Goal: Task Accomplishment & Management: Manage account settings

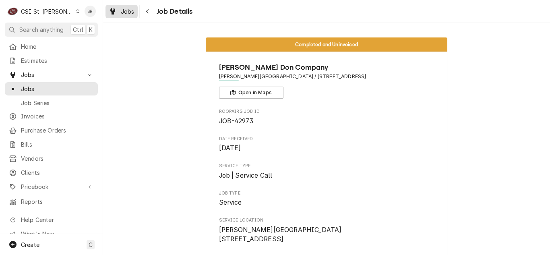
scroll to position [2268, 0]
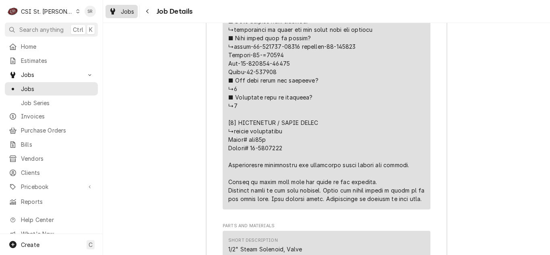
click at [122, 16] on div "Jobs" at bounding box center [121, 11] width 29 height 10
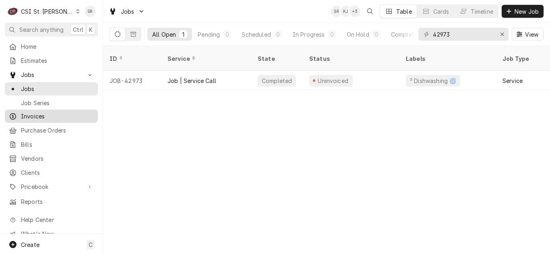
click at [40, 118] on link "Invoices" at bounding box center [51, 116] width 93 height 13
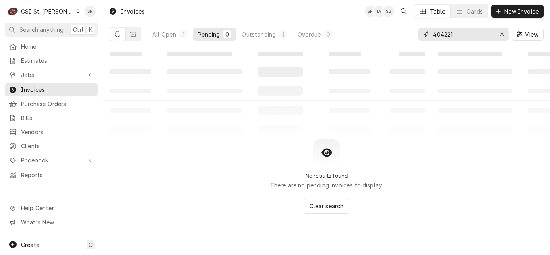
drag, startPoint x: 462, startPoint y: 37, endPoint x: 429, endPoint y: 35, distance: 32.7
click at [429, 35] on div "404221" at bounding box center [464, 34] width 90 height 13
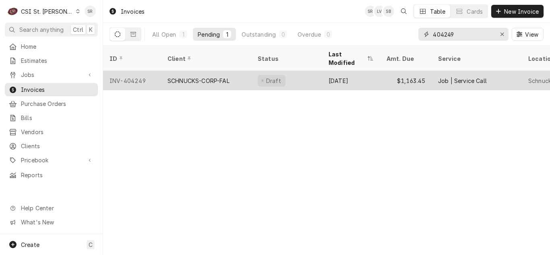
type input "404249"
click at [223, 77] on div "SCHNUCKS-CORP-FAL" at bounding box center [199, 81] width 62 height 8
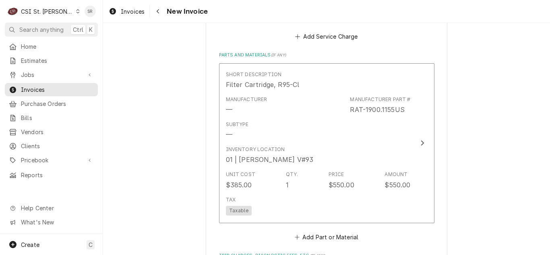
scroll to position [1128, 0]
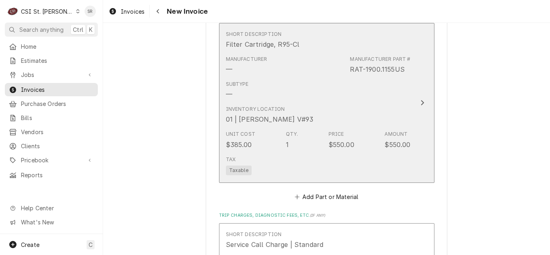
click at [320, 120] on div "Inventory Location 01 | CHUCK WAMBOLDT V#93" at bounding box center [318, 114] width 185 height 25
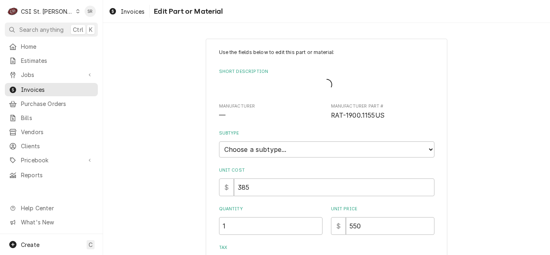
type textarea "x"
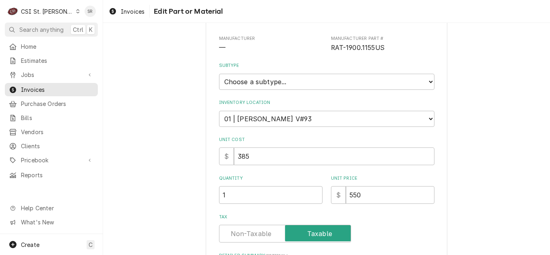
scroll to position [121, 0]
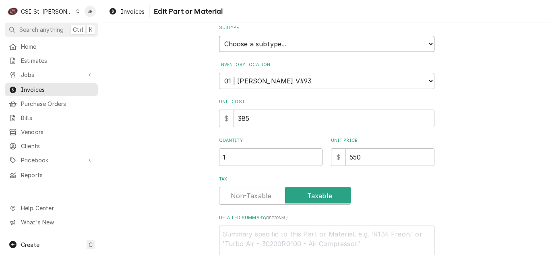
click at [295, 39] on select "Choose a subtype... [#2-DUAL] AFTERHRS-WH-CHG-2 [#2-DUAL] BEV-EQUIP [#2-DUAL] B…" at bounding box center [327, 44] width 216 height 16
select select "1"
click at [219, 36] on select "Choose a subtype... [#2-DUAL] AFTERHRS-WH-CHG-2 [#2-DUAL] BEV-EQUIP [#2-DUAL] B…" at bounding box center [327, 44] width 216 height 16
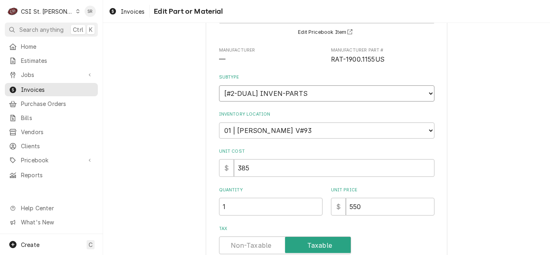
scroll to position [0, 0]
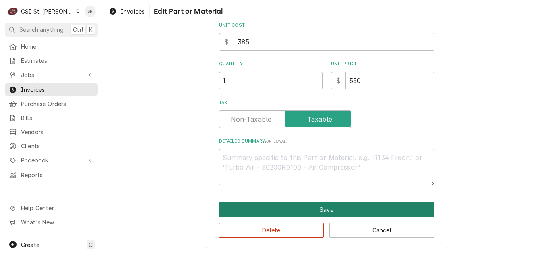
click at [305, 206] on button "Save" at bounding box center [327, 209] width 216 height 15
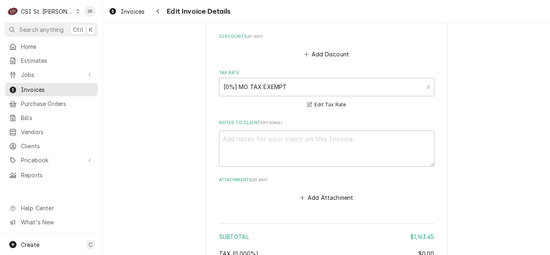
scroll to position [1677, 0]
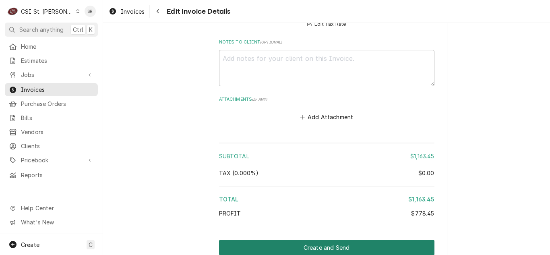
click at [328, 242] on button "Create and Send" at bounding box center [327, 247] width 216 height 15
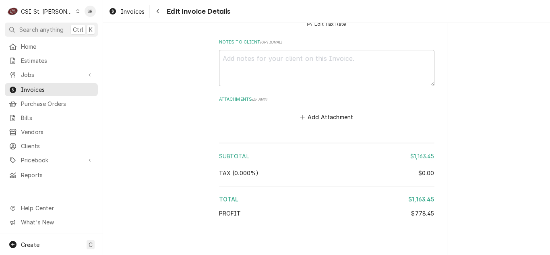
type textarea "x"
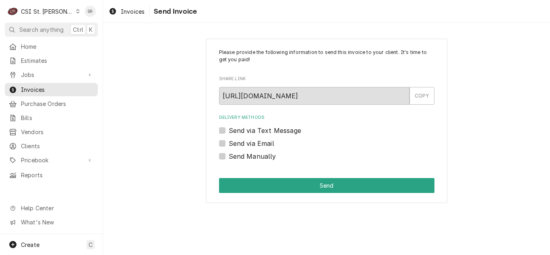
click at [240, 139] on label "Send via Email" at bounding box center [252, 144] width 46 height 10
click at [240, 139] on input "Send via Email" at bounding box center [337, 148] width 216 height 18
checkbox input "true"
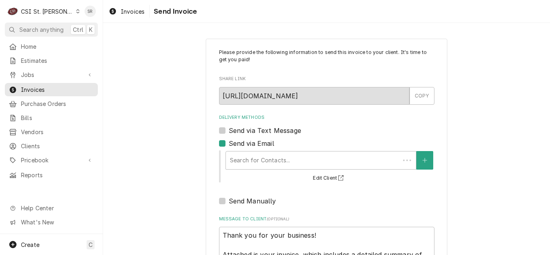
click at [261, 161] on div "Delivery Methods" at bounding box center [313, 160] width 166 height 15
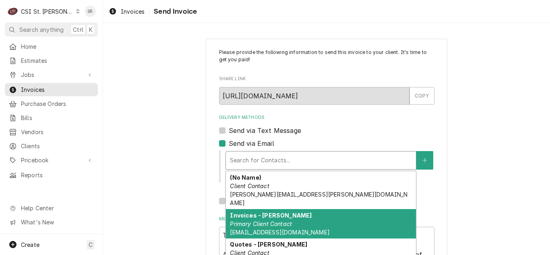
click at [264, 212] on strong "Invoices - Kyley" at bounding box center [271, 215] width 82 height 7
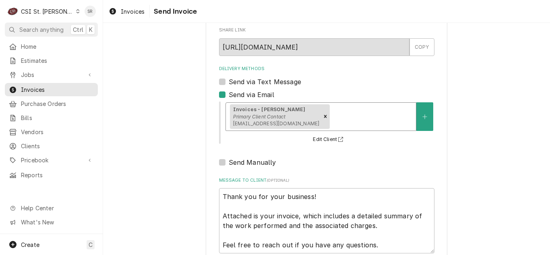
scroll to position [96, 0]
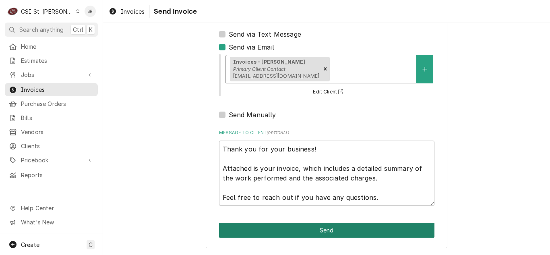
click at [303, 227] on button "Send" at bounding box center [327, 230] width 216 height 15
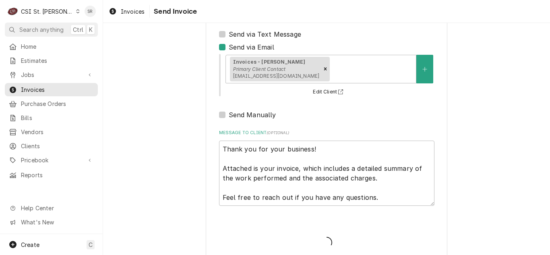
type textarea "x"
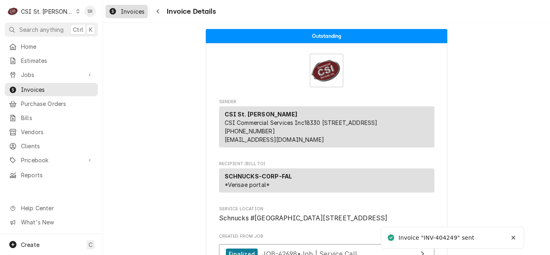
click at [122, 17] on link "Invoices" at bounding box center [127, 11] width 42 height 13
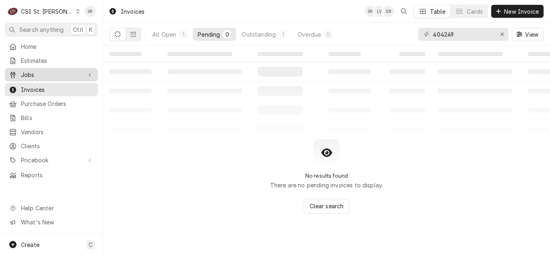
drag, startPoint x: 44, startPoint y: 69, endPoint x: 44, endPoint y: 77, distance: 7.7
click at [44, 71] on span "Jobs" at bounding box center [51, 75] width 61 height 8
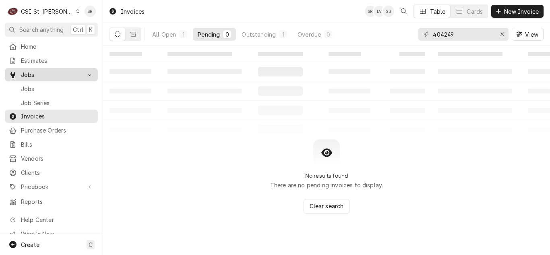
click at [44, 78] on link "Jobs" at bounding box center [51, 74] width 93 height 13
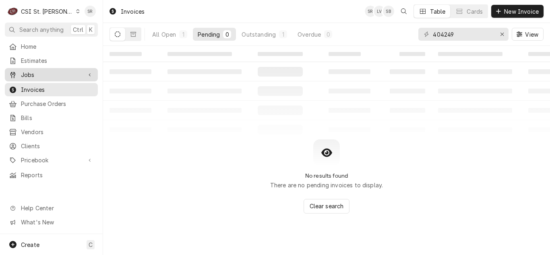
click at [41, 71] on span "Jobs" at bounding box center [51, 75] width 61 height 8
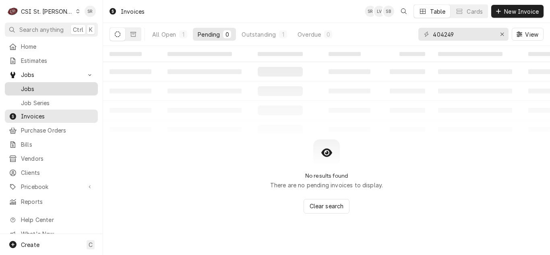
click at [39, 85] on span "Jobs" at bounding box center [57, 89] width 73 height 8
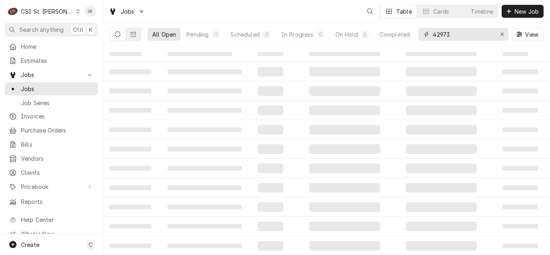
drag, startPoint x: 456, startPoint y: 42, endPoint x: 416, endPoint y: 35, distance: 40.5
click at [416, 35] on div "All Open Pending 0 Scheduled 0 In Progress 0 On Hold 0 Completed 42973 View" at bounding box center [327, 34] width 434 height 23
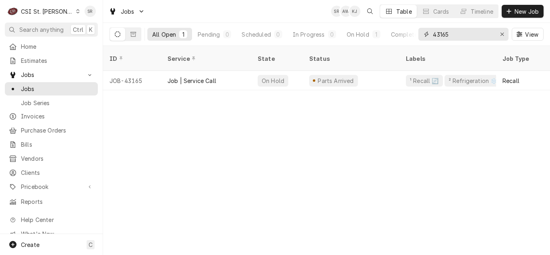
type input "43165"
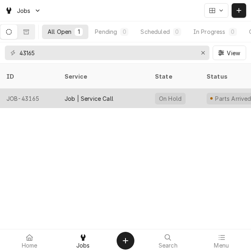
click at [79, 94] on div "Job | Service Call" at bounding box center [88, 98] width 49 height 8
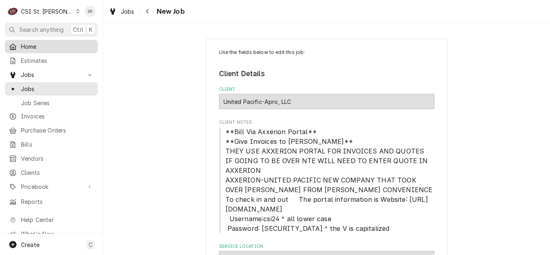
drag, startPoint x: 37, startPoint y: 61, endPoint x: 54, endPoint y: 49, distance: 20.6
click at [37, 61] on span "Estimates" at bounding box center [57, 60] width 73 height 8
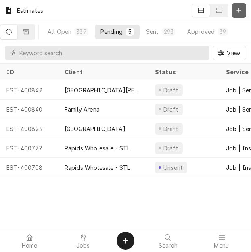
click at [239, 12] on icon "Dynamic Content Wrapper" at bounding box center [238, 11] width 5 height 6
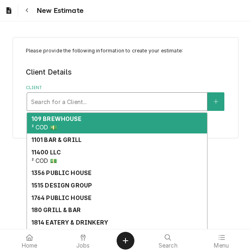
click at [76, 107] on div "Client" at bounding box center [117, 101] width 172 height 15
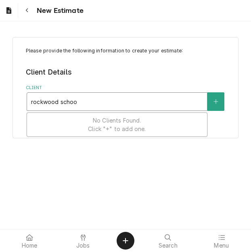
type input "rockwood school"
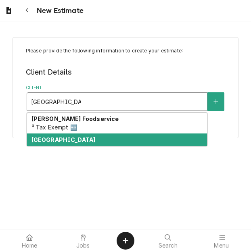
click at [58, 137] on strong "[GEOGRAPHIC_DATA]" at bounding box center [63, 139] width 64 height 7
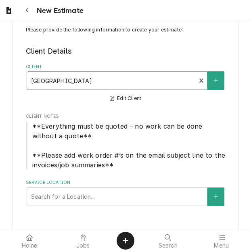
scroll to position [32, 0]
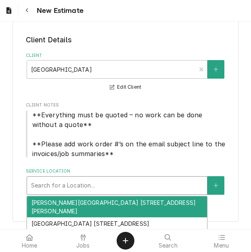
click at [79, 182] on div "Service Location" at bounding box center [117, 185] width 172 height 15
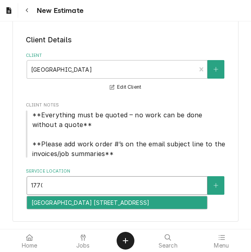
type input "17700"
click at [81, 208] on div "[GEOGRAPHIC_DATA] [STREET_ADDRESS]" at bounding box center [117, 202] width 180 height 12
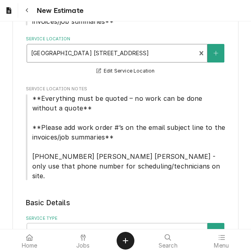
scroll to position [193, 0]
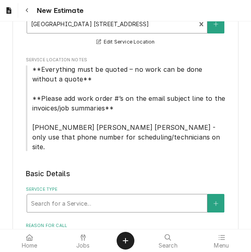
click at [85, 196] on div "Service Type" at bounding box center [117, 203] width 172 height 15
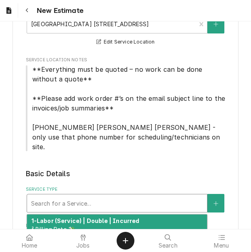
type textarea "x"
type input "s"
type textarea "x"
type input "se"
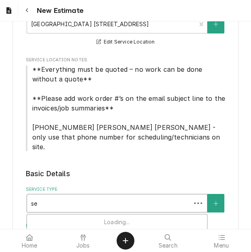
type textarea "x"
type input "ser"
type textarea "x"
type input "servi"
type textarea "x"
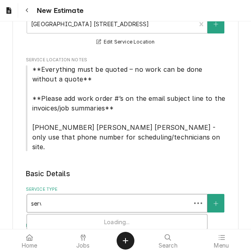
type input "servic"
type textarea "x"
type input "service"
type textarea "x"
type input "service"
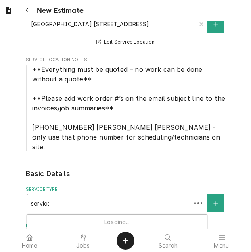
type textarea "x"
type input "service c"
type textarea "x"
type input "service ca"
type textarea "x"
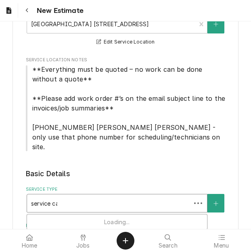
type input "service cal"
type textarea "x"
type input "service call"
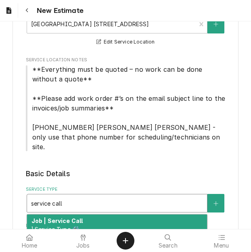
click at [85, 215] on div "Job | Service Call ¹ Service Type 🛠️" at bounding box center [117, 224] width 180 height 21
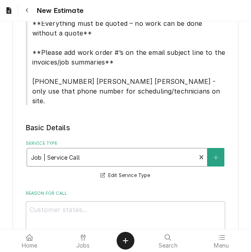
scroll to position [355, 0]
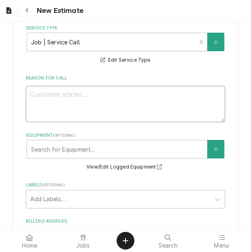
click at [67, 86] on textarea "Reason For Call" at bounding box center [125, 104] width 199 height 36
type textarea "x"
type textarea "Q"
type textarea "x"
type textarea "Qu"
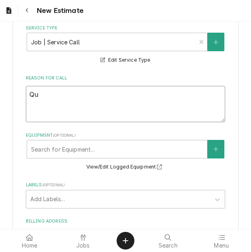
type textarea "x"
type textarea "Quot"
type textarea "x"
type textarea "Quote"
type textarea "x"
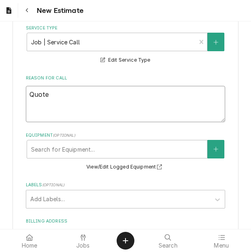
type textarea "Quote"
type textarea "x"
type textarea "Quote t"
type textarea "x"
type textarea "Quote to"
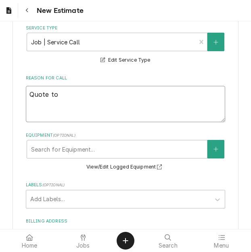
type textarea "x"
type textarea "Quote to r"
type textarea "x"
type textarea "Quote to re"
type textarea "x"
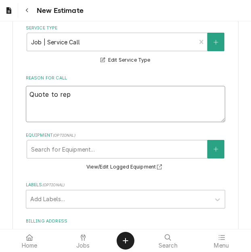
type textarea "Quote to repl"
type textarea "x"
type textarea "Quote to repla"
type textarea "x"
type textarea "Quote to replac"
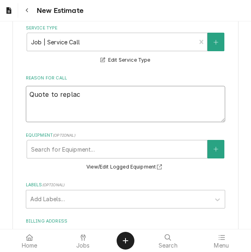
type textarea "x"
type textarea "Quote to replace"
type textarea "x"
type textarea "Quote to replace g"
type textarea "x"
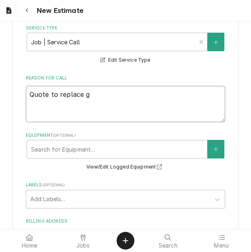
type textarea "Quote to replace gk"
type textarea "x"
type textarea "Quote to replace gka"
type textarea "x"
type textarea "Quote to replace gkas"
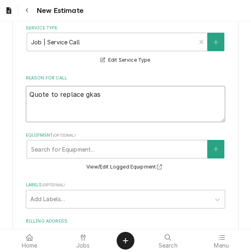
type textarea "x"
type textarea "Quote to replace gkase"
type textarea "x"
type textarea "Quote to replace gkaset"
type textarea "x"
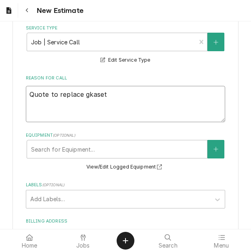
type textarea "Quote to replace gkasets"
type textarea "x"
type textarea "Quote to replace gkaset"
type textarea "x"
type textarea "Quote to replace gkase"
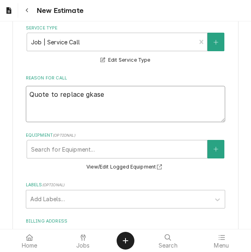
type textarea "x"
type textarea "Quote to replace gkas"
type textarea "x"
type textarea "Quote to replace gka"
type textarea "x"
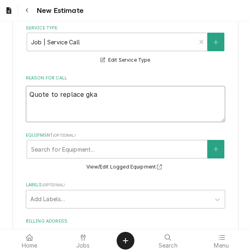
type textarea "Quote to replace gk"
type textarea "x"
type textarea "Quote to replace ga"
type textarea "x"
type textarea "Quote to replace gas"
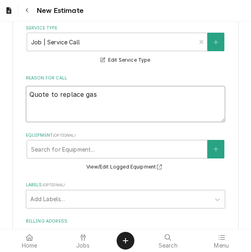
type textarea "x"
type textarea "Quote to replace gask"
type textarea "x"
type textarea "Quote to replace gaske"
type textarea "x"
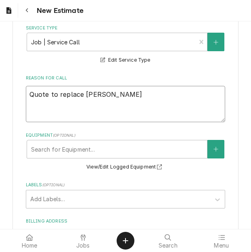
type textarea "Quote to replace gasket"
type textarea "x"
type textarea "Quote to replace gaskets"
type textarea "x"
type textarea "Quote to replace gaskets"
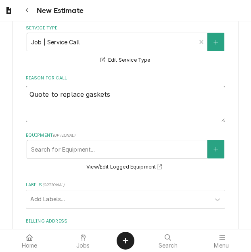
type textarea "x"
type textarea "Quote to replace gaskets o"
type textarea "x"
type textarea "Quote to replace gaskets on"
type textarea "x"
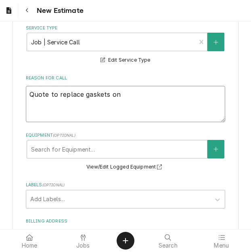
type textarea "Quote to replace gaskets on"
type textarea "x"
type textarea "Quote to replace gaskets on T"
type textarea "x"
type textarea "Quote to replace gaskets on Tru"
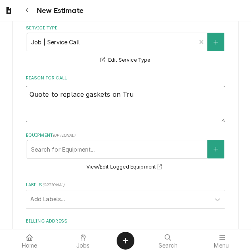
type textarea "x"
type textarea "Quote to replace gaskets on True"
type textarea "x"
type textarea "Quote to replace gaskets on True"
type textarea "x"
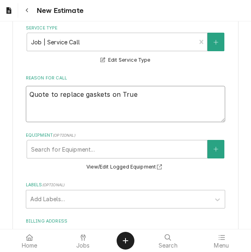
type textarea "Quote to replace gaskets on True F"
type textarea "x"
type textarea "Quote to replace gaskets on True Fr"
type textarea "x"
type textarea "Quote to replace gaskets on True Fre"
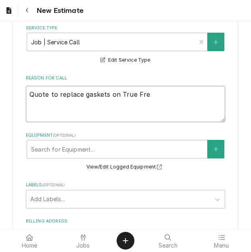
type textarea "x"
type textarea "Quote to replace gaskets on True Free"
type textarea "x"
type textarea "Quote to replace gaskets on True Freez"
type textarea "x"
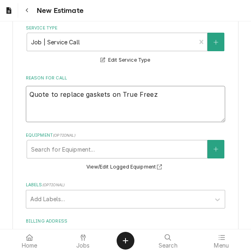
type textarea "Quote to replace gaskets on True Freeze"
type textarea "x"
type textarea "Quote to replace gaskets on True Freezer"
type textarea "x"
type textarea "Quote to replace gaskets on True Freezer"
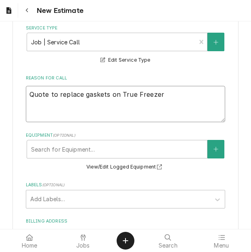
type textarea "x"
type textarea "Quote to replace gaskets on True Freezer /"
type textarea "x"
type textarea "Quote to replace gaskets on True Freezer /"
type textarea "x"
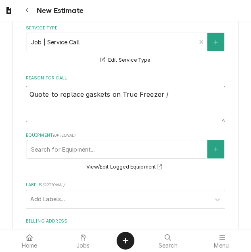
type textarea "Quote to replace gaskets on True Freezer / T"
type textarea "x"
type textarea "Quote to replace gaskets on True Freezer /"
type textarea "x"
type textarea "Quote to replace gaskets on True Freezer / M"
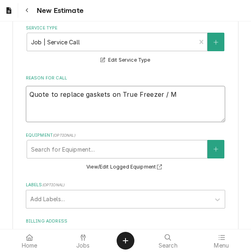
type textarea "x"
type textarea "Quote to replace gaskets on True Freezer / Mo"
type textarea "x"
type textarea "Quote to replace gaskets on True Freezer / Mod"
type textarea "x"
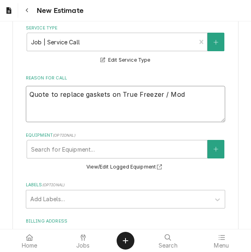
type textarea "Quote to replace gaskets on True Freezer / Mode"
type textarea "x"
type textarea "Quote to replace gaskets on True Freezer / ModeL"
type textarea "x"
type textarea "Quote to replace gaskets on True Freezer / ModeL:"
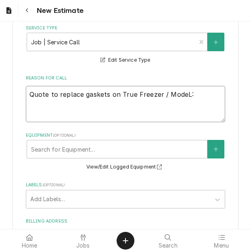
type textarea "x"
type textarea "Quote to replace gaskets on True Freezer / ModeL:"
type textarea "x"
type textarea "Quote to replace gaskets on True Freezer / ModeL:"
type textarea "x"
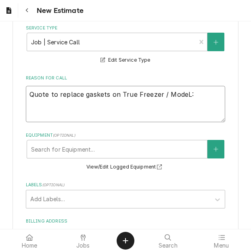
type textarea "Quote to replace gaskets on True Freezer / ModeL"
type textarea "x"
type textarea "Quote to replace gaskets on True Freezer / Mode"
type textarea "x"
type textarea "Quote to replace gaskets on True Freezer / Model"
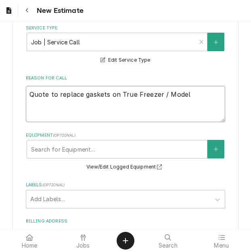
type textarea "x"
type textarea "Quote to replace gaskets on True Freezer / Model:"
type textarea "x"
type textarea "Quote to replace gaskets on True Freezer / Model:"
type textarea "x"
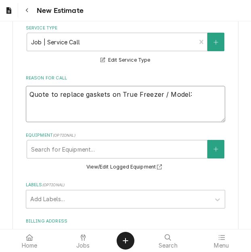
type textarea "Quote to replace gaskets on True Freezer / Model: T"
type textarea "x"
type textarea "Quote to replace gaskets on True Freezer / Model: T4"
type textarea "x"
type textarea "Quote to replace gaskets on True Freezer / Model: T49"
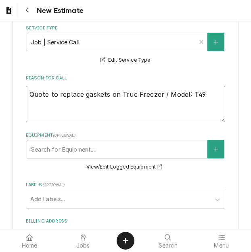
type textarea "x"
type textarea "Quote to replace gaskets on True Freezer / Model: T49F"
type textarea "x"
type textarea "Quote to replace gaskets on True Freezer / Model: T49F"
type textarea "x"
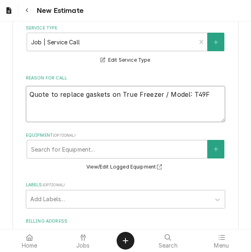
type textarea "Quote to replace gaskets on True Freezer / Model: T49F /"
type textarea "x"
type textarea "Quote to replace gaskets on True Freezer / Model: T49F /"
type textarea "x"
type textarea "Quote to replace gaskets on True Freezer / Model: T49F / S"
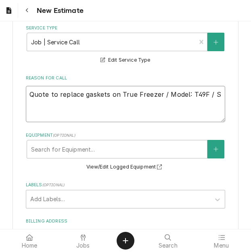
type textarea "x"
type textarea "Quote to replace gaskets on True Freezer / Model: T49F / Se"
type textarea "x"
type textarea "Quote to replace gaskets on True Freezer / Model: T49F / Seri"
type textarea "x"
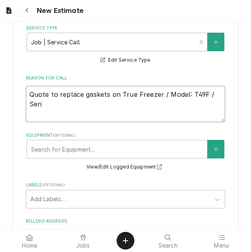
type textarea "Quote to replace gaskets on True Freezer / Model: T49F / Seria"
type textarea "x"
type textarea "Quote to replace gaskets on True Freezer / Model: T49F / Serial"
type textarea "x"
type textarea "Quote to replace gaskets on True Freezer / Model: T49F / Serial:"
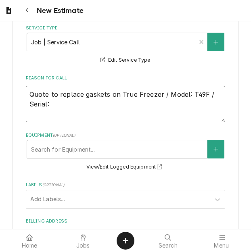
type textarea "x"
type textarea "Quote to replace gaskets on True Freezer / Model: T49F / Serial:"
type textarea "x"
type textarea "Quote to replace gaskets on True Freezer / Model: T49F / Serial: N"
type textarea "x"
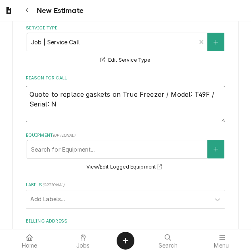
type textarea "Quote to replace gaskets on True Freezer / Model: T49F / Serial: N/"
type textarea "x"
type textarea "Quote to replace gaskets on True Freezer / Model: T49F / Serial: N/A"
type textarea "x"
type textarea "Quote to replace gaskets on True Freezer / Model: T49F / Serial: N/A"
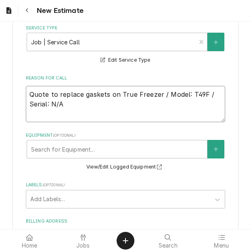
type textarea "x"
type textarea "Quote to replace gaskets on True Freezer / Model: T49F / Serial: N/A ("
type textarea "x"
type textarea "Quote to replace gaskets on True Freezer / Model: T49F / Serial: N/A (D"
type textarea "x"
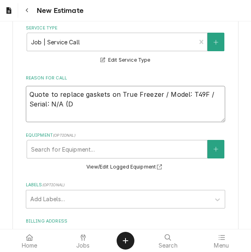
type textarea "Quote to replace gaskets on True Freezer / Model: T49F / Serial: N/A (Da"
type textarea "x"
type textarea "Quote to replace gaskets on True Freezer / Model: T49F / Serial: N/A (Dav"
type textarea "x"
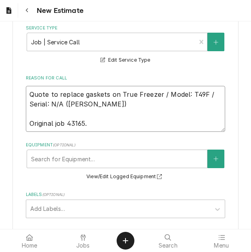
drag, startPoint x: 62, startPoint y: 94, endPoint x: 31, endPoint y: 81, distance: 33.1
click at [31, 86] on textarea "Quote to replace gaskets on True Freezer / Model: T49F / Serial: N/A (David) Or…" at bounding box center [125, 109] width 199 height 46
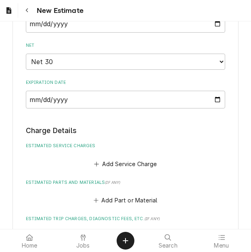
scroll to position [798, 0]
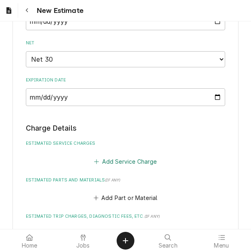
click at [128, 156] on button "Add Service Charge" at bounding box center [125, 161] width 65 height 11
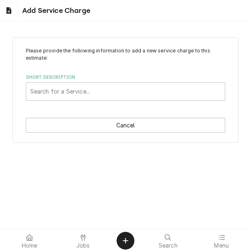
click at [83, 79] on label "Short Description" at bounding box center [125, 77] width 199 height 6
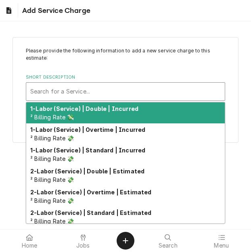
click at [87, 91] on div "Short Description" at bounding box center [125, 91] width 191 height 15
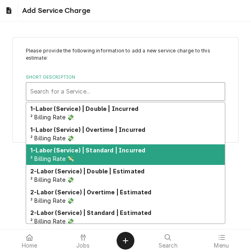
click at [98, 151] on strong "1-Labor (Service) | Standard | Incurred" at bounding box center [87, 150] width 115 height 7
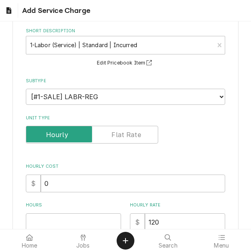
scroll to position [81, 0]
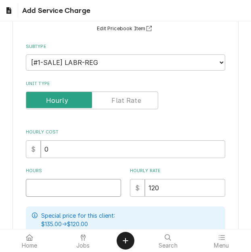
click at [61, 183] on input "Hours" at bounding box center [73, 188] width 95 height 18
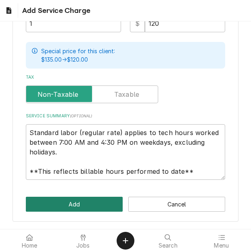
click at [70, 208] on button "Add" at bounding box center [74, 204] width 97 height 15
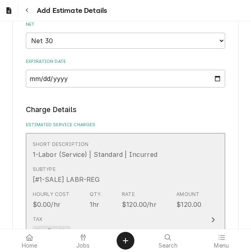
scroll to position [909, 0]
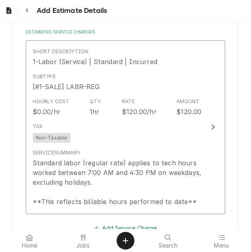
click at [108, 222] on button "Add Service Charge" at bounding box center [125, 227] width 65 height 11
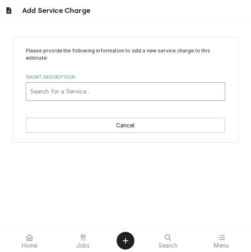
click at [83, 92] on div "Short Description" at bounding box center [125, 91] width 191 height 15
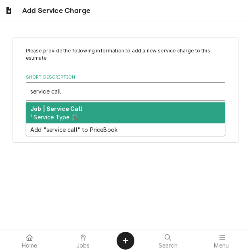
click at [83, 110] on div "Job | Service Call ¹ Service Type 🛠️" at bounding box center [125, 112] width 199 height 21
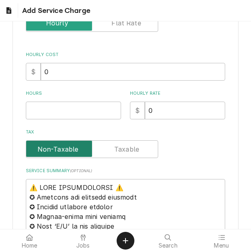
scroll to position [161, 0]
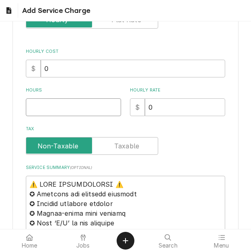
click at [48, 115] on input "Hours" at bounding box center [73, 107] width 95 height 18
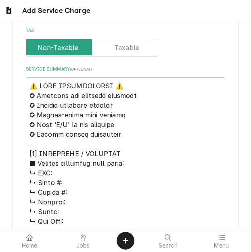
scroll to position [282, 0]
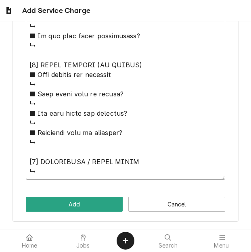
drag, startPoint x: 31, startPoint y: 64, endPoint x: 104, endPoint y: 225, distance: 176.7
paste textarea "Quote to replace gaskets on True Freezer / Model: T49F / Serial: N/A"
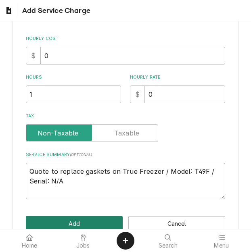
click at [72, 220] on button "Add" at bounding box center [74, 223] width 97 height 15
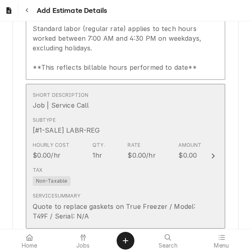
scroll to position [1060, 0]
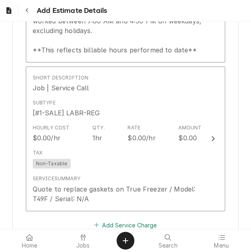
click at [110, 219] on button "Add Service Charge" at bounding box center [125, 224] width 65 height 11
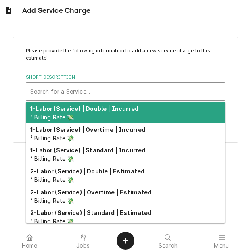
click at [81, 92] on div "Short Description" at bounding box center [125, 91] width 191 height 15
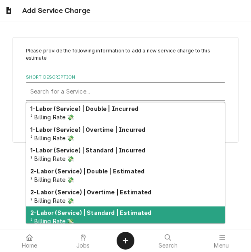
click at [91, 212] on strong "2-Labor (Service) | Standard | Estimated" at bounding box center [90, 212] width 121 height 7
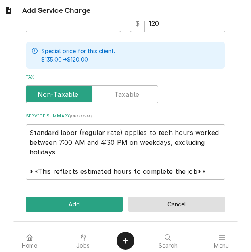
click at [170, 200] on button "Cancel" at bounding box center [176, 204] width 97 height 15
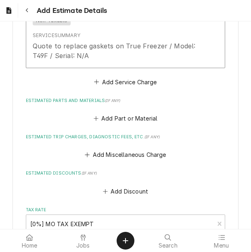
scroll to position [1237, 0]
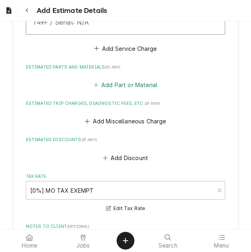
click at [127, 79] on button "Add Part or Material" at bounding box center [125, 84] width 66 height 11
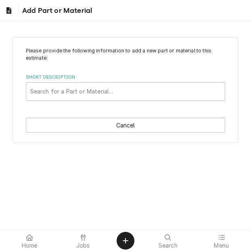
click at [41, 101] on div "Please provide the following information to add a new part or material to this …" at bounding box center [125, 90] width 226 height 106
click at [45, 93] on div "Short Description" at bounding box center [125, 91] width 191 height 15
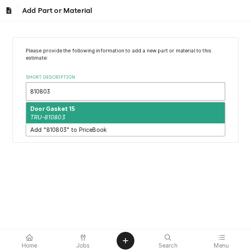
click at [79, 111] on div "Door Gasket 15 TRU-810803" at bounding box center [125, 112] width 199 height 21
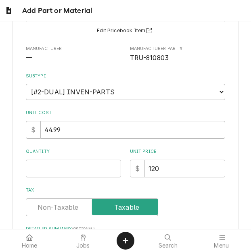
scroll to position [81, 0]
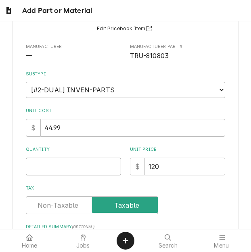
click at [52, 166] on input "Quantity" at bounding box center [73, 167] width 95 height 18
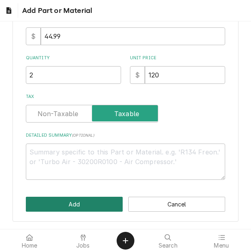
click at [58, 202] on button "Add" at bounding box center [74, 204] width 97 height 15
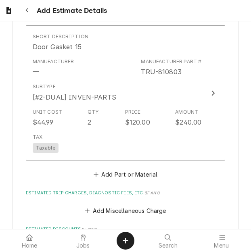
scroll to position [1398, 0]
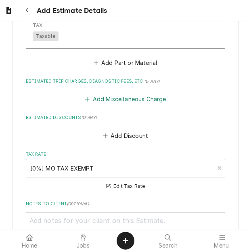
click at [102, 93] on button "Add Miscellaneous Charge" at bounding box center [125, 98] width 84 height 11
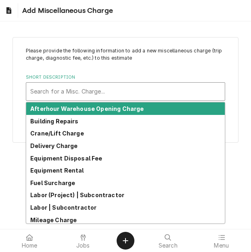
click at [66, 95] on div "Short Description" at bounding box center [125, 91] width 191 height 15
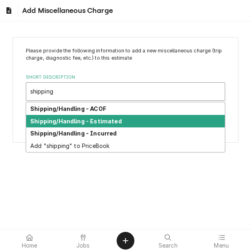
click at [78, 118] on strong "Shipping/Handling - Estimated" at bounding box center [75, 121] width 91 height 7
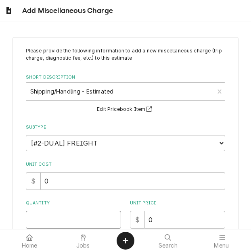
click at [49, 217] on input "Quantity" at bounding box center [73, 220] width 95 height 18
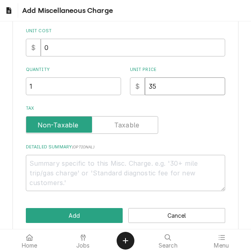
drag, startPoint x: 164, startPoint y: 80, endPoint x: 113, endPoint y: 85, distance: 51.4
click at [113, 85] on div "Quantity 1 Unit Price $ 35" at bounding box center [125, 80] width 199 height 29
drag, startPoint x: 150, startPoint y: 91, endPoint x: 135, endPoint y: 89, distance: 15.0
click at [135, 89] on div "$ 0" at bounding box center [177, 86] width 95 height 18
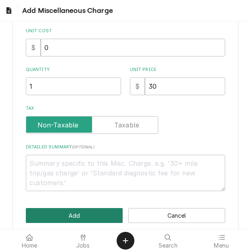
click at [79, 216] on button "Add" at bounding box center [74, 215] width 97 height 15
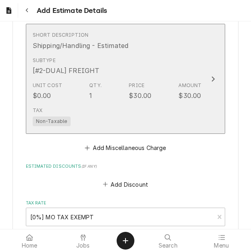
scroll to position [1423, 0]
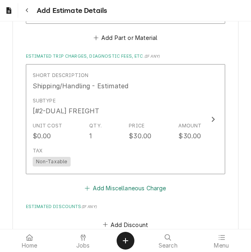
click at [106, 183] on button "Add Miscellaneous Charge" at bounding box center [125, 188] width 84 height 11
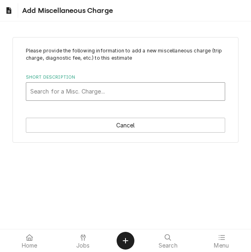
click at [94, 95] on div "Short Description" at bounding box center [125, 91] width 191 height 15
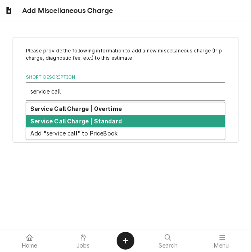
click at [99, 120] on strong "Service Call Charge | Standard" at bounding box center [75, 121] width 91 height 7
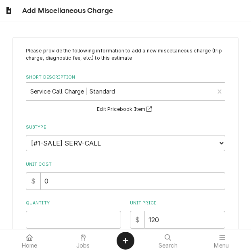
scroll to position [121, 0]
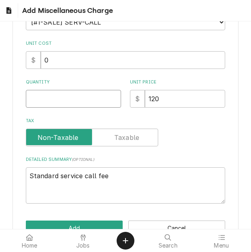
click at [43, 105] on input "Quantity" at bounding box center [73, 99] width 95 height 18
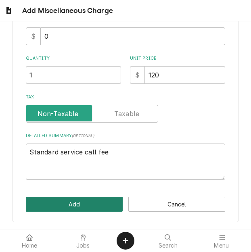
click at [64, 204] on button "Add" at bounding box center [74, 204] width 97 height 15
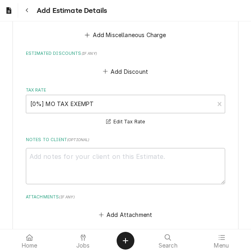
scroll to position [1893, 0]
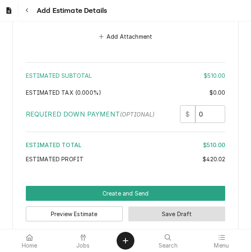
click at [174, 206] on button "Save Draft" at bounding box center [176, 213] width 97 height 15
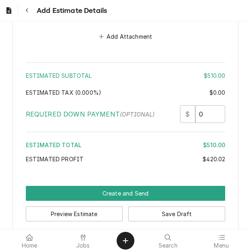
scroll to position [1889, 0]
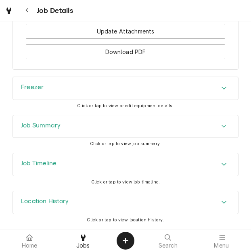
click at [54, 135] on div "Job Summary" at bounding box center [125, 126] width 225 height 23
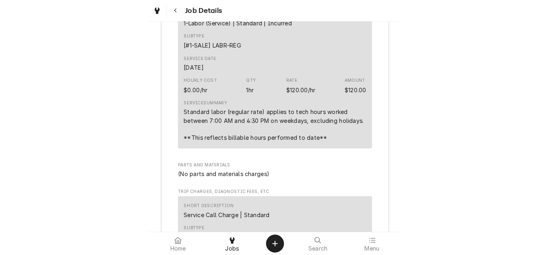
scroll to position [2334, 0]
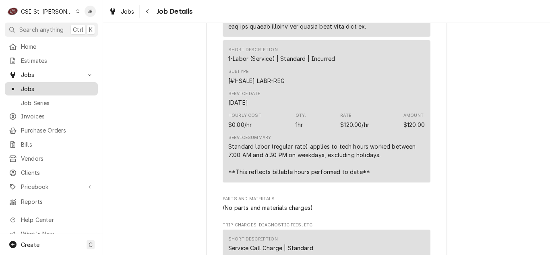
click at [35, 85] on span "Jobs" at bounding box center [57, 89] width 73 height 8
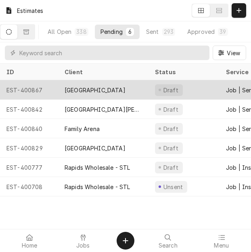
click at [83, 89] on div "[GEOGRAPHIC_DATA]" at bounding box center [94, 90] width 61 height 8
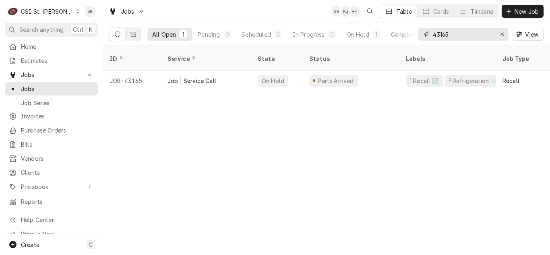
drag, startPoint x: 452, startPoint y: 37, endPoint x: 427, endPoint y: 36, distance: 25.0
click at [427, 36] on div "43165" at bounding box center [464, 34] width 90 height 13
type input "42973"
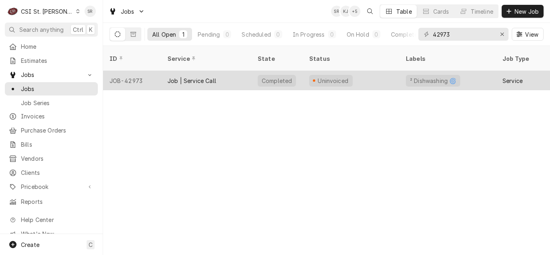
click at [269, 77] on div "Completed" at bounding box center [277, 81] width 32 height 8
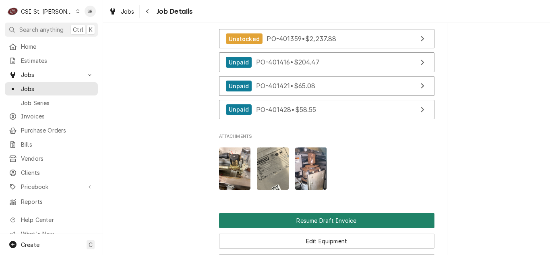
scroll to position [927, 0]
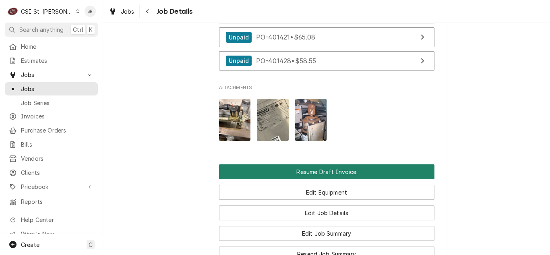
click at [343, 173] on button "Resume Draft Invoice" at bounding box center [327, 171] width 216 height 15
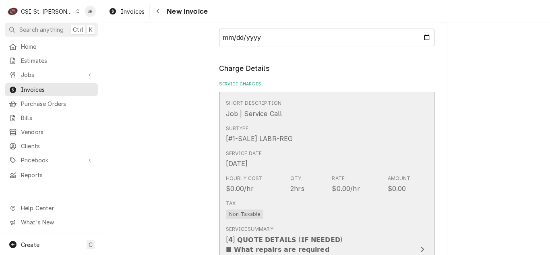
scroll to position [564, 0]
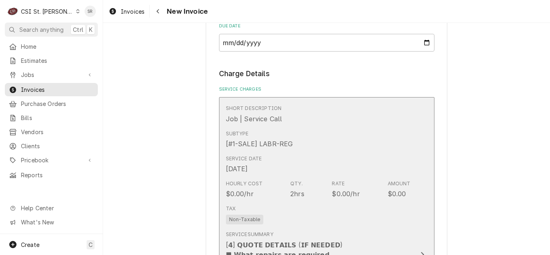
type textarea "x"
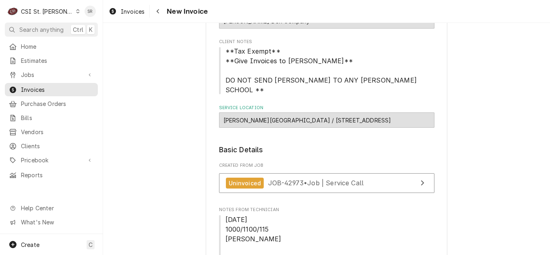
scroll to position [0, 0]
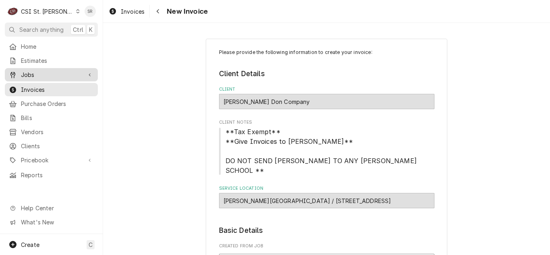
click at [49, 76] on span "Jobs" at bounding box center [51, 75] width 61 height 8
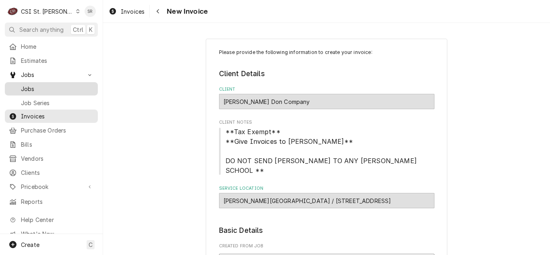
click at [42, 88] on span "Jobs" at bounding box center [57, 89] width 73 height 8
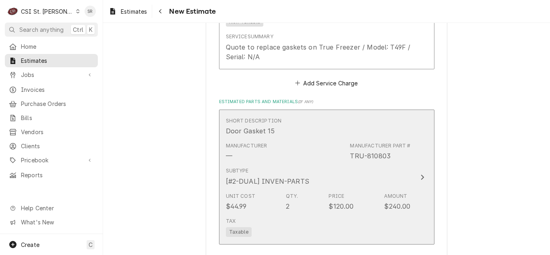
scroll to position [1209, 0]
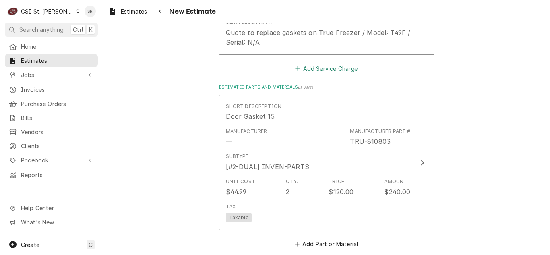
click at [306, 64] on button "Add Service Charge" at bounding box center [326, 68] width 65 height 11
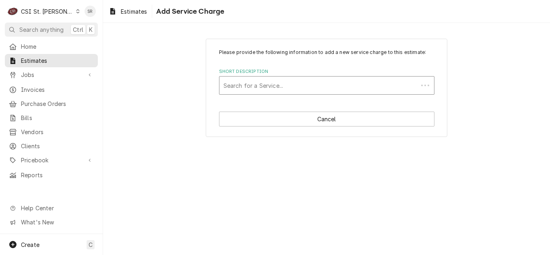
click at [285, 87] on div "Short Description" at bounding box center [319, 85] width 191 height 15
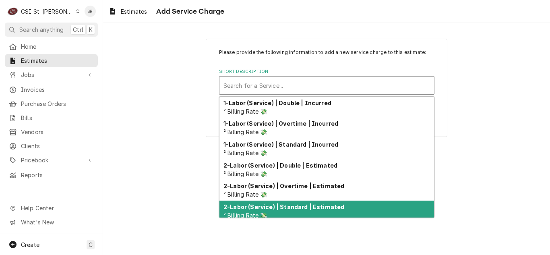
click at [311, 207] on strong "2-Labor (Service) | Standard | Estimated" at bounding box center [284, 206] width 121 height 7
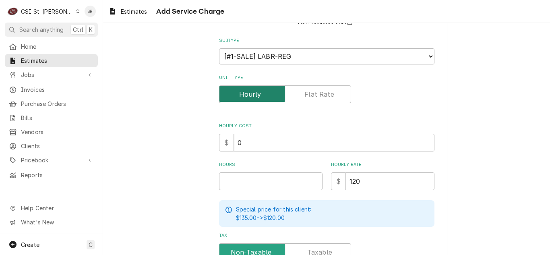
scroll to position [121, 0]
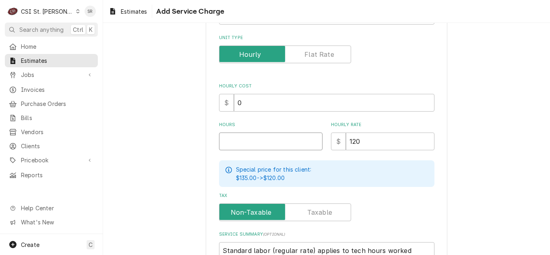
click at [244, 141] on input "Hours" at bounding box center [271, 142] width 104 height 18
type textarea "x"
type input "3"
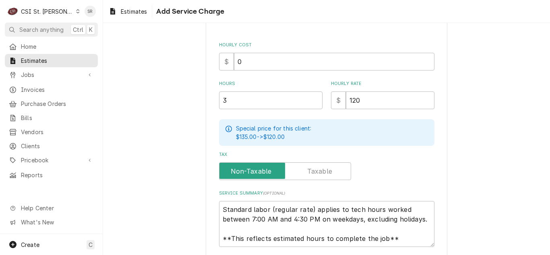
scroll to position [202, 0]
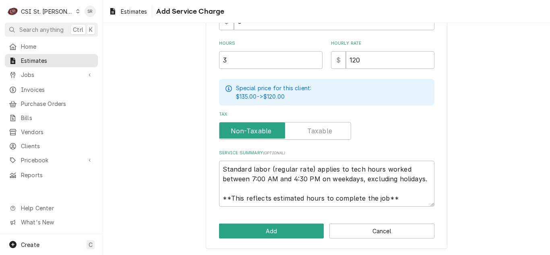
click at [280, 222] on div "Please provide the following information to add a new service charge to this es…" at bounding box center [327, 42] width 242 height 413
click at [265, 236] on button "Add" at bounding box center [271, 231] width 105 height 15
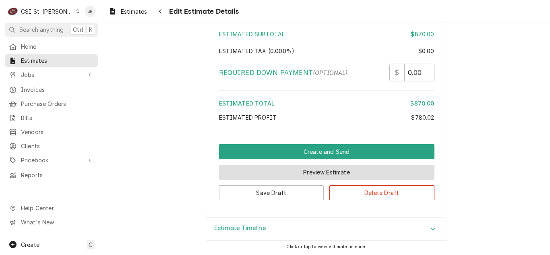
scroll to position [2105, 0]
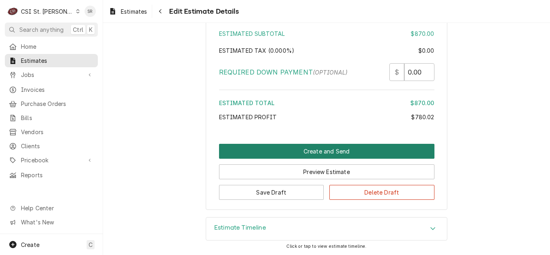
click at [305, 155] on button "Create and Send" at bounding box center [327, 151] width 216 height 15
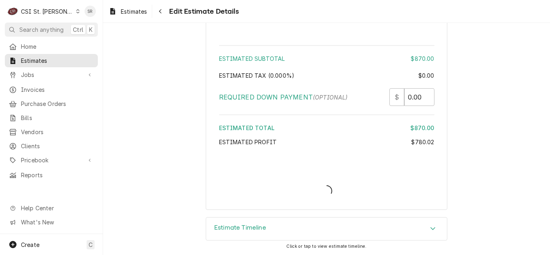
type textarea "x"
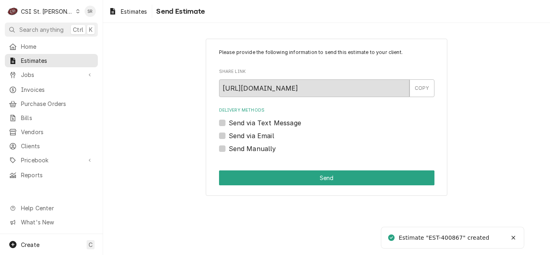
click at [255, 136] on label "Send via Email" at bounding box center [252, 136] width 46 height 10
click at [255, 136] on input "Send via Email" at bounding box center [337, 140] width 216 height 18
checkbox input "true"
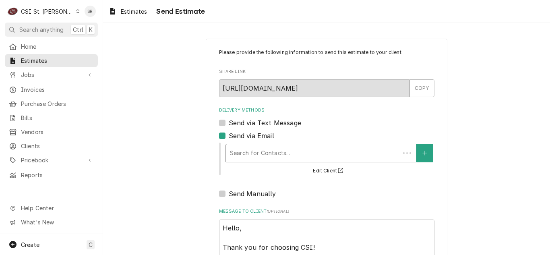
click at [264, 144] on div "Search for Contacts..." at bounding box center [313, 153] width 174 height 18
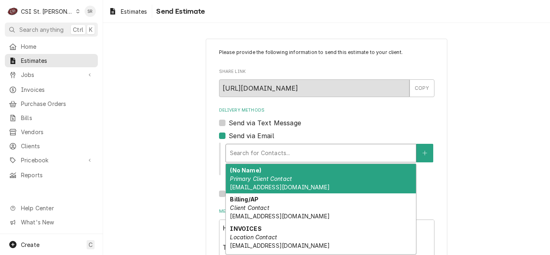
click at [272, 175] on em "Primary Client Contact" at bounding box center [261, 178] width 62 height 7
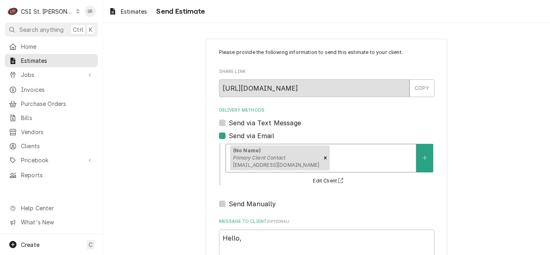
scroll to position [99, 0]
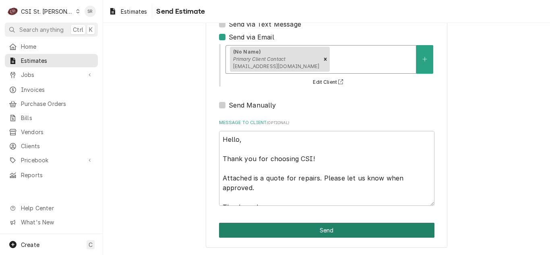
click at [310, 226] on button "Send" at bounding box center [327, 230] width 216 height 15
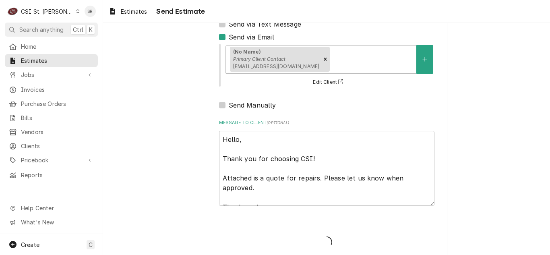
type textarea "x"
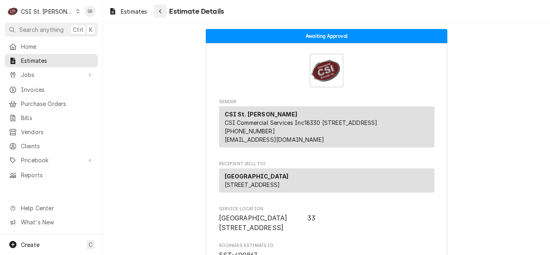
drag, startPoint x: 133, startPoint y: 12, endPoint x: 155, endPoint y: 15, distance: 22.3
click at [133, 12] on span "Estimates" at bounding box center [134, 11] width 26 height 8
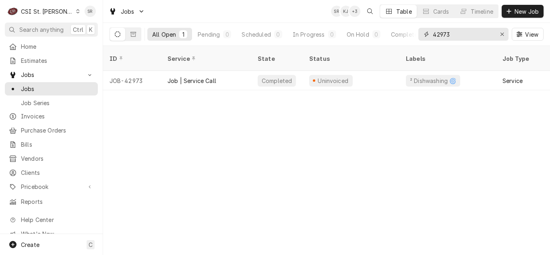
drag, startPoint x: 430, startPoint y: 36, endPoint x: 424, endPoint y: 36, distance: 6.1
click at [424, 36] on div "42973" at bounding box center [464, 34] width 90 height 13
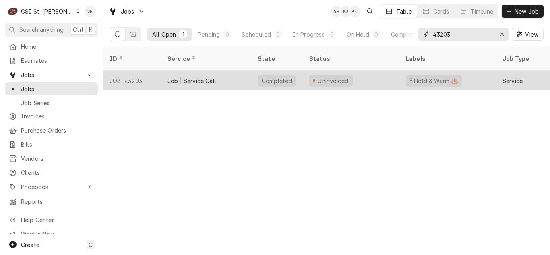
type input "43203"
click at [197, 77] on div "Job | Service Call" at bounding box center [192, 81] width 49 height 8
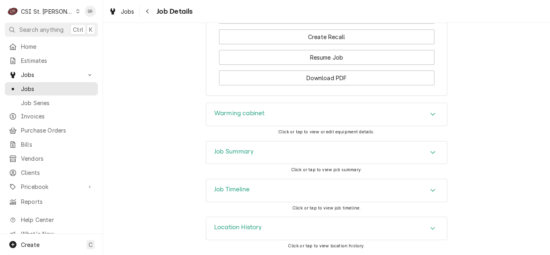
click at [238, 145] on div "Job Summary" at bounding box center [326, 152] width 241 height 23
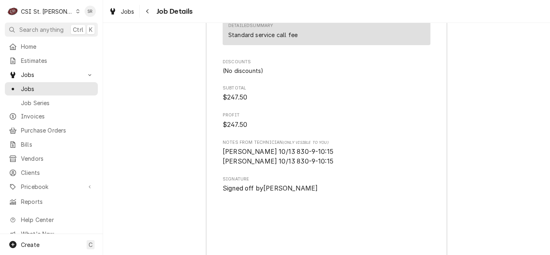
scroll to position [2150, 0]
click at [26, 117] on div "Invoices" at bounding box center [51, 116] width 90 height 10
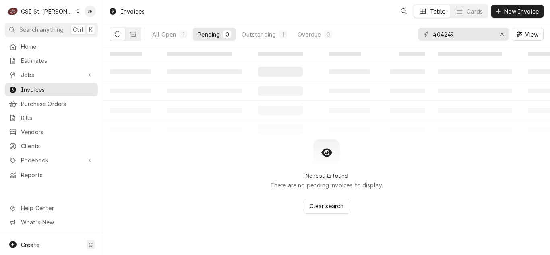
click at [420, 33] on div "404249" at bounding box center [464, 34] width 90 height 13
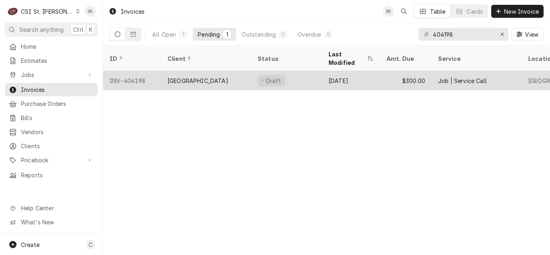
type input "404198"
click at [204, 77] on div "[GEOGRAPHIC_DATA]" at bounding box center [206, 80] width 90 height 19
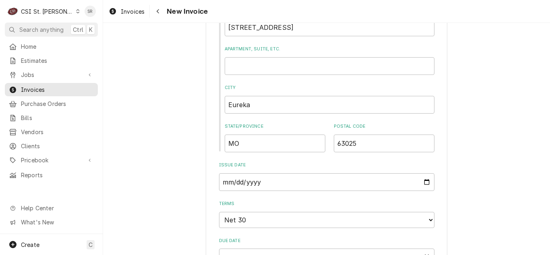
scroll to position [564, 0]
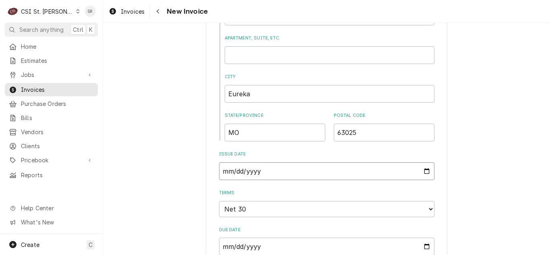
click at [424, 170] on input "2025-09-24" at bounding box center [327, 171] width 216 height 18
type textarea "x"
type input "2025-09-30"
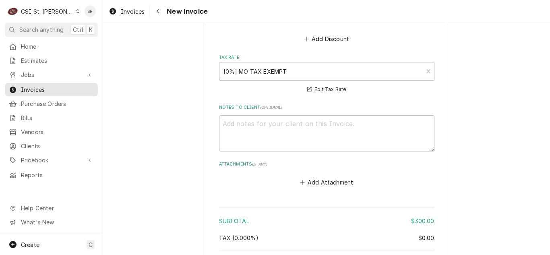
scroll to position [1451, 0]
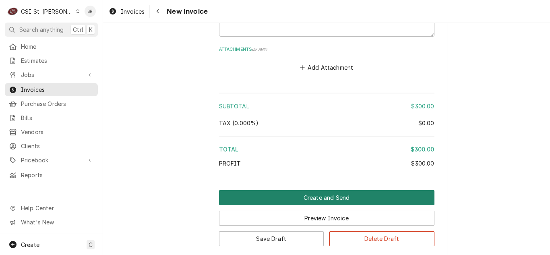
click at [320, 195] on button "Create and Send" at bounding box center [327, 197] width 216 height 15
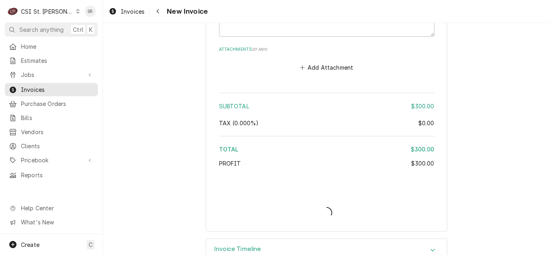
type textarea "x"
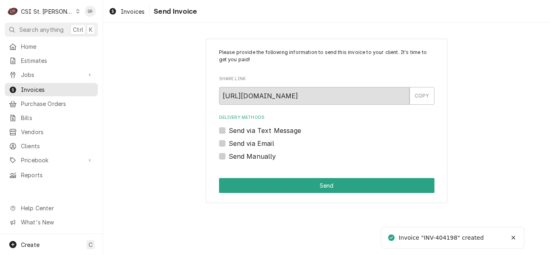
click at [235, 140] on label "Send via Email" at bounding box center [252, 144] width 46 height 10
click at [235, 140] on input "Send via Email" at bounding box center [337, 148] width 216 height 18
checkbox input "true"
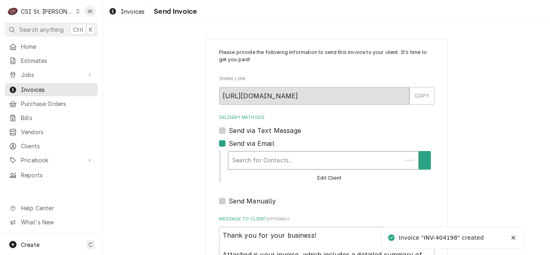
click at [262, 158] on div "Delivery Methods" at bounding box center [315, 160] width 166 height 15
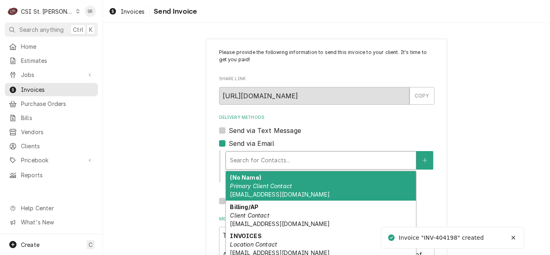
click at [268, 184] on em "Primary Client Contact" at bounding box center [261, 186] width 62 height 7
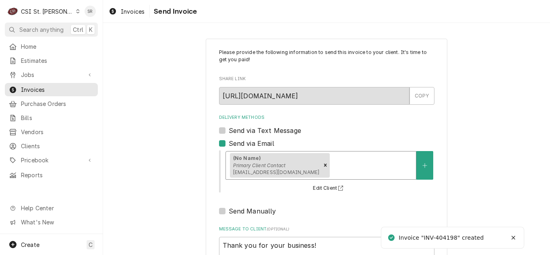
scroll to position [96, 0]
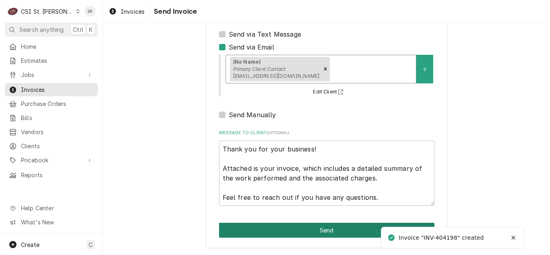
click at [317, 230] on button "Send" at bounding box center [327, 230] width 216 height 15
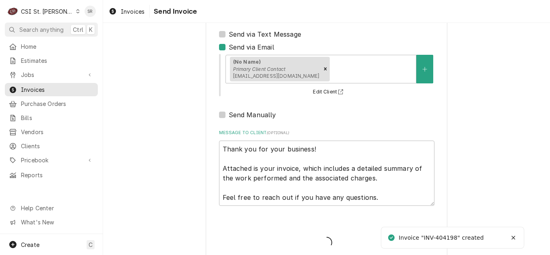
type textarea "x"
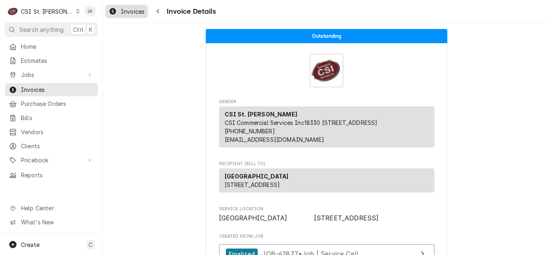
click at [133, 13] on span "Invoices" at bounding box center [133, 11] width 24 height 8
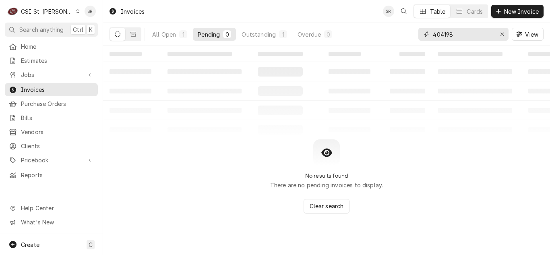
drag, startPoint x: 456, startPoint y: 31, endPoint x: 430, endPoint y: 33, distance: 25.4
click at [430, 33] on div "404198" at bounding box center [464, 34] width 90 height 13
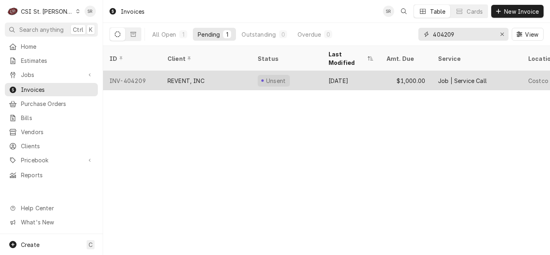
type input "404209"
click at [232, 71] on div "REVENT, INC" at bounding box center [206, 80] width 90 height 19
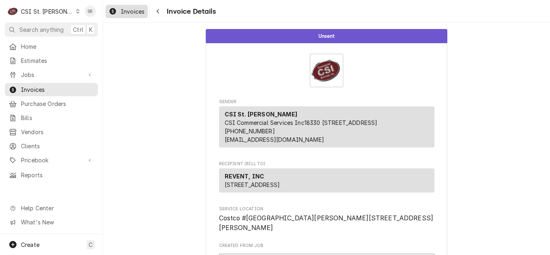
click at [129, 9] on span "Invoices" at bounding box center [133, 11] width 24 height 8
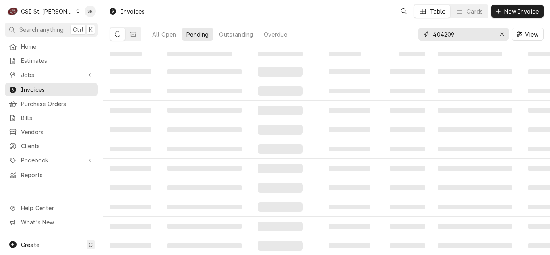
click at [409, 29] on div "All Open Pending Outstanding Overdue 404209 View" at bounding box center [327, 34] width 434 height 23
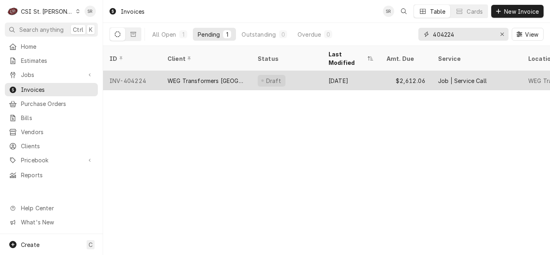
type input "404224"
click at [203, 77] on div "WEG Transformers [GEOGRAPHIC_DATA]" at bounding box center [206, 81] width 77 height 8
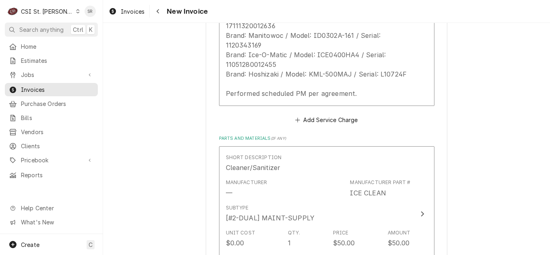
scroll to position [1007, 0]
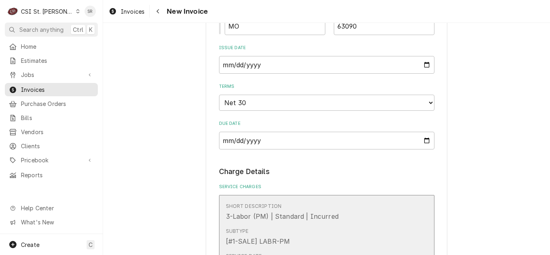
click at [315, 202] on div "Short Description 3-Labor (PM) | Standard | Incurred" at bounding box center [318, 211] width 185 height 25
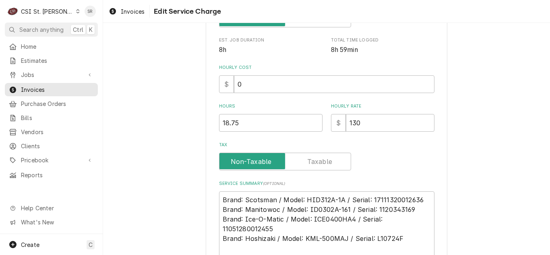
scroll to position [276, 0]
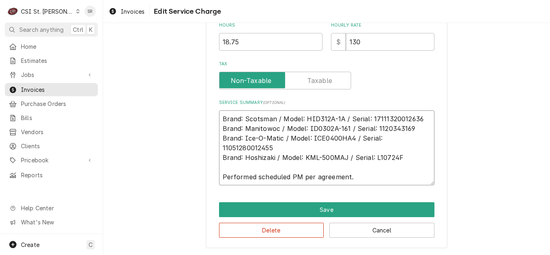
click at [400, 156] on textarea "Brand: Scotsman / Model: HID312A-1A / Serial: 17111320012636 Brand: Manitowoc /…" at bounding box center [327, 147] width 216 height 75
drag, startPoint x: 355, startPoint y: 177, endPoint x: 255, endPoint y: 176, distance: 99.1
click at [255, 176] on textarea "Brand: Scotsman / Model: HID312A-1A / Serial: 17111320012636 Brand: Manitowoc /…" at bounding box center [327, 147] width 216 height 75
type textarea "x"
type textarea "Brand: Scotsman / Model: HID312A-1A / Serial: 17111320012636 Brand: Manitowoc /…"
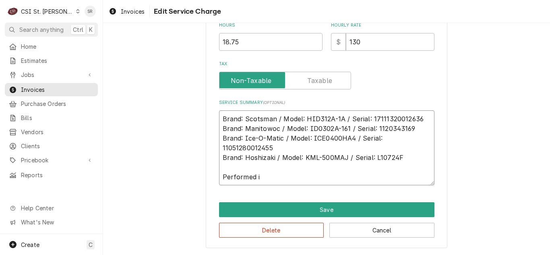
type textarea "x"
type textarea "Brand: Scotsman / Model: HID312A-1A / Serial: 17111320012636 Brand: Manitowoc /…"
type textarea "x"
type textarea "Brand: Scotsman / Model: HID312A-1A / Serial: 17111320012636 Brand: Manitowoc /…"
type textarea "x"
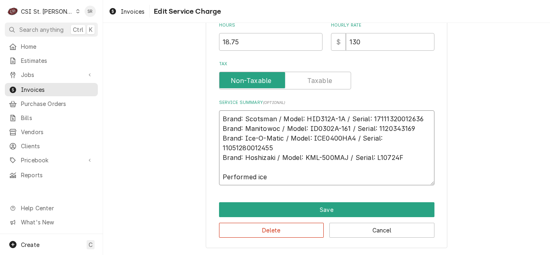
type textarea "Brand: Scotsman / Model: HID312A-1A / Serial: 17111320012636 Brand: Manitowoc /…"
type textarea "x"
type textarea "Brand: Scotsman / Model: HID312A-1A / Serial: 17111320012636 Brand: Manitowoc /…"
type textarea "x"
type textarea "Brand: Scotsman / Model: HID312A-1A / Serial: 17111320012636 Brand: Manitowoc /…"
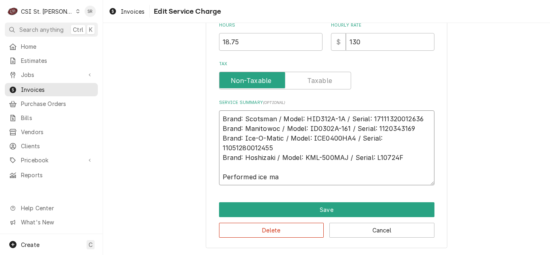
type textarea "x"
type textarea "Brand: Scotsman / Model: HID312A-1A / Serial: 17111320012636 Brand: Manitowoc /…"
type textarea "x"
type textarea "Brand: Scotsman / Model: HID312A-1A / Serial: 17111320012636 Brand: Manitowoc /…"
type textarea "x"
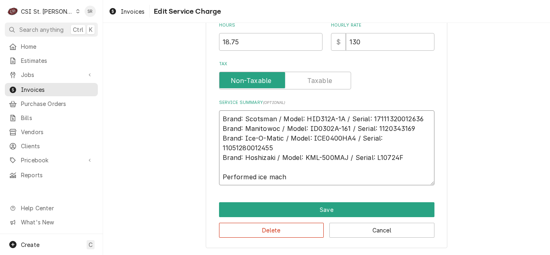
type textarea "Brand: Scotsman / Model: HID312A-1A / Serial: 17111320012636 Brand: Manitowoc /…"
type textarea "x"
type textarea "Brand: Scotsman / Model: HID312A-1A / Serial: 17111320012636 Brand: Manitowoc /…"
type textarea "x"
type textarea "Brand: Scotsman / Model: HID312A-1A / Serial: 17111320012636 Brand: Manitowoc /…"
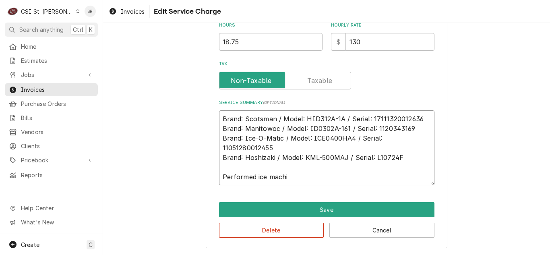
type textarea "x"
type textarea "Brand: Scotsman / Model: HID312A-1A / Serial: 17111320012636 Brand: Manitowoc /…"
type textarea "x"
type textarea "Brand: Scotsman / Model: HID312A-1A / Serial: 17111320012636 Brand: Manitowoc /…"
type textarea "x"
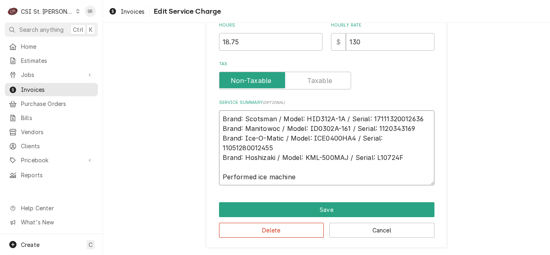
type textarea "Brand: Scotsman / Model: HID312A-1A / Serial: 17111320012636 Brand: Manitowoc /…"
type textarea "x"
type textarea "Brand: Scotsman / Model: HID312A-1A / Serial: 17111320012636 Brand: Manitowoc /…"
type textarea "x"
type textarea "Brand: Scotsman / Model: HID312A-1A / Serial: 17111320012636 Brand: Manitowoc /…"
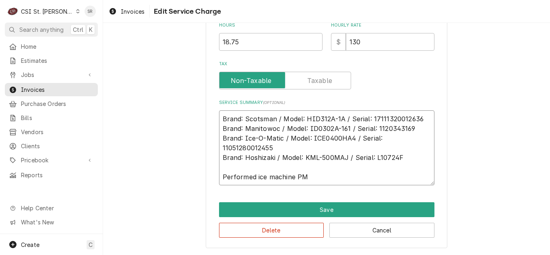
type textarea "x"
drag, startPoint x: 310, startPoint y: 177, endPoint x: 211, endPoint y: 116, distance: 117.1
click at [211, 116] on div "Use the fields below to edit this service charge Short Description 3-Labor (PM)…" at bounding box center [327, 5] width 242 height 486
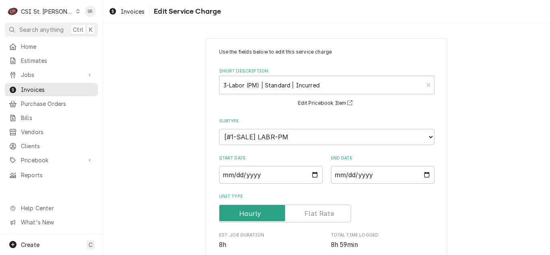
scroll to position [0, 0]
type textarea "Brand: Scotsman / Model: HID312A-1A / Serial: 17111320012636 Brand: Manitowoc /…"
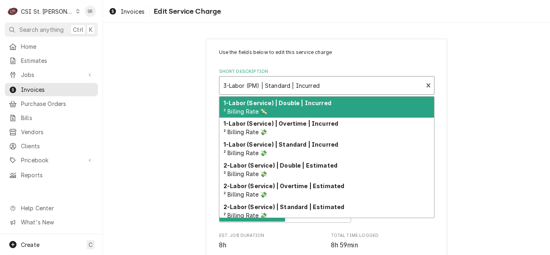
click at [281, 83] on div "Short Description" at bounding box center [322, 85] width 196 height 15
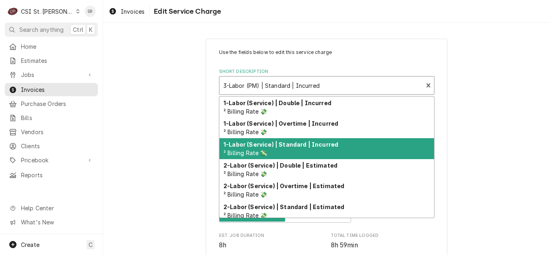
click at [303, 142] on strong "1-Labor (Service) | Standard | Incurred" at bounding box center [281, 144] width 115 height 7
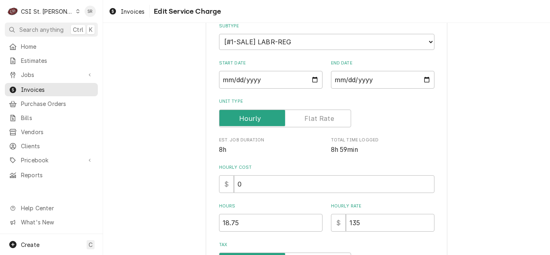
scroll to position [201, 0]
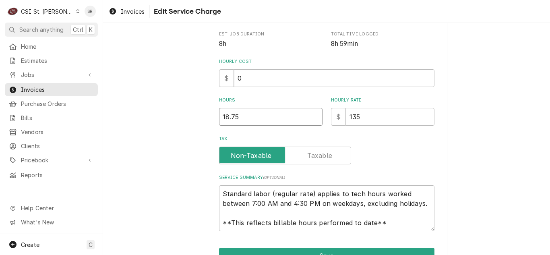
click at [246, 119] on input "18.75" at bounding box center [271, 117] width 104 height 18
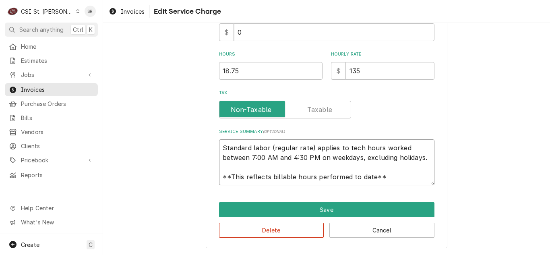
scroll to position [0, 0]
drag, startPoint x: 387, startPoint y: 178, endPoint x: 183, endPoint y: 139, distance: 207.9
click at [183, 139] on div "Use the fields below to edit this service charge Short Description 1-Labor (Ser…" at bounding box center [326, 19] width 447 height 471
paste textarea "Brand: Scotsman / Model: HID312A-1A / Serial: 17111320012636 Brand: Manitowoc /…"
type textarea "x"
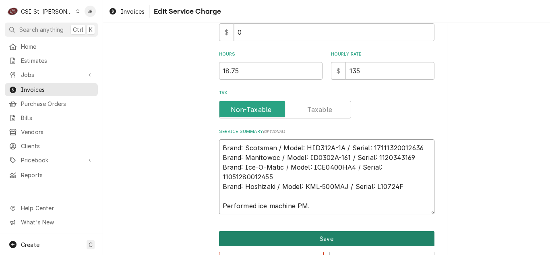
type textarea "Brand: Scotsman / Model: HID312A-1A / Serial: 17111320012636 Brand: Manitowoc /…"
click at [322, 233] on button "Save" at bounding box center [327, 238] width 216 height 15
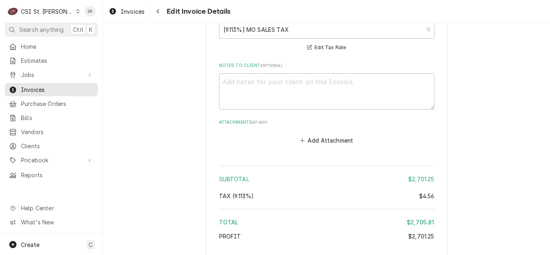
scroll to position [1541, 0]
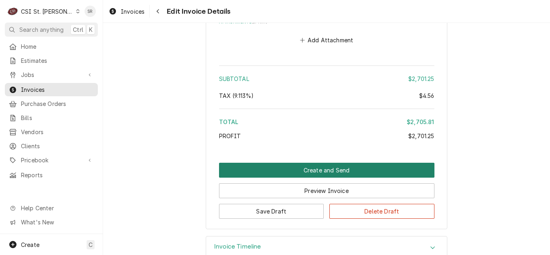
click at [318, 163] on button "Create and Send" at bounding box center [327, 170] width 216 height 15
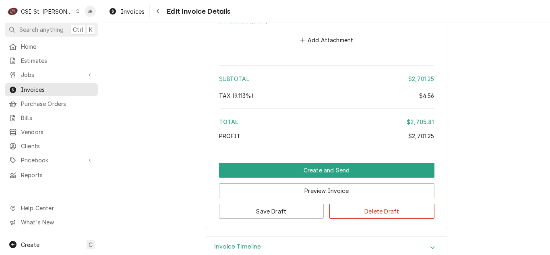
scroll to position [1516, 0]
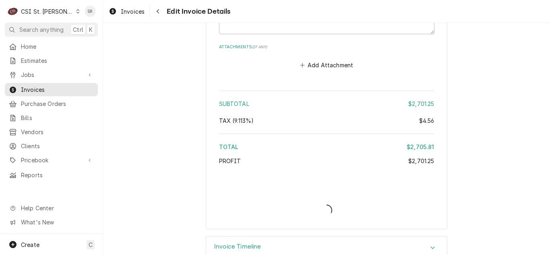
type textarea "x"
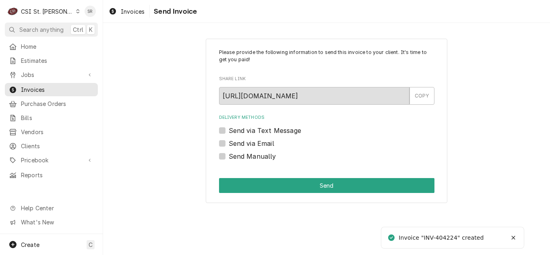
click at [238, 143] on label "Send via Email" at bounding box center [252, 144] width 46 height 10
click at [238, 143] on input "Send via Email" at bounding box center [337, 148] width 216 height 18
checkbox input "true"
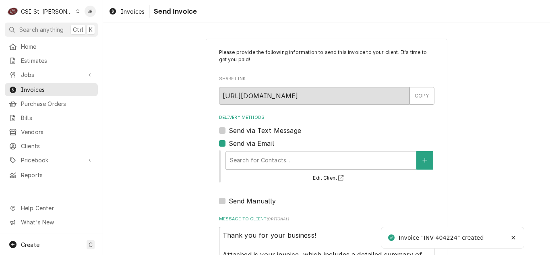
click at [274, 158] on div "Delivery Methods" at bounding box center [321, 160] width 182 height 15
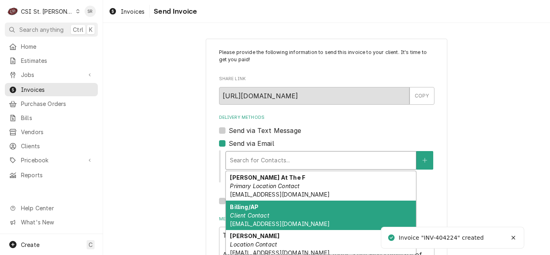
click at [273, 210] on div "Billing/AP Client Contact [EMAIL_ADDRESS][DOMAIN_NAME]" at bounding box center [321, 215] width 190 height 29
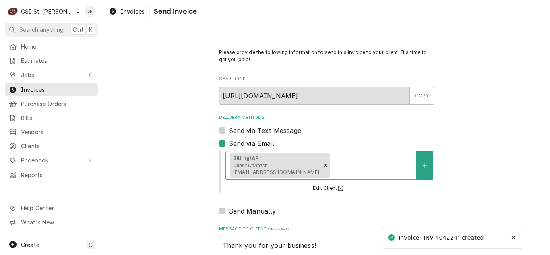
scroll to position [96, 0]
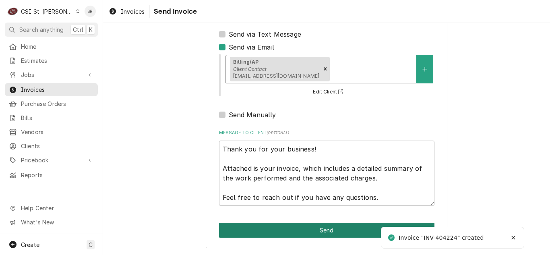
click at [322, 224] on button "Send" at bounding box center [327, 230] width 216 height 15
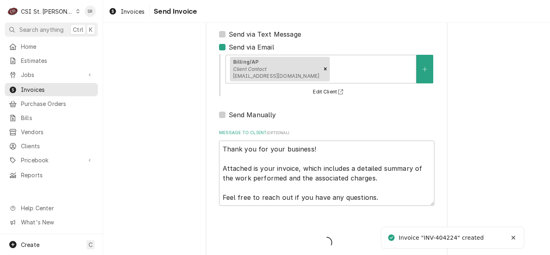
type textarea "x"
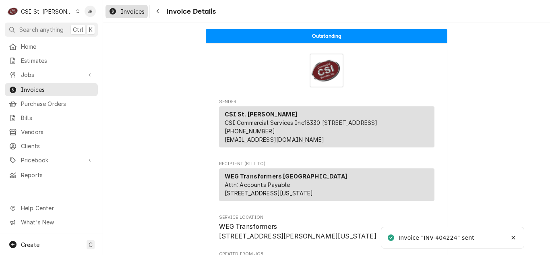
click at [119, 8] on div "Invoices" at bounding box center [126, 11] width 39 height 10
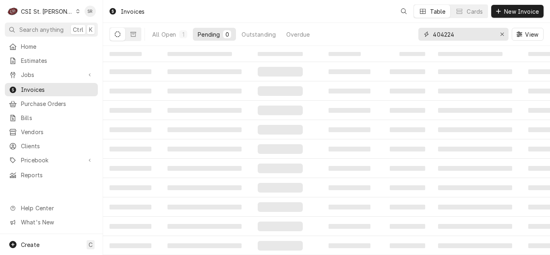
drag, startPoint x: 434, startPoint y: 34, endPoint x: 411, endPoint y: 31, distance: 22.3
click at [411, 31] on div "All Open 1 Pending 0 Outstanding Overdue 404224 View" at bounding box center [327, 34] width 434 height 23
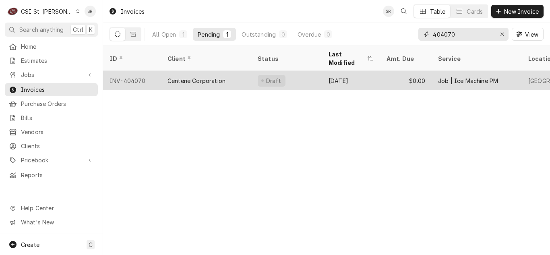
type input "404070"
click at [203, 77] on div "Centene Corporation" at bounding box center [197, 81] width 58 height 8
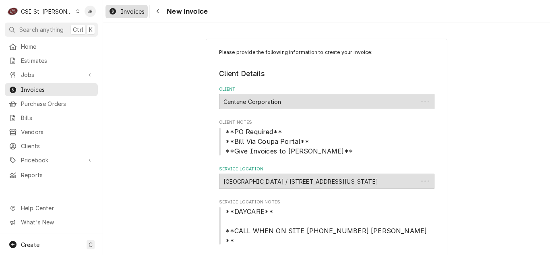
type textarea "x"
click at [130, 12] on span "Invoices" at bounding box center [133, 11] width 24 height 8
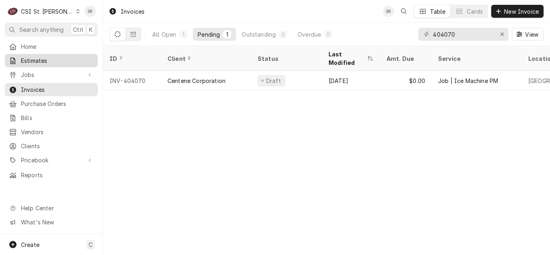
click at [37, 56] on span "Estimates" at bounding box center [57, 60] width 73 height 8
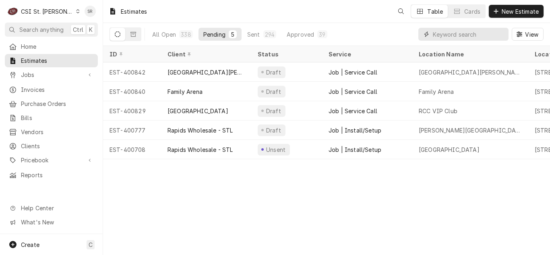
drag, startPoint x: 462, startPoint y: 35, endPoint x: 457, endPoint y: 35, distance: 5.2
click at [457, 35] on input "Dynamic Content Wrapper" at bounding box center [469, 34] width 72 height 13
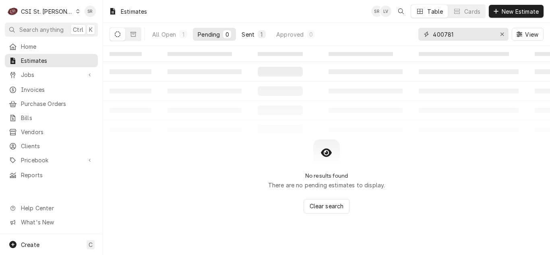
type input "400781"
click at [250, 37] on div "Sent" at bounding box center [248, 34] width 13 height 8
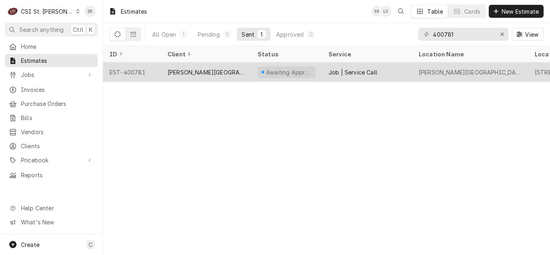
click at [203, 72] on div "[PERSON_NAME][GEOGRAPHIC_DATA]" at bounding box center [206, 72] width 77 height 8
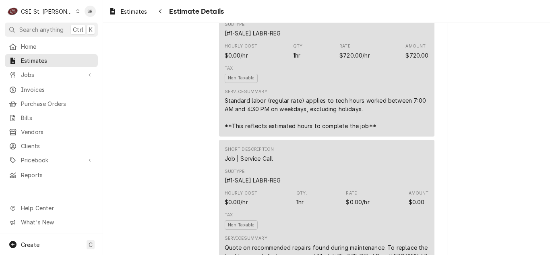
scroll to position [282, 0]
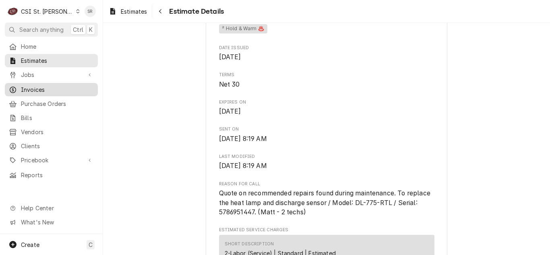
click at [39, 87] on span "Invoices" at bounding box center [57, 89] width 73 height 8
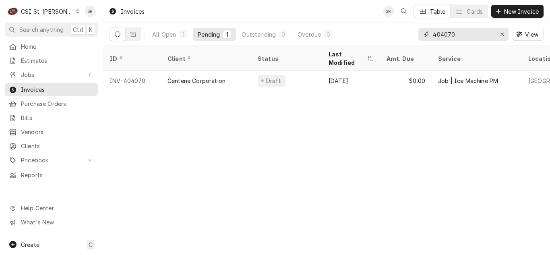
drag, startPoint x: 396, startPoint y: 31, endPoint x: 381, endPoint y: 30, distance: 15.0
click at [381, 30] on div "All Open 1 Pending 1 Outstanding 0 Overdue 0 404070 View" at bounding box center [327, 34] width 434 height 23
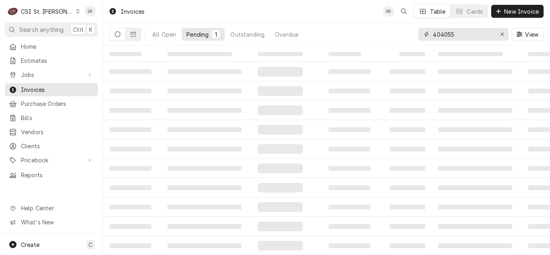
type input "404055"
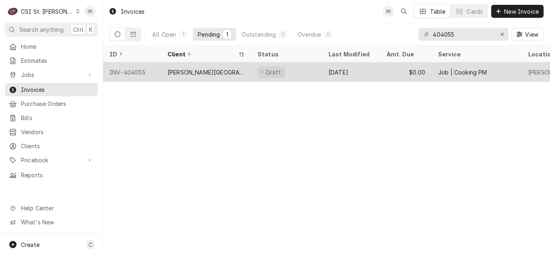
click at [214, 68] on div "[PERSON_NAME][GEOGRAPHIC_DATA]" at bounding box center [206, 72] width 77 height 8
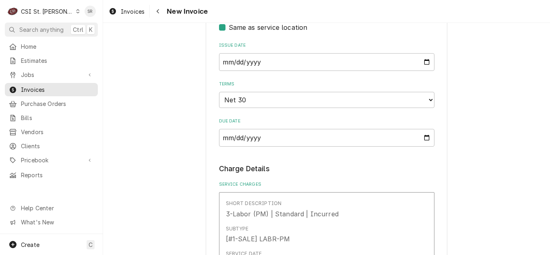
scroll to position [363, 0]
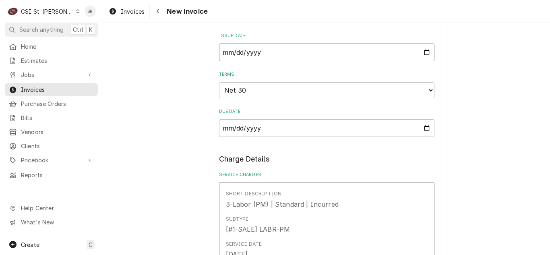
click at [427, 52] on input "[DATE]" at bounding box center [327, 53] width 216 height 18
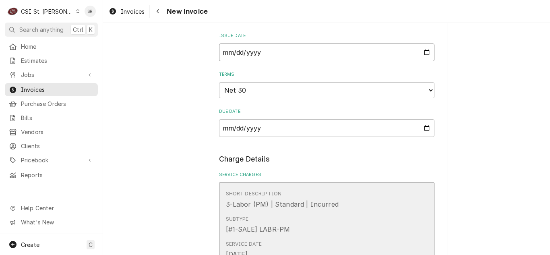
type textarea "x"
type input "[DATE]"
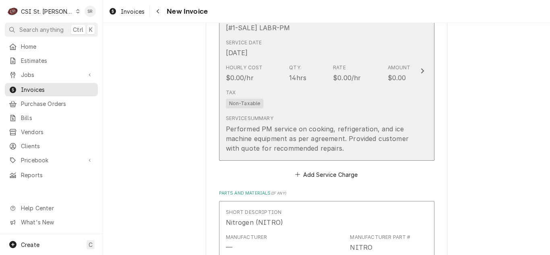
click at [303, 111] on div "Tax Non-Taxable" at bounding box center [318, 99] width 185 height 26
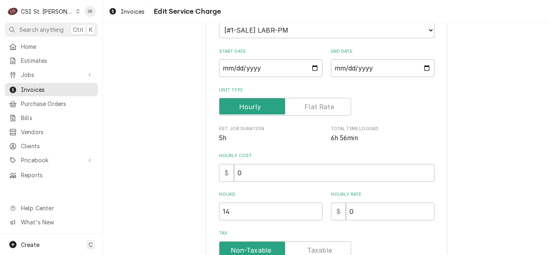
type textarea "x"
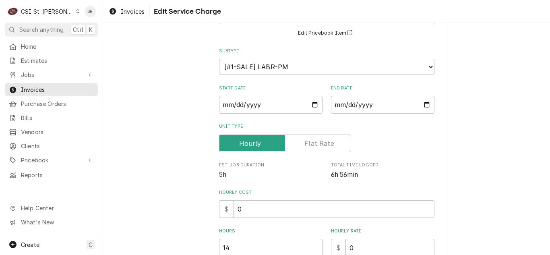
scroll to position [81, 0]
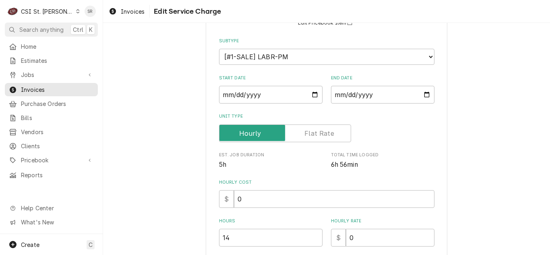
click at [307, 137] on label "Unit Type" at bounding box center [285, 134] width 132 height 18
click at [307, 137] on input "Unit Type" at bounding box center [285, 134] width 125 height 18
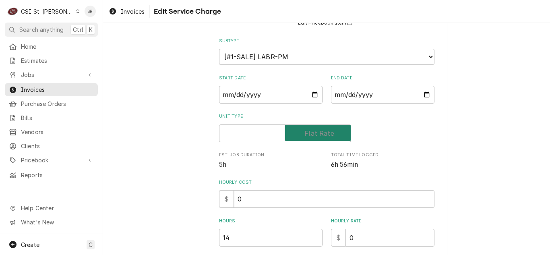
checkbox input "true"
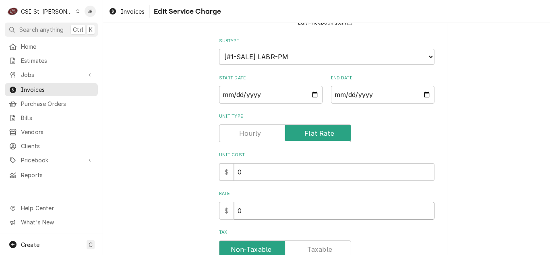
click at [247, 205] on input "0" at bounding box center [334, 211] width 201 height 18
drag, startPoint x: 241, startPoint y: 208, endPoint x: 223, endPoint y: 209, distance: 18.1
click at [223, 209] on div "$ 0" at bounding box center [327, 211] width 216 height 18
type textarea "x"
type input "4"
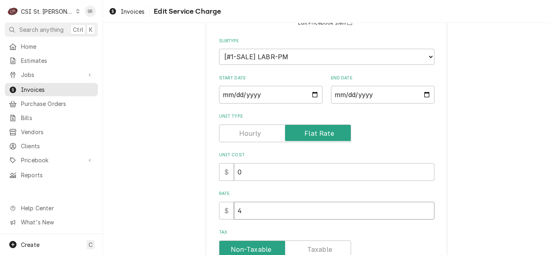
type textarea "x"
type input "41"
type textarea "x"
type input "414"
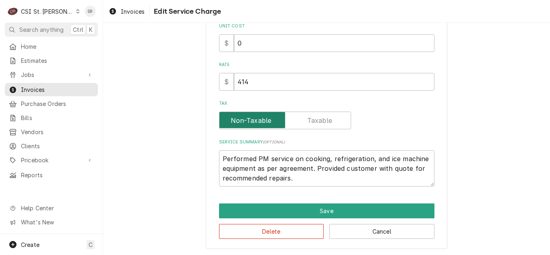
scroll to position [211, 0]
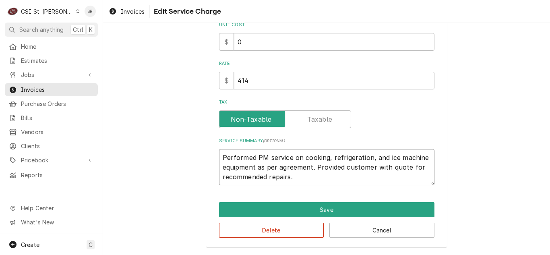
drag, startPoint x: 302, startPoint y: 181, endPoint x: 208, endPoint y: 159, distance: 96.9
click at [208, 159] on div "Use the fields below to edit this service charge Short Description 3-Labor (PM)…" at bounding box center [327, 38] width 242 height 420
paste textarea "Quarterly maintenance on Cooking and Refrigeration equipment as listed on the r…"
type textarea "x"
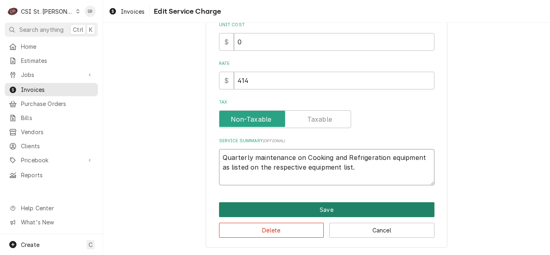
type textarea "Quarterly maintenance on Cooking and Refrigeration equipment as listed on the r…"
click at [314, 210] on button "Save" at bounding box center [327, 209] width 216 height 15
type textarea "x"
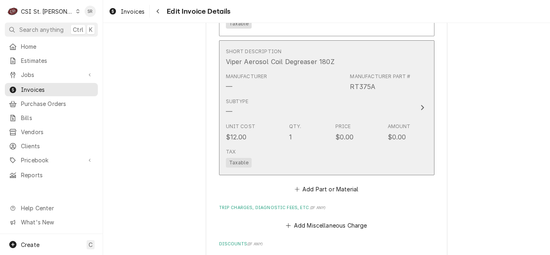
scroll to position [1023, 0]
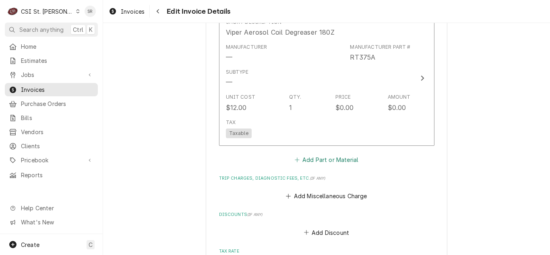
click at [320, 158] on button "Add Part or Material" at bounding box center [326, 159] width 66 height 11
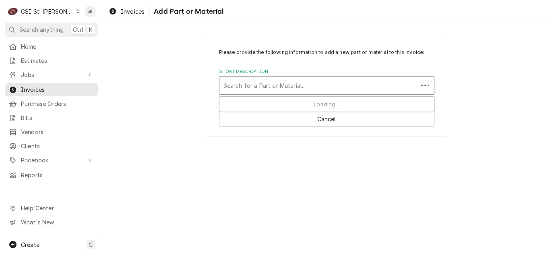
click at [264, 79] on div "Short Description" at bounding box center [319, 85] width 191 height 15
type input "misc main"
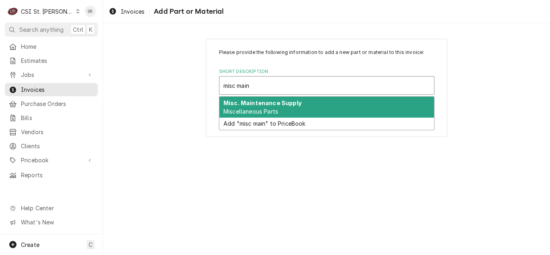
click at [264, 100] on strong "Misc. Maintenance Supply" at bounding box center [263, 103] width 78 height 7
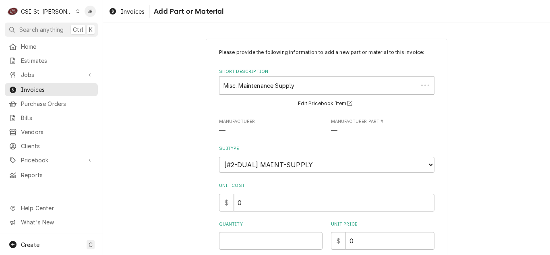
click at [246, 228] on div "Quantity" at bounding box center [271, 235] width 104 height 29
click at [245, 230] on div "Quantity" at bounding box center [271, 235] width 104 height 29
click at [268, 239] on input "Quantity" at bounding box center [271, 241] width 104 height 18
type textarea "x"
type input "1"
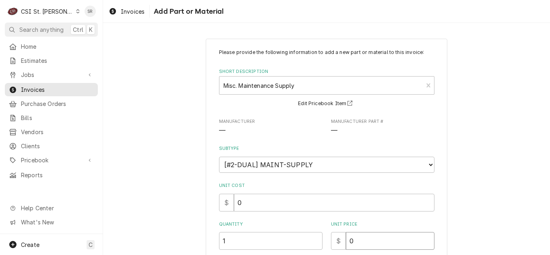
type textarea "x"
type input "4"
type textarea "x"
type input "46"
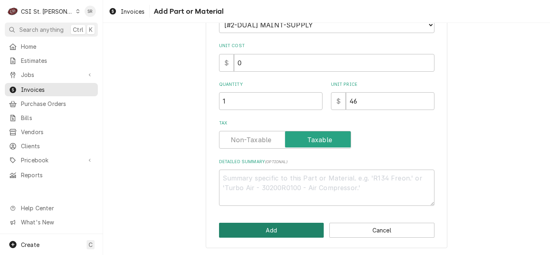
click at [295, 226] on button "Add" at bounding box center [271, 230] width 105 height 15
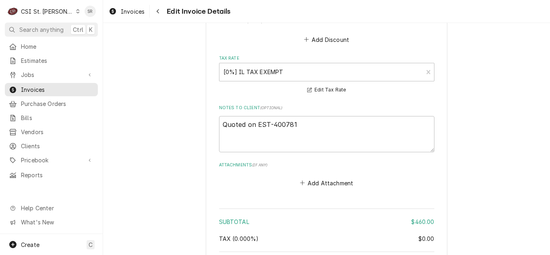
scroll to position [1395, 0]
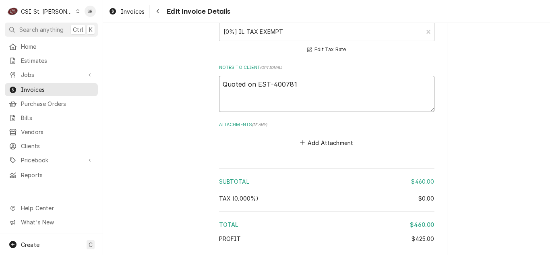
drag, startPoint x: 308, startPoint y: 100, endPoint x: 169, endPoint y: 91, distance: 138.9
type textarea "x"
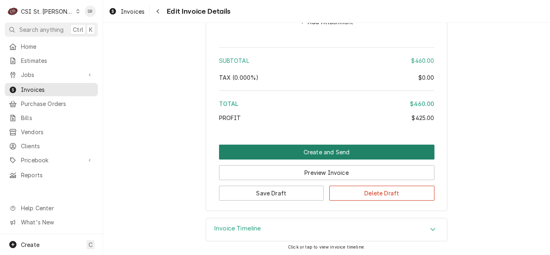
click at [335, 153] on button "Create and Send" at bounding box center [327, 152] width 216 height 15
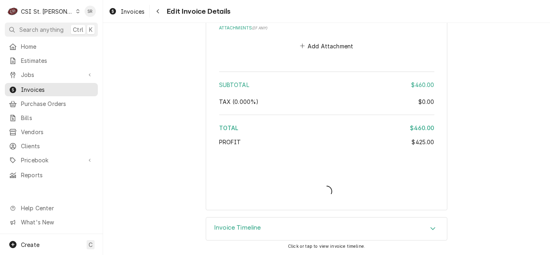
scroll to position [1492, 0]
type textarea "x"
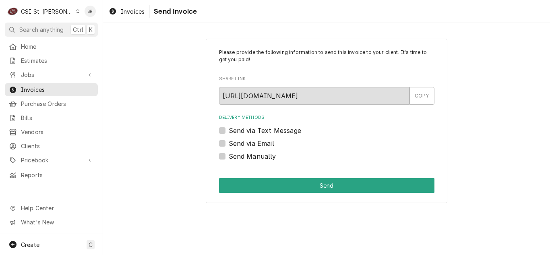
click at [248, 145] on label "Send via Email" at bounding box center [252, 144] width 46 height 10
click at [248, 145] on input "Send via Email" at bounding box center [337, 148] width 216 height 18
checkbox input "true"
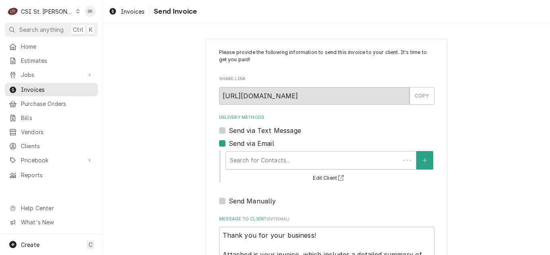
click at [288, 164] on div "Delivery Methods" at bounding box center [313, 160] width 166 height 15
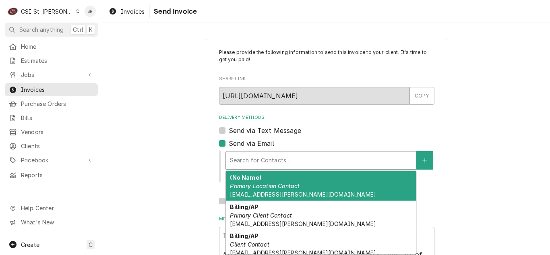
click at [279, 208] on div "Billing/AP Primary Client Contact jnulsen@touchette.org" at bounding box center [321, 215] width 190 height 29
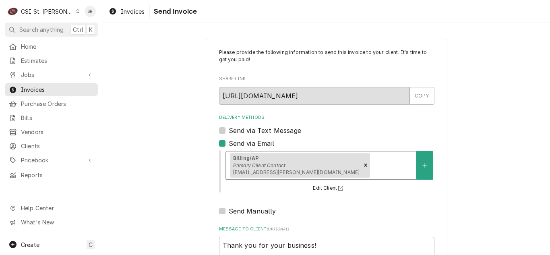
scroll to position [96, 0]
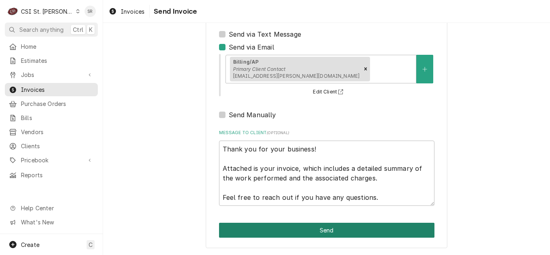
click at [315, 232] on button "Send" at bounding box center [327, 230] width 216 height 15
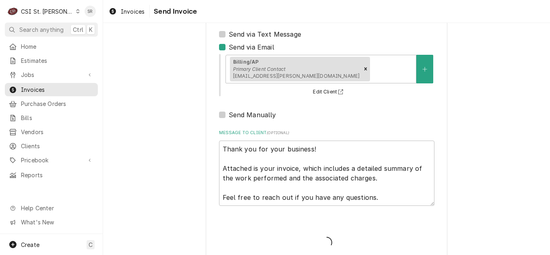
type textarea "x"
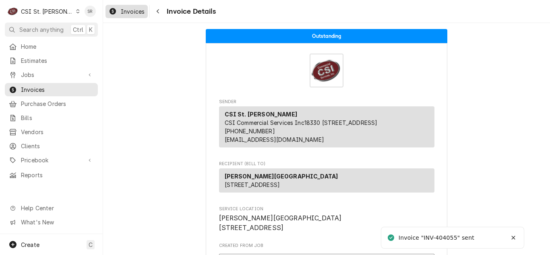
click at [125, 11] on span "Invoices" at bounding box center [133, 11] width 24 height 8
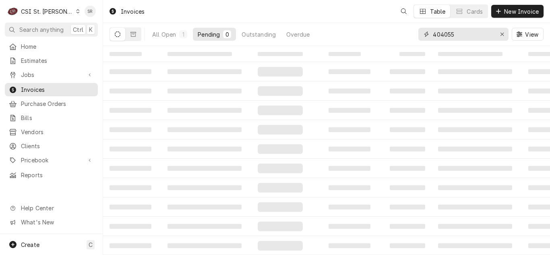
drag, startPoint x: 448, startPoint y: 33, endPoint x: 431, endPoint y: 33, distance: 16.5
click at [431, 33] on div "404055" at bounding box center [464, 34] width 90 height 13
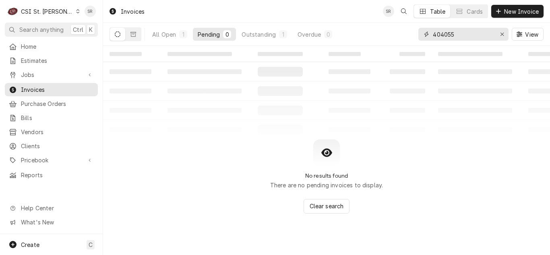
type input "0"
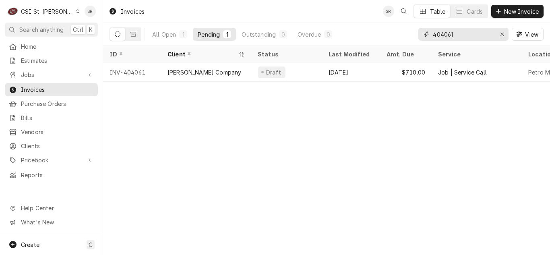
type input "404061"
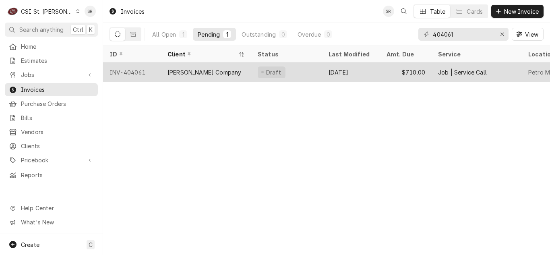
click at [171, 75] on div "[PERSON_NAME] Company" at bounding box center [206, 71] width 90 height 19
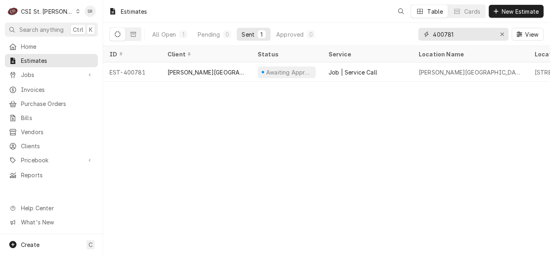
drag, startPoint x: 451, startPoint y: 31, endPoint x: 424, endPoint y: 31, distance: 26.6
click at [424, 31] on div "400781" at bounding box center [464, 34] width 90 height 13
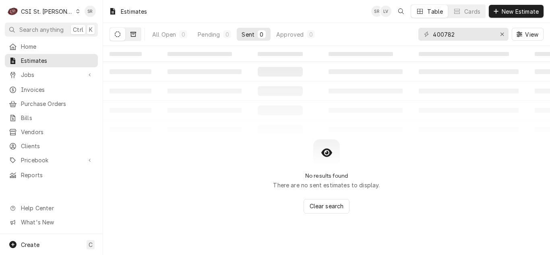
click at [137, 33] on button "Dynamic Content Wrapper" at bounding box center [133, 34] width 15 height 13
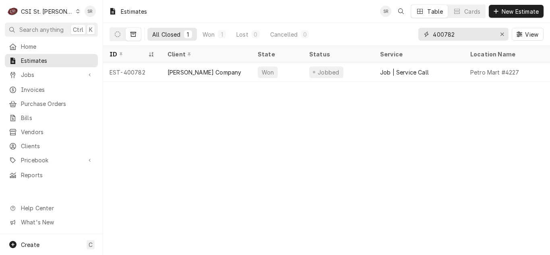
click at [460, 36] on input "400782" at bounding box center [463, 34] width 60 height 13
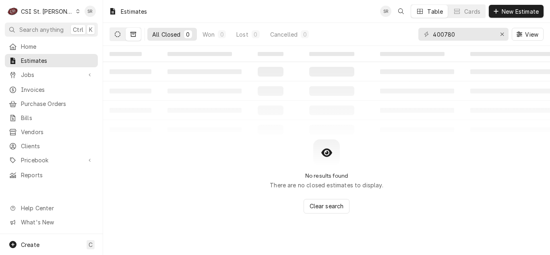
click at [116, 35] on icon "Dynamic Content Wrapper" at bounding box center [118, 34] width 6 height 6
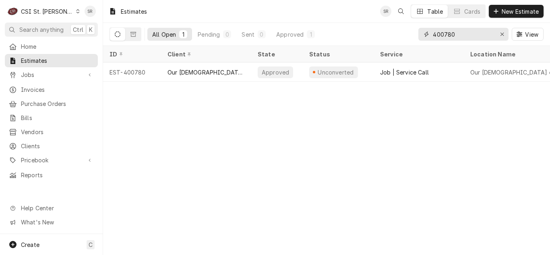
drag, startPoint x: 463, startPoint y: 29, endPoint x: 424, endPoint y: 27, distance: 39.6
click at [424, 27] on div "400780 View" at bounding box center [481, 34] width 125 height 23
click at [473, 35] on input "400792" at bounding box center [463, 34] width 60 height 13
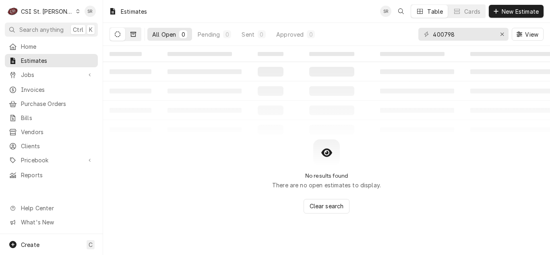
click at [135, 38] on button "Dynamic Content Wrapper" at bounding box center [133, 34] width 15 height 13
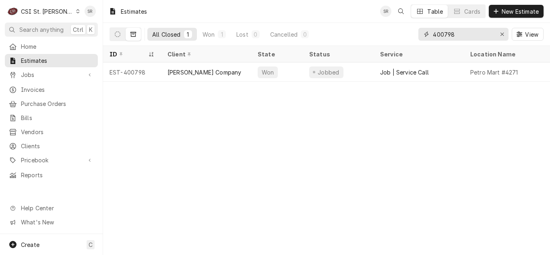
click at [460, 38] on input "400798" at bounding box center [463, 34] width 60 height 13
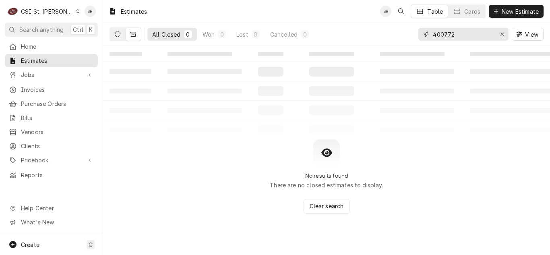
type input "400772"
click at [114, 35] on button "Dynamic Content Wrapper" at bounding box center [117, 34] width 15 height 13
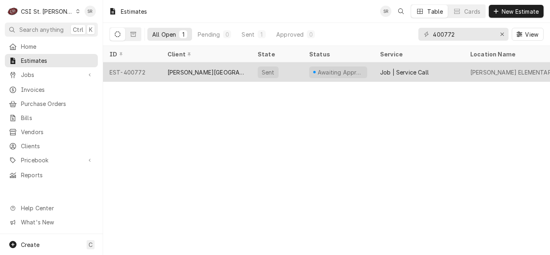
click at [324, 78] on div "Awaiting Approval" at bounding box center [338, 71] width 71 height 19
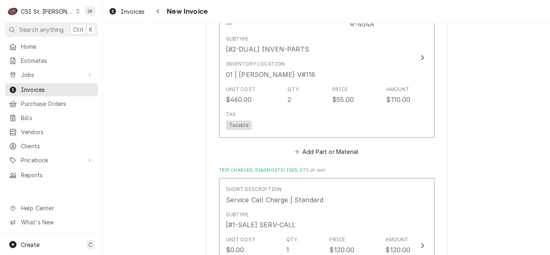
scroll to position [1330, 0]
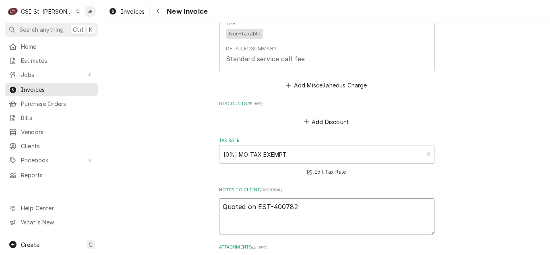
click at [316, 201] on textarea "Quoted on EST-400782" at bounding box center [327, 216] width 216 height 36
type textarea "x"
type textarea "Quoted on EST-400782"
type textarea "x"
type textarea "Quoted on EST-400782 -"
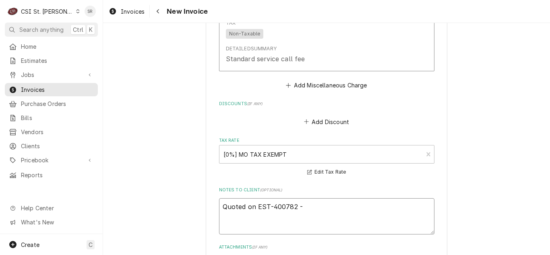
type textarea "x"
type textarea "Quoted on EST-400782 -"
type textarea "x"
type textarea "Quoted on EST-400782 - a"
type textarea "x"
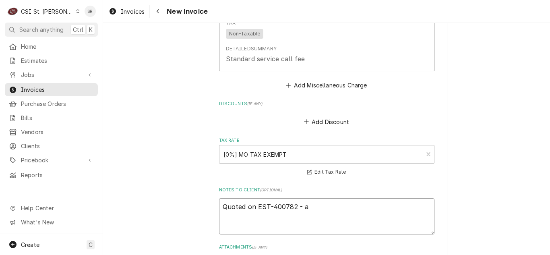
type textarea "Quoted on EST-400782 - ap"
type textarea "x"
type textarea "Quoted on EST-400782 - appr"
type textarea "x"
type textarea "Quoted on EST-400782 - appro"
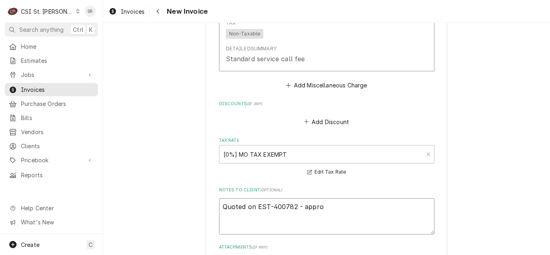
type textarea "x"
type textarea "Quoted on EST-400782 - approv"
type textarea "x"
type textarea "Quoted on EST-400782 - approve"
type textarea "x"
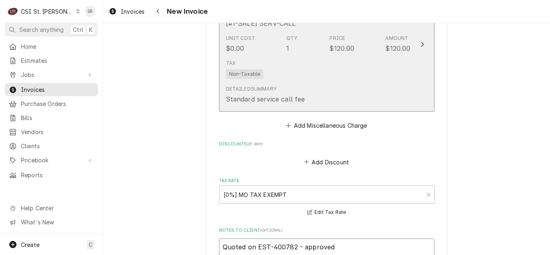
type textarea "Quoted on EST-400782 - approved"
click at [299, 31] on div "Unit Cost $0.00 Qty. 1 Price $120.00 Amount $120.00" at bounding box center [318, 43] width 185 height 25
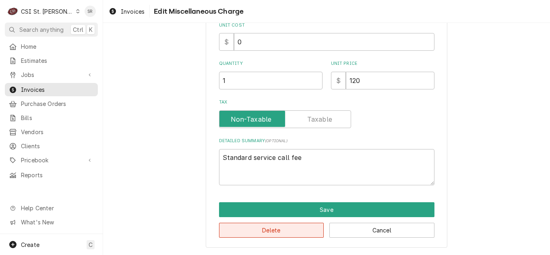
click at [269, 225] on button "Delete" at bounding box center [271, 230] width 105 height 15
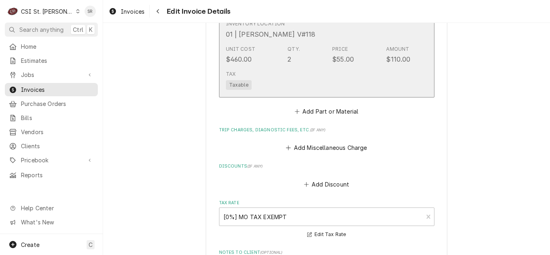
click at [326, 67] on div "Tax Taxable" at bounding box center [318, 80] width 185 height 26
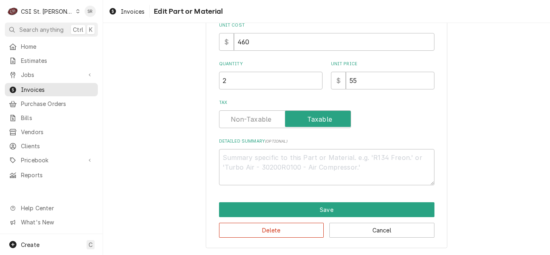
click at [295, 240] on div "Use the fields below to edit this part or material: Short Description Refrigera…" at bounding box center [327, 44] width 242 height 407
click at [296, 235] on button "Delete" at bounding box center [271, 230] width 105 height 15
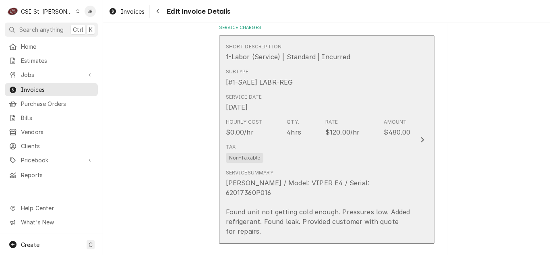
click at [360, 135] on div "Hourly Cost $0.00/hr Qty. 4hrs Rate $120.00/hr Amount $480.00" at bounding box center [318, 127] width 185 height 25
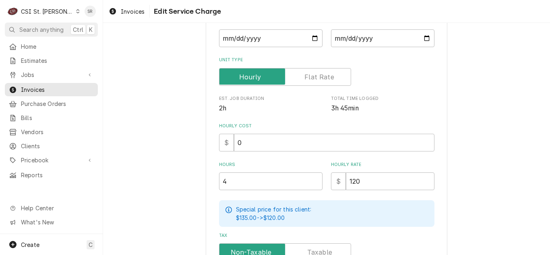
scroll to position [279, 0]
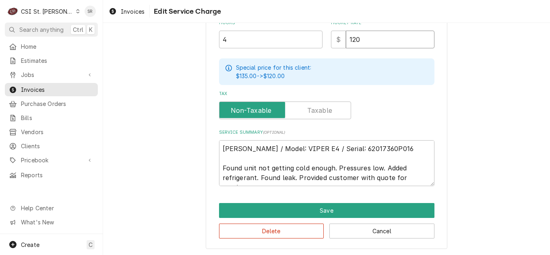
drag, startPoint x: 350, startPoint y: 40, endPoint x: 345, endPoint y: 40, distance: 5.2
click at [346, 40] on input "120" at bounding box center [390, 40] width 89 height 18
type textarea "x"
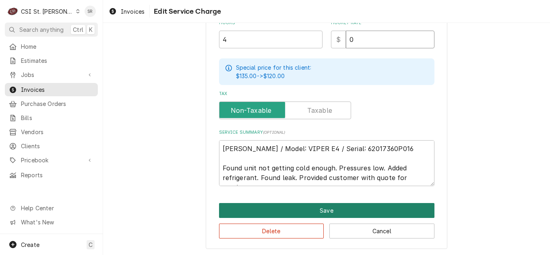
type input "0"
click at [318, 208] on button "Save" at bounding box center [327, 210] width 216 height 15
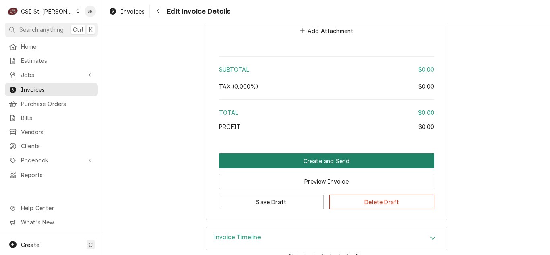
click at [326, 155] on button "Create and Send" at bounding box center [327, 161] width 216 height 15
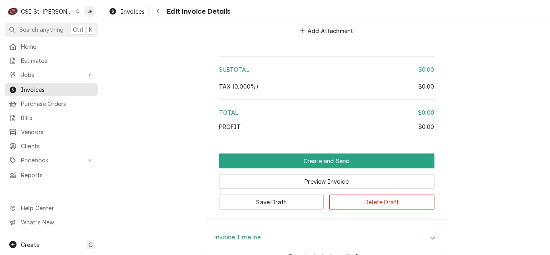
scroll to position [1236, 0]
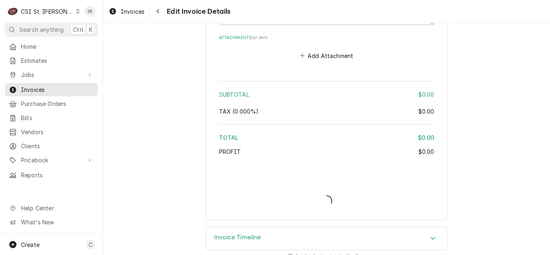
type textarea "x"
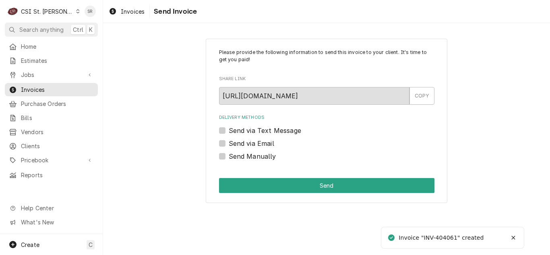
click at [242, 159] on label "Send Manually" at bounding box center [253, 156] width 48 height 10
click at [242, 159] on input "Send Manually" at bounding box center [337, 160] width 216 height 18
checkbox input "true"
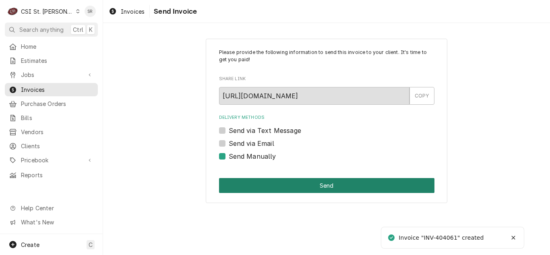
click at [297, 189] on button "Send" at bounding box center [327, 185] width 216 height 15
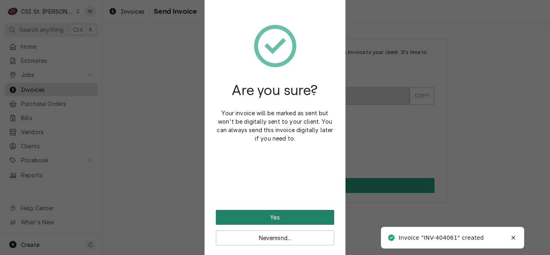
click at [283, 220] on button "Yes" at bounding box center [275, 217] width 118 height 15
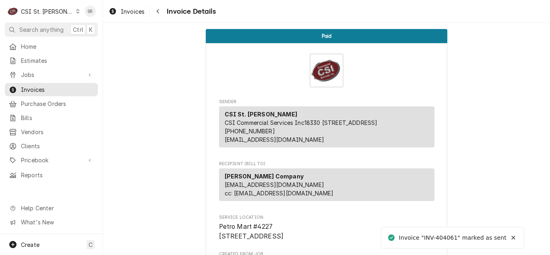
click at [129, 20] on div "Invoices Invoice Details" at bounding box center [326, 11] width 447 height 23
click at [129, 17] on link "Invoices" at bounding box center [127, 11] width 42 height 13
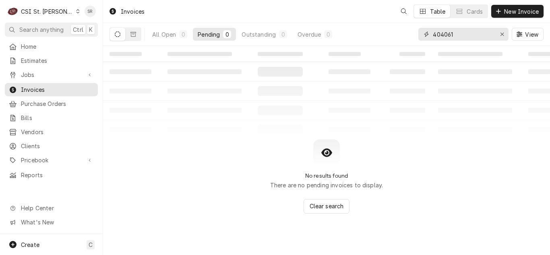
drag, startPoint x: 443, startPoint y: 34, endPoint x: 427, endPoint y: 35, distance: 16.6
click at [427, 35] on div "404061" at bounding box center [464, 34] width 90 height 13
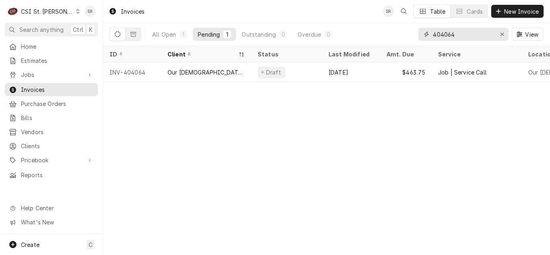
type input "404064"
click at [208, 73] on div "Our Lady of Life Apartments" at bounding box center [206, 72] width 77 height 8
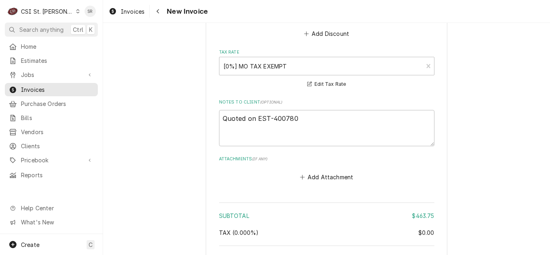
scroll to position [1220, 0]
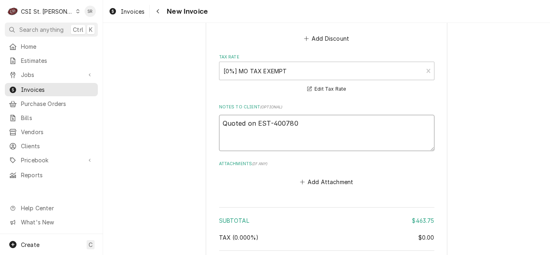
click at [318, 121] on textarea "Quoted on EST-400780" at bounding box center [327, 133] width 216 height 36
type textarea "x"
type textarea "Quoted on EST-400780"
type textarea "x"
type textarea "Quoted on EST-400780 a"
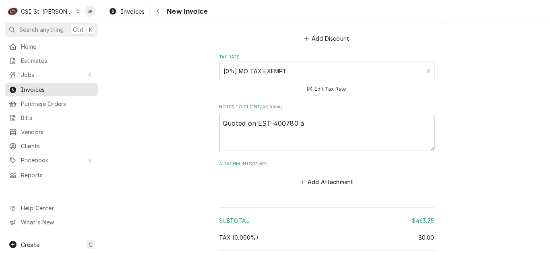
type textarea "x"
type textarea "Quoted on EST-400780 ap"
type textarea "x"
type textarea "Quoted on EST-400780 app"
type textarea "x"
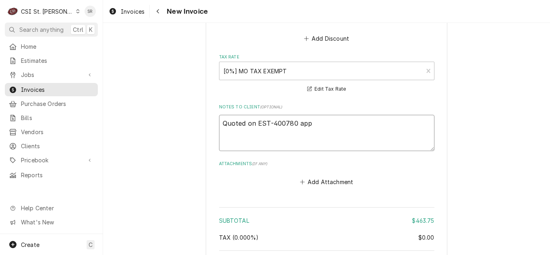
type textarea "Quoted on EST-400780 appr"
type textarea "x"
type textarea "Quoted on EST-400780 appro"
type textarea "x"
type textarea "Quoted on EST-400780 approv"
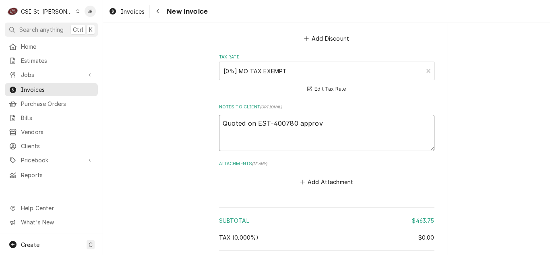
type textarea "x"
type textarea "Quoted on EST-400780 approve"
type textarea "x"
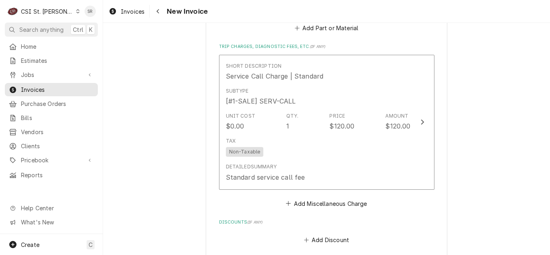
type textarea "Quoted on EST-400780 approved"
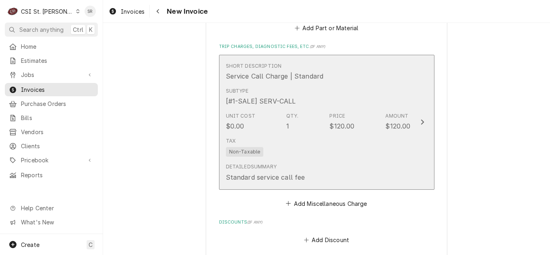
click at [318, 120] on div "Unit Cost $0.00 Qty. 1 Price $120.00 Amount $120.00" at bounding box center [318, 121] width 185 height 25
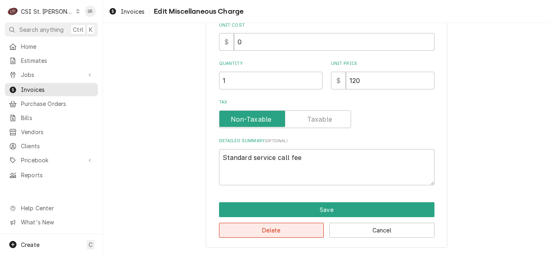
click at [295, 229] on button "Delete" at bounding box center [271, 230] width 105 height 15
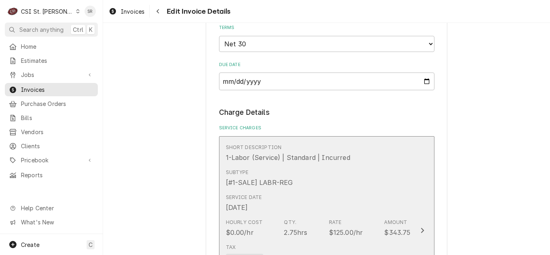
click at [328, 203] on div "Service Date Sep 19, 2025" at bounding box center [318, 203] width 185 height 25
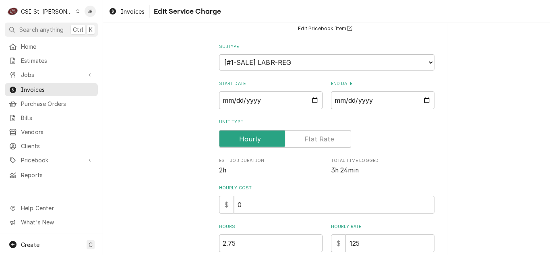
scroll to position [201, 0]
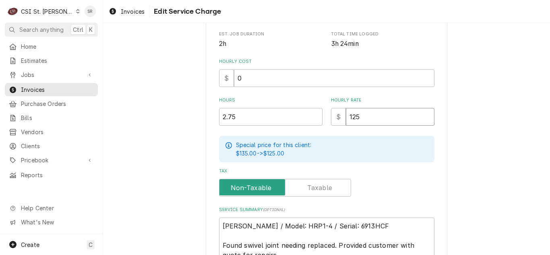
drag, startPoint x: 357, startPoint y: 117, endPoint x: 338, endPoint y: 116, distance: 18.9
click at [338, 116] on div "$ 125" at bounding box center [383, 117] width 104 height 18
type textarea "x"
type input "0"
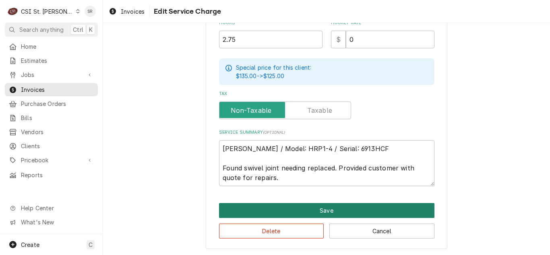
click at [341, 209] on button "Save" at bounding box center [327, 210] width 216 height 15
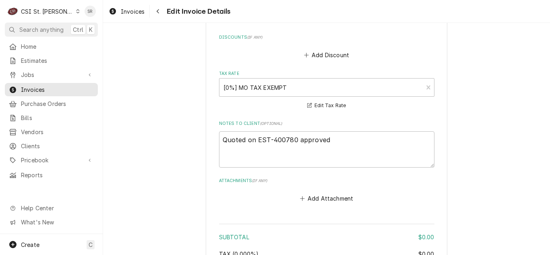
scroll to position [1145, 0]
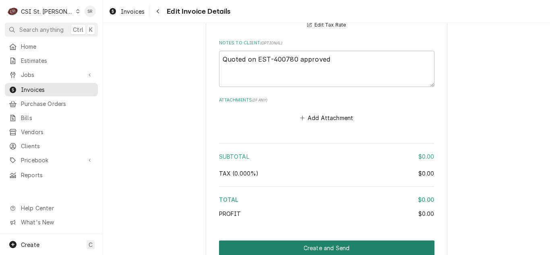
click at [337, 246] on button "Create and Send" at bounding box center [327, 248] width 216 height 15
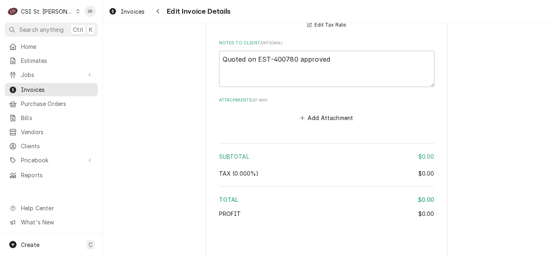
type textarea "x"
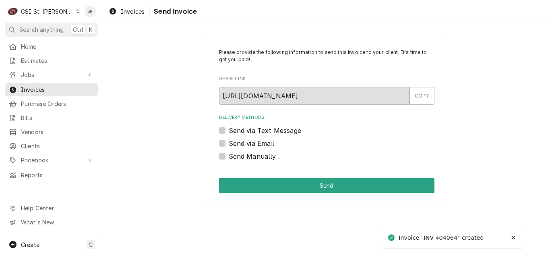
click at [261, 155] on label "Send Manually" at bounding box center [253, 156] width 48 height 10
click at [261, 155] on input "Send Manually" at bounding box center [337, 160] width 216 height 18
checkbox input "true"
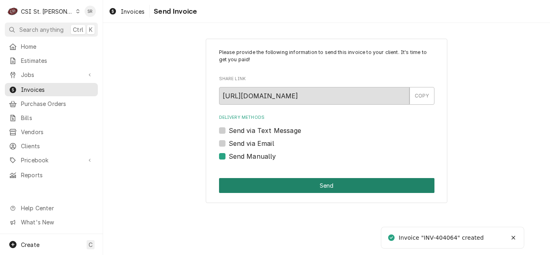
click at [290, 185] on button "Send" at bounding box center [327, 185] width 216 height 15
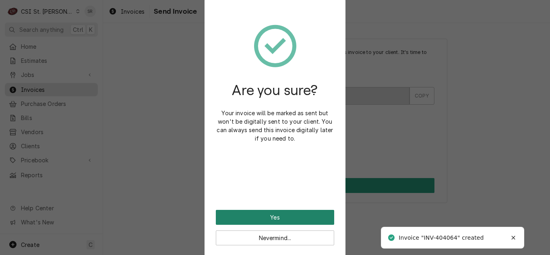
click at [276, 217] on button "Yes" at bounding box center [275, 217] width 118 height 15
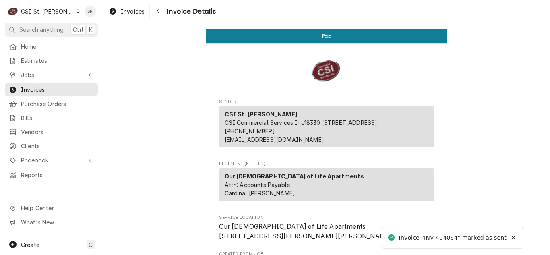
drag, startPoint x: 138, startPoint y: 14, endPoint x: 215, endPoint y: 26, distance: 77.9
click at [138, 14] on span "Invoices" at bounding box center [133, 11] width 24 height 8
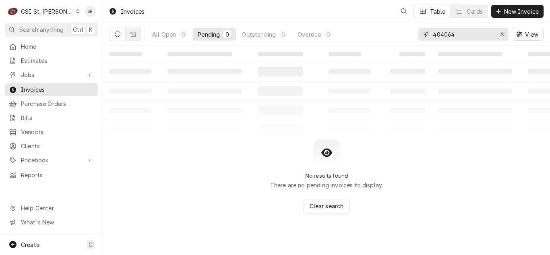
click at [468, 35] on input "404064" at bounding box center [463, 34] width 60 height 13
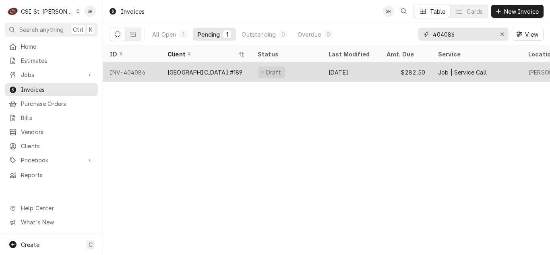
type input "404086"
click at [218, 79] on div "[GEOGRAPHIC_DATA] #189" at bounding box center [206, 71] width 90 height 19
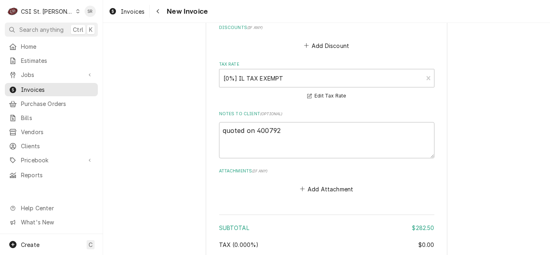
scroll to position [1088, 0]
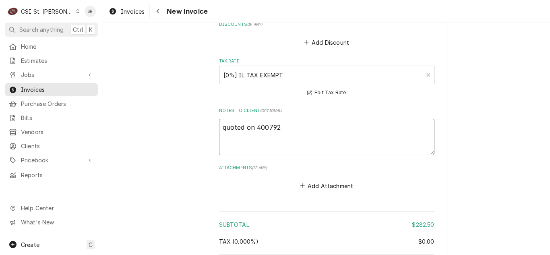
click at [319, 119] on textarea "quoted on 400792" at bounding box center [327, 137] width 216 height 36
type textarea "x"
type textarea "quoted on 400792"
type textarea "x"
type textarea "quoted on 400792 ap"
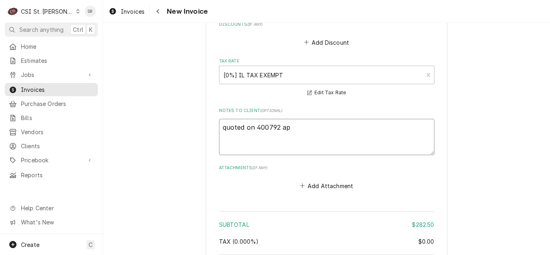
type textarea "x"
type textarea "quoted on 400792 app"
type textarea "x"
type textarea "quoted on 400792 appr"
type textarea "x"
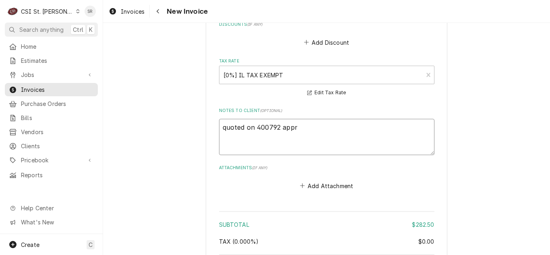
type textarea "quoted on 400792 appro"
type textarea "x"
type textarea "quoted on 400792 approv"
type textarea "x"
type textarea "quoted on 400792 approve"
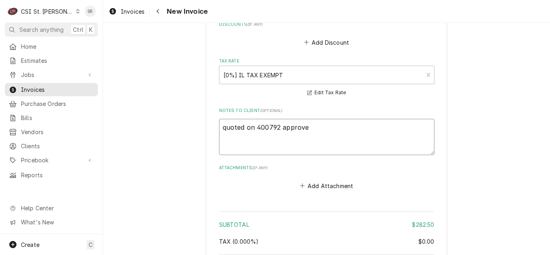
type textarea "x"
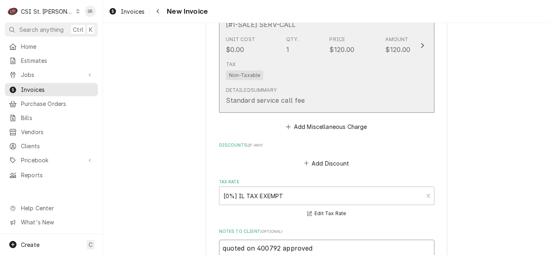
type textarea "quoted on 400792 approved"
click at [326, 83] on div "Detailed Summary Standard service call fee" at bounding box center [318, 95] width 185 height 25
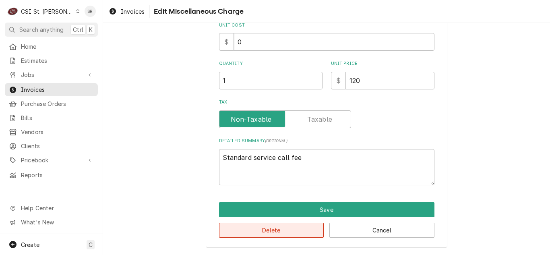
click at [275, 229] on button "Delete" at bounding box center [271, 230] width 105 height 15
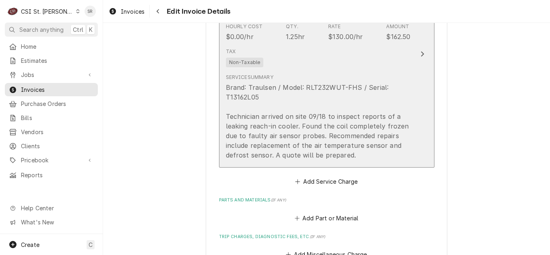
click at [341, 120] on div "Brand: Traulsen / Model: RLT232WUT-FHS / Serial: T13162L05 Technician arrived o…" at bounding box center [318, 121] width 185 height 77
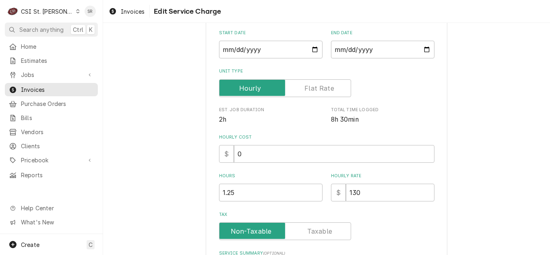
scroll to position [242, 0]
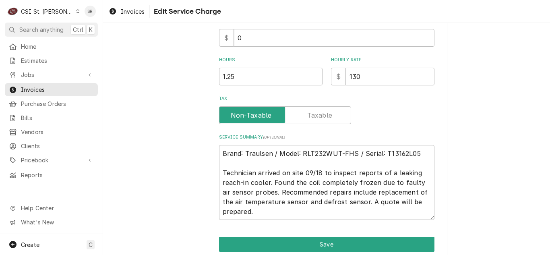
drag, startPoint x: 366, startPoint y: 66, endPoint x: 343, endPoint y: 67, distance: 23.4
click at [343, 67] on div "Hourly Rate $ 130" at bounding box center [383, 71] width 104 height 29
drag, startPoint x: 357, startPoint y: 77, endPoint x: 332, endPoint y: 77, distance: 25.0
click at [332, 77] on div "$ 130" at bounding box center [383, 77] width 104 height 18
type textarea "x"
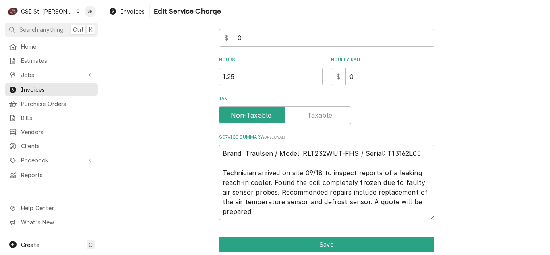
type input "0"
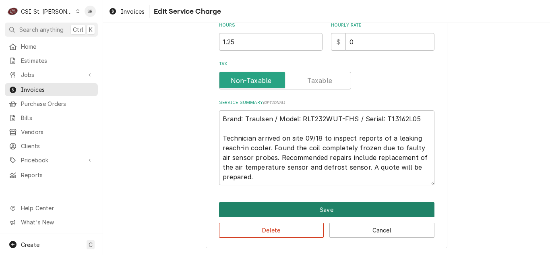
click at [349, 207] on button "Save" at bounding box center [327, 209] width 216 height 15
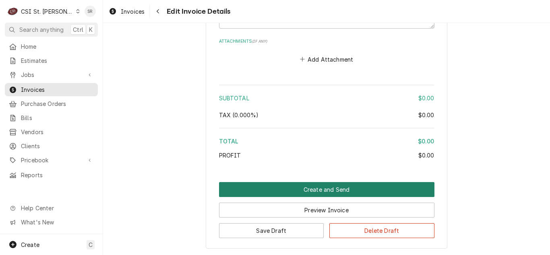
drag, startPoint x: 347, startPoint y: 152, endPoint x: 334, endPoint y: 138, distance: 19.1
click at [347, 182] on button "Create and Send" at bounding box center [327, 189] width 216 height 15
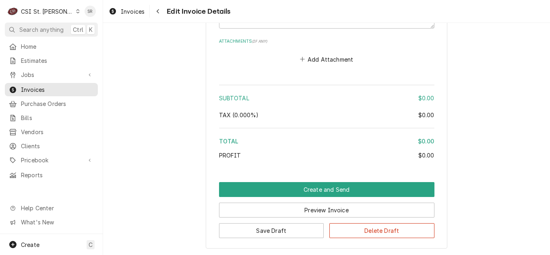
scroll to position [1050, 0]
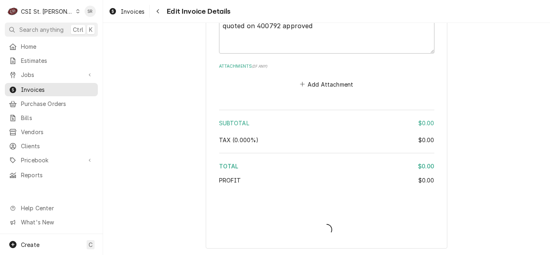
type textarea "x"
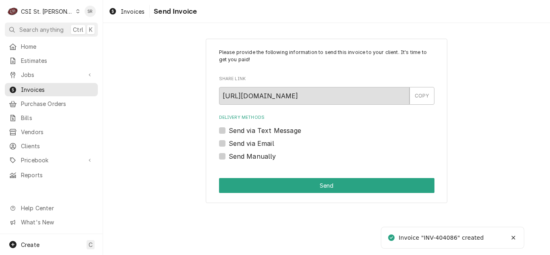
click at [245, 156] on label "Send Manually" at bounding box center [253, 156] width 48 height 10
click at [245, 156] on input "Send Manually" at bounding box center [337, 160] width 216 height 18
checkbox input "true"
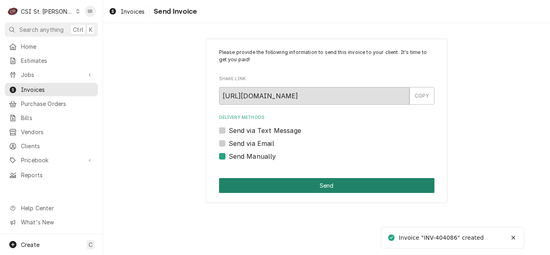
click at [278, 191] on button "Send" at bounding box center [327, 185] width 216 height 15
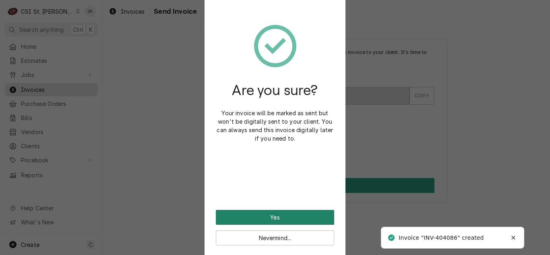
click at [274, 220] on button "Yes" at bounding box center [275, 217] width 118 height 15
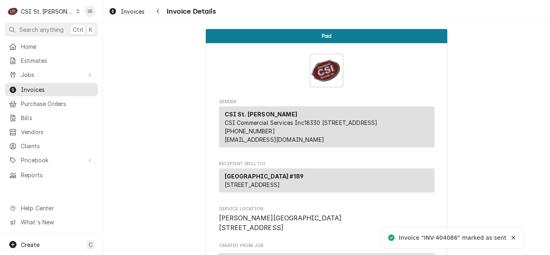
drag, startPoint x: 135, startPoint y: 12, endPoint x: 211, endPoint y: 16, distance: 75.9
click at [135, 12] on span "Invoices" at bounding box center [133, 11] width 24 height 8
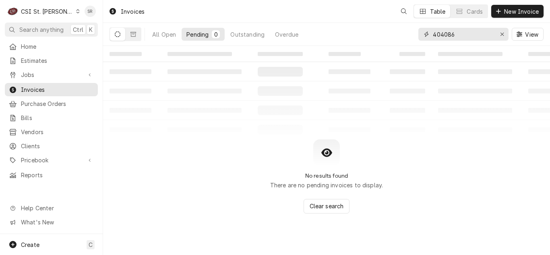
drag, startPoint x: 418, startPoint y: 29, endPoint x: 412, endPoint y: 29, distance: 6.0
click at [412, 29] on div "All Open Pending 0 Outstanding Overdue 404086 View" at bounding box center [327, 34] width 434 height 23
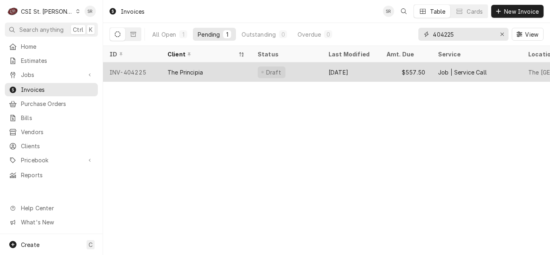
type input "404225"
click at [211, 77] on div "The Principia" at bounding box center [206, 71] width 90 height 19
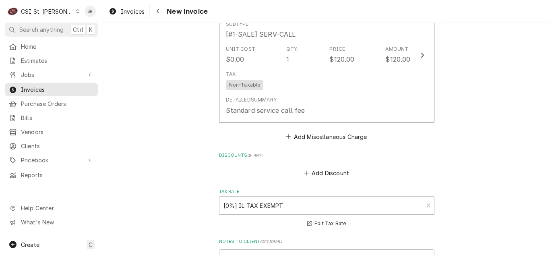
scroll to position [1531, 0]
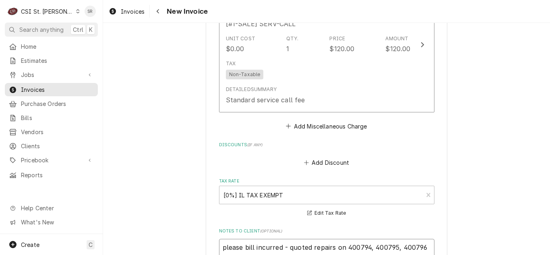
drag, startPoint x: 419, startPoint y: 150, endPoint x: 171, endPoint y: 146, distance: 248.6
type textarea "x"
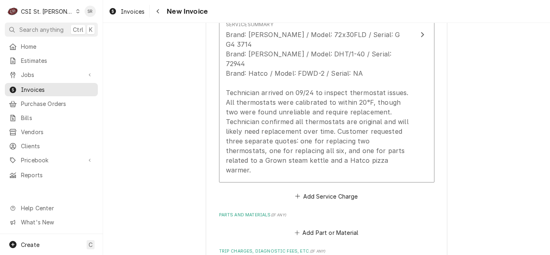
scroll to position [1128, 0]
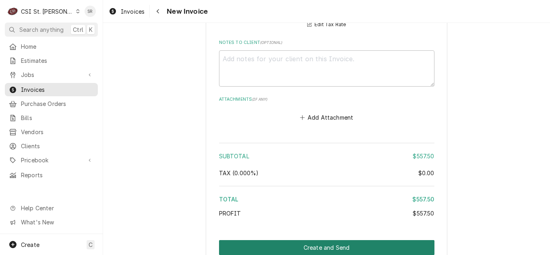
click at [334, 240] on button "Create and Send" at bounding box center [327, 247] width 216 height 15
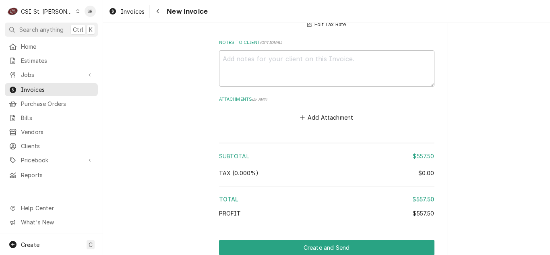
scroll to position [1695, 0]
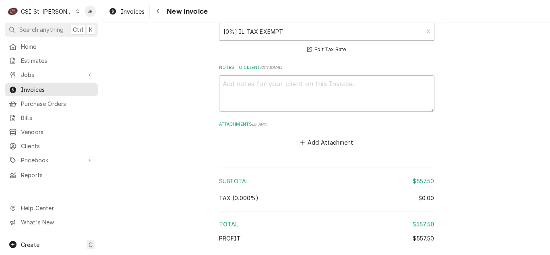
type textarea "x"
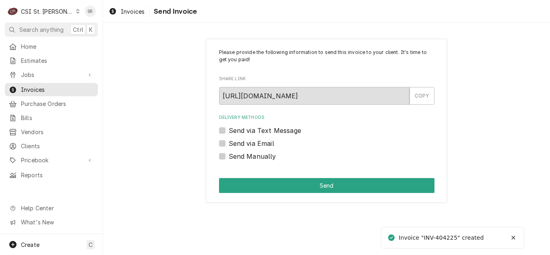
click at [244, 151] on label "Send Manually" at bounding box center [253, 156] width 48 height 10
click at [244, 151] on input "Send Manually" at bounding box center [337, 160] width 216 height 18
click at [240, 152] on label "Send Manually" at bounding box center [253, 156] width 48 height 10
click at [240, 152] on input "Send Manually" at bounding box center [337, 160] width 216 height 18
checkbox input "false"
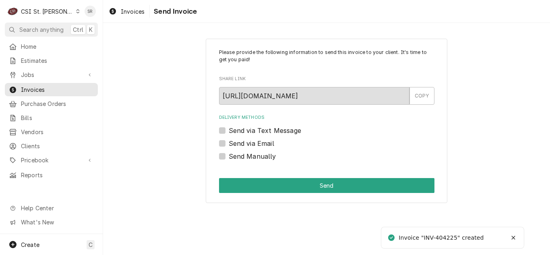
click at [240, 135] on div "Delivery Methods Send via Text Message Send via Email Send Manually" at bounding box center [327, 137] width 216 height 46
click at [248, 145] on label "Send via Email" at bounding box center [252, 144] width 46 height 10
click at [248, 145] on input "Send via Email" at bounding box center [337, 148] width 216 height 18
checkbox input "true"
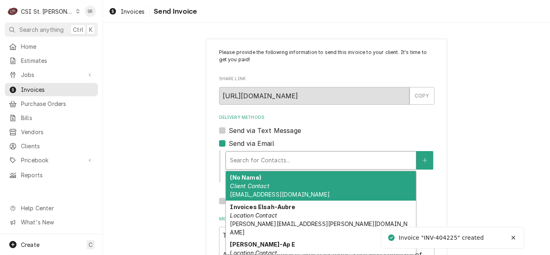
click at [252, 152] on div "Search for Contacts..." at bounding box center [321, 160] width 190 height 18
click at [270, 190] on div "(No Name) Client Contact Mjones@freshideasfood.com" at bounding box center [321, 185] width 190 height 29
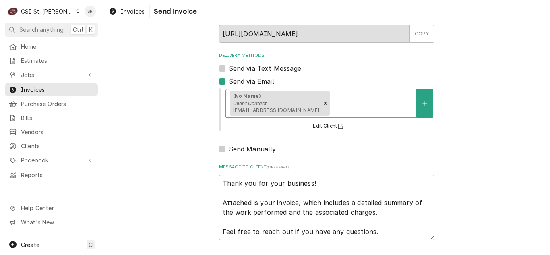
scroll to position [96, 0]
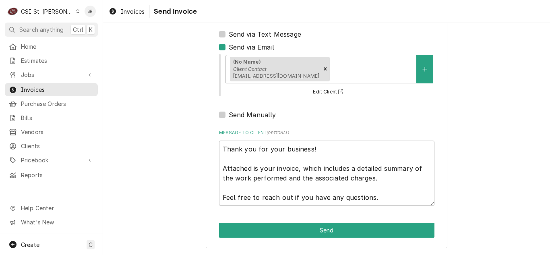
click at [324, 221] on div "Please provide the following information to send this invoice to your client. I…" at bounding box center [327, 95] width 242 height 306
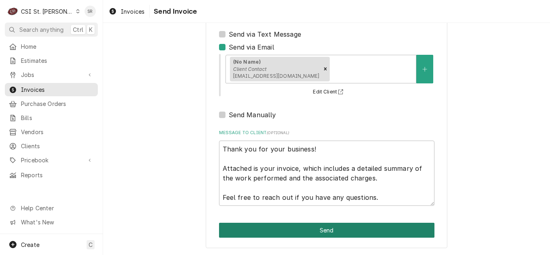
click at [324, 231] on button "Send" at bounding box center [327, 230] width 216 height 15
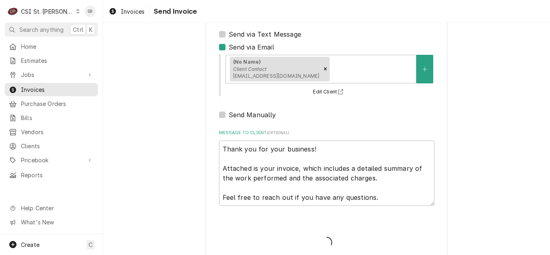
type textarea "x"
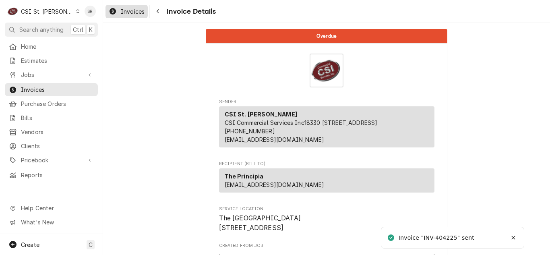
click at [131, 14] on span "Invoices" at bounding box center [133, 11] width 24 height 8
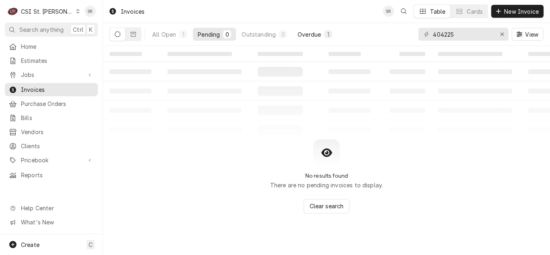
click at [332, 36] on div "1" at bounding box center [328, 34] width 8 height 8
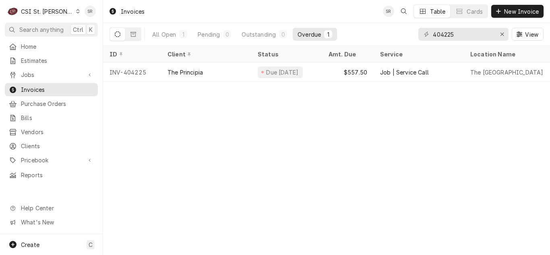
click at [216, 75] on div "The Principia" at bounding box center [206, 71] width 90 height 19
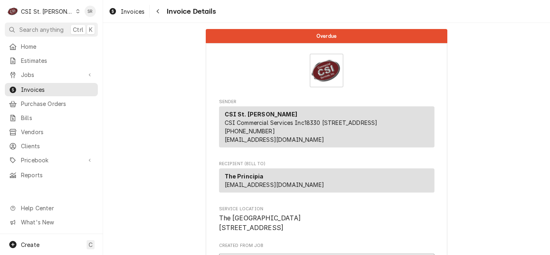
drag, startPoint x: 126, startPoint y: 9, endPoint x: 153, endPoint y: 1, distance: 28.2
click at [126, 8] on span "Invoices" at bounding box center [133, 11] width 24 height 8
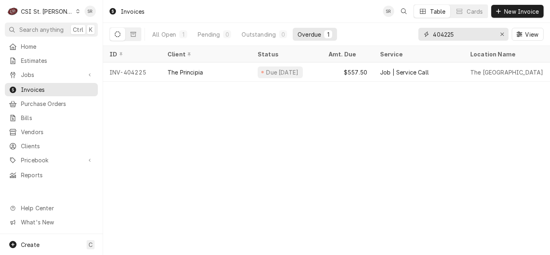
drag, startPoint x: 455, startPoint y: 36, endPoint x: 423, endPoint y: 35, distance: 31.4
click at [423, 35] on div "404225" at bounding box center [464, 34] width 90 height 13
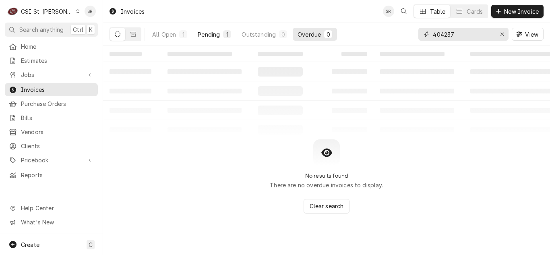
type input "404237"
click at [205, 31] on div "Pending" at bounding box center [209, 34] width 22 height 8
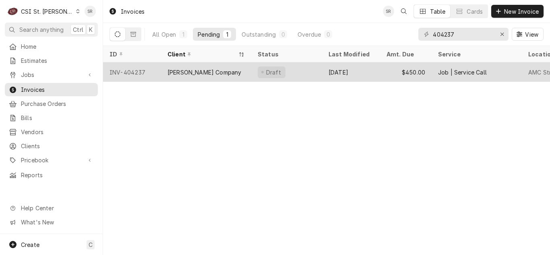
click at [207, 74] on div "[PERSON_NAME] Company" at bounding box center [205, 72] width 74 height 8
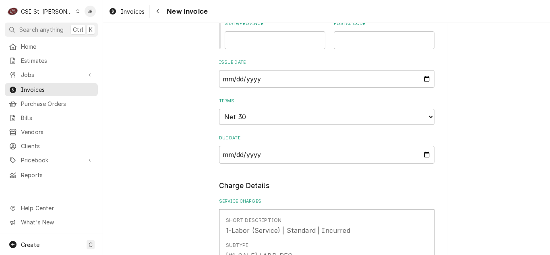
scroll to position [725, 0]
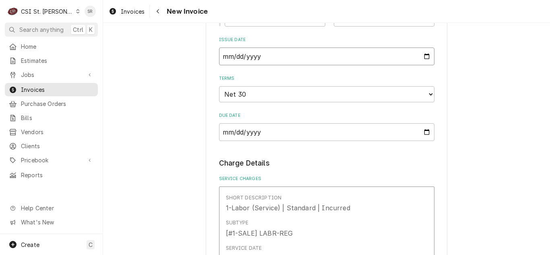
click at [420, 55] on input "[DATE]" at bounding box center [327, 57] width 216 height 18
type textarea "x"
type input "[DATE]"
click at [168, 112] on div "Please provide the following information to create your invoice: Client Details…" at bounding box center [326, 180] width 447 height 1749
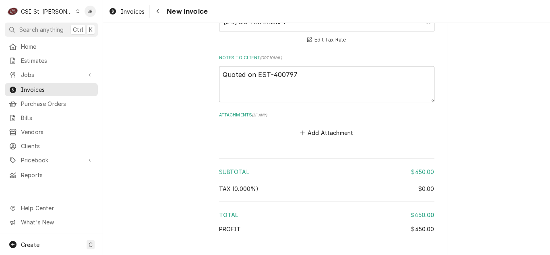
scroll to position [1451, 0]
click at [318, 79] on textarea "Quoted on EST-400797" at bounding box center [327, 84] width 216 height 36
type textarea "x"
type textarea "Quoted on EST-400797"
type textarea "x"
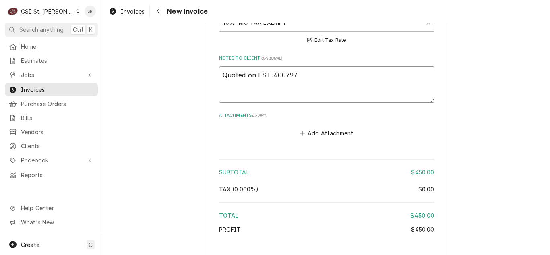
type textarea "Quoted on EST-400797 a"
type textarea "x"
type textarea "Quoted on EST-400797 ap"
type textarea "x"
type textarea "Quoted on EST-400797 app"
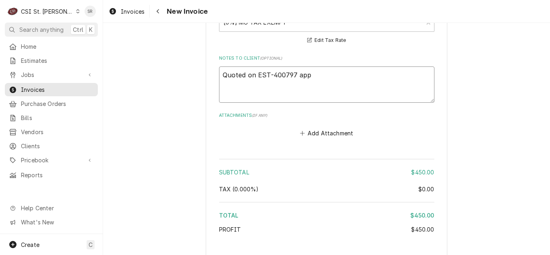
type textarea "x"
type textarea "Quoted on EST-400797 appro"
type textarea "x"
type textarea "Quoted on EST-400797 approv"
type textarea "x"
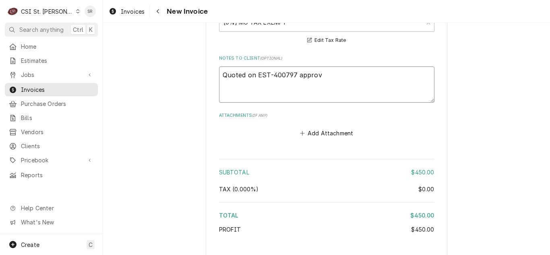
type textarea "Quoted on EST-400797 approve"
type textarea "x"
type textarea "Quoted on EST-400797 approved"
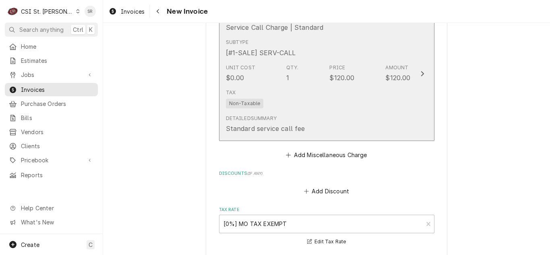
click at [319, 70] on div "Unit Cost $0.00 Qty. 1 Price $120.00 Amount $120.00" at bounding box center [318, 73] width 185 height 25
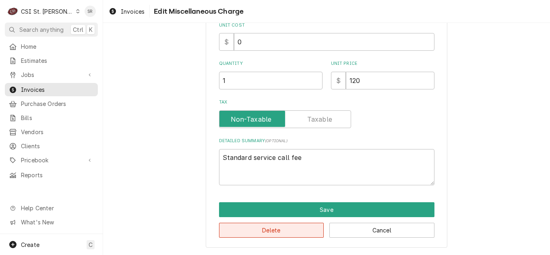
click at [280, 228] on button "Delete" at bounding box center [271, 230] width 105 height 15
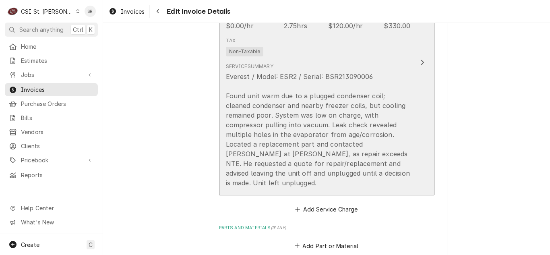
click at [343, 144] on div "Everest / Model: ESR2 / Serial: BSR213090006 Found unit warm due to a plugged c…" at bounding box center [318, 130] width 185 height 116
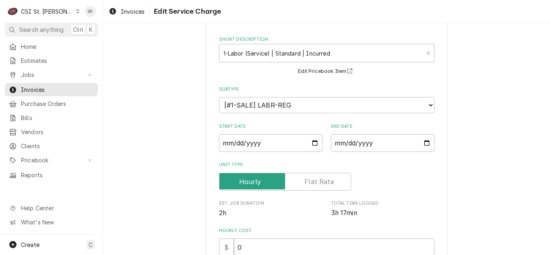
scroll to position [161, 0]
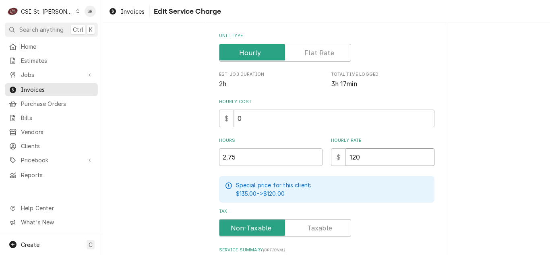
click at [347, 158] on input "120" at bounding box center [390, 157] width 89 height 18
type textarea "x"
type input "0"
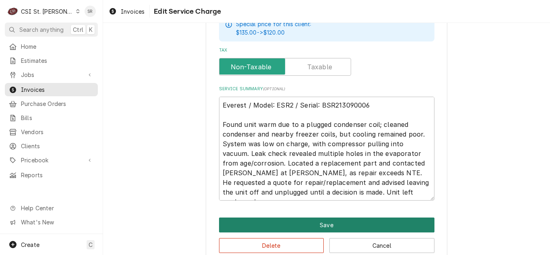
click at [346, 228] on button "Save" at bounding box center [327, 225] width 216 height 15
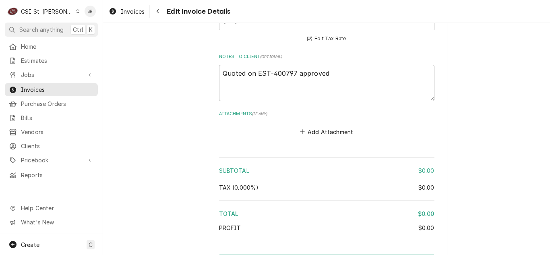
scroll to position [1361, 0]
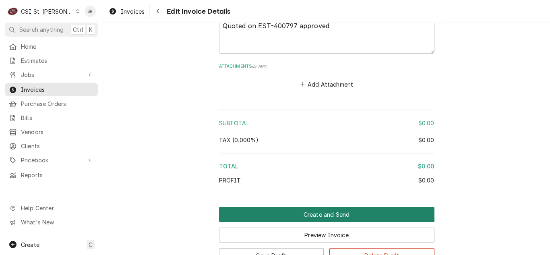
click at [351, 207] on button "Create and Send" at bounding box center [327, 214] width 216 height 15
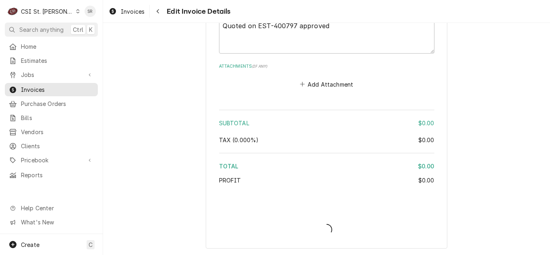
type textarea "x"
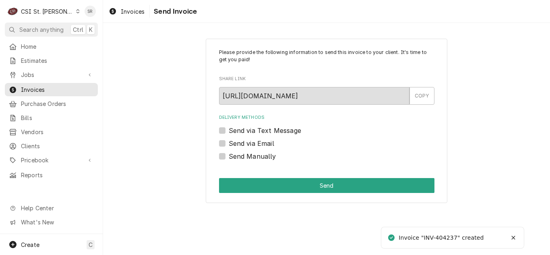
drag, startPoint x: 250, startPoint y: 156, endPoint x: 270, endPoint y: 172, distance: 25.7
click at [250, 156] on label "Send Manually" at bounding box center [253, 156] width 48 height 10
click at [250, 156] on input "Send Manually" at bounding box center [337, 160] width 216 height 18
checkbox input "true"
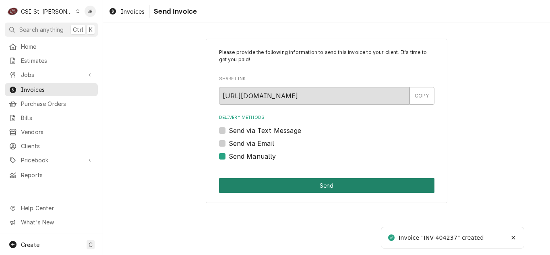
click at [287, 185] on button "Send" at bounding box center [327, 185] width 216 height 15
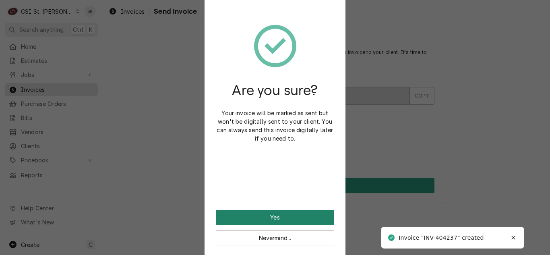
click at [267, 214] on button "Yes" at bounding box center [275, 217] width 118 height 15
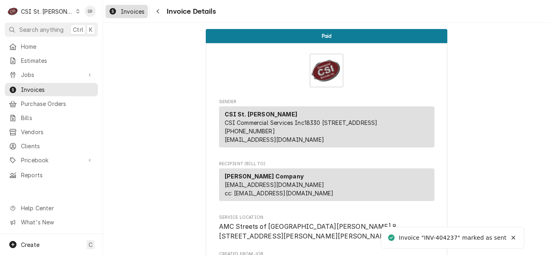
click at [127, 14] on span "Invoices" at bounding box center [133, 11] width 24 height 8
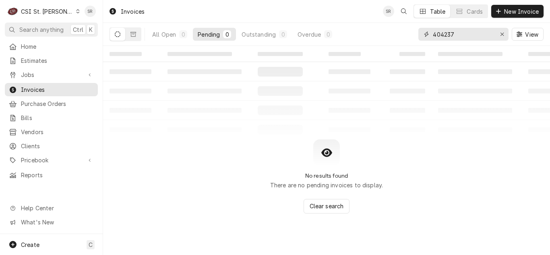
click at [462, 35] on input "404237" at bounding box center [463, 34] width 60 height 13
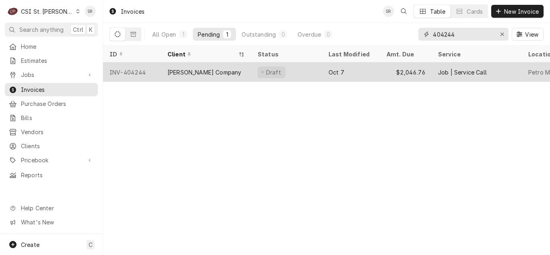
type input "404244"
click at [220, 73] on div "[PERSON_NAME] Company" at bounding box center [206, 71] width 90 height 19
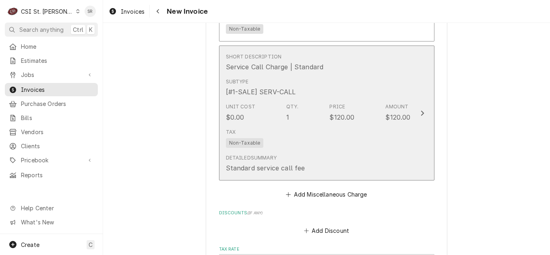
scroll to position [1934, 0]
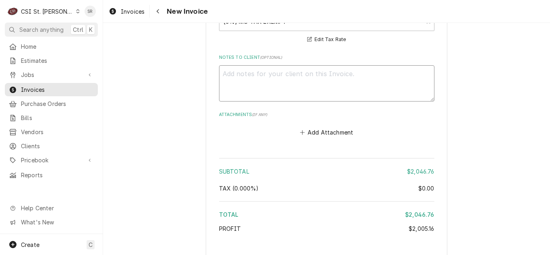
click at [276, 77] on textarea "Notes to Client ( optional )" at bounding box center [327, 83] width 216 height 36
type textarea "x"
type textarea "q"
type textarea "x"
type textarea "qu"
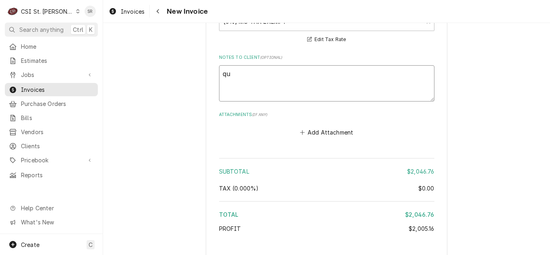
type textarea "x"
type textarea "quo"
type textarea "x"
type textarea "quot"
type textarea "x"
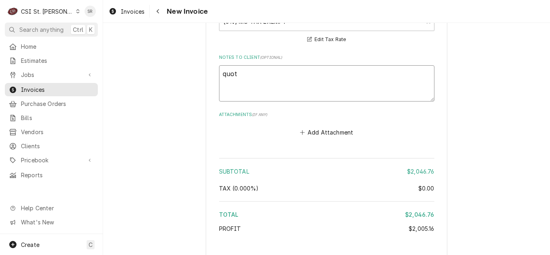
type textarea "quote"
type textarea "x"
type textarea "quote"
type textarea "x"
type textarea "quote 4"
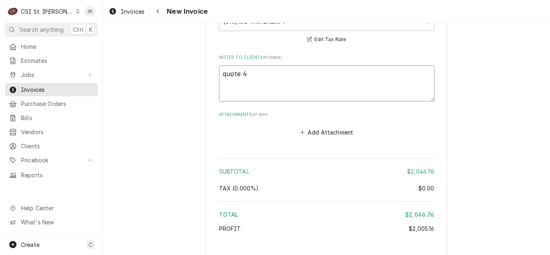
type textarea "x"
type textarea "quote 40"
type textarea "x"
type textarea "quote 400"
type textarea "x"
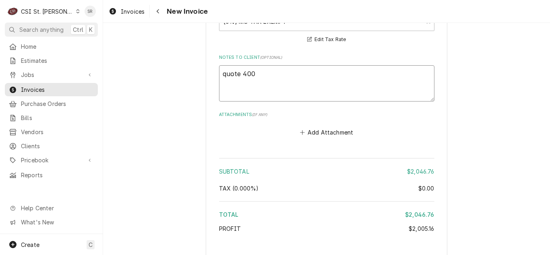
type textarea "quote 4007"
type textarea "x"
type textarea "quote 40079"
type textarea "x"
type textarea "quote 400798"
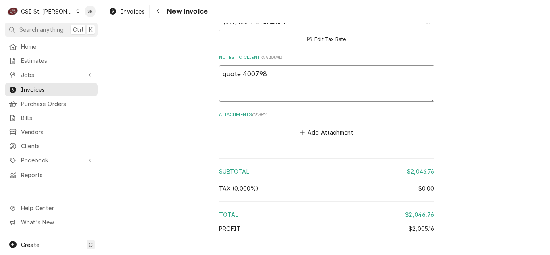
type textarea "x"
type textarea "quote 400798"
type textarea "x"
type textarea "quote 400798 a"
type textarea "x"
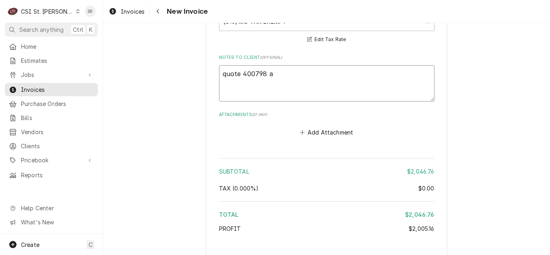
type textarea "quote 400798 ap"
type textarea "x"
type textarea "quote 400798 app"
type textarea "x"
type textarea "quote 400798 appr"
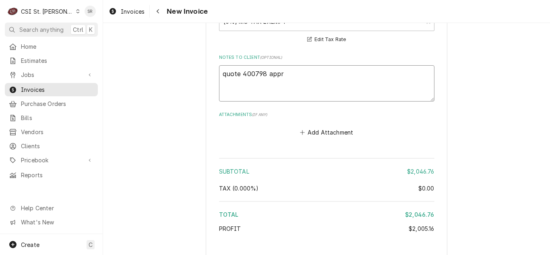
type textarea "x"
type textarea "quote 400798 appro"
type textarea "x"
type textarea "quote 400798 approv"
type textarea "x"
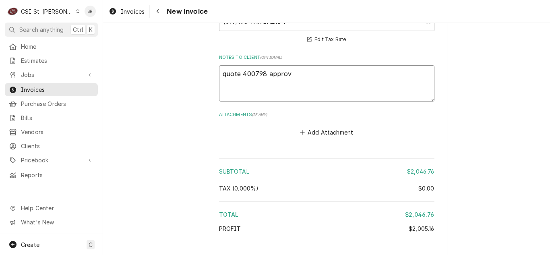
type textarea "quote 400798 approve"
type textarea "x"
type textarea "quote 400798 approved"
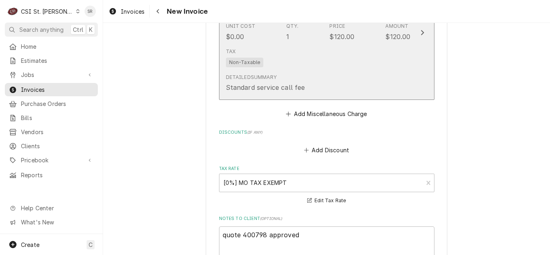
click at [286, 94] on div "Detailed Summary Standard service call fee" at bounding box center [318, 83] width 185 height 25
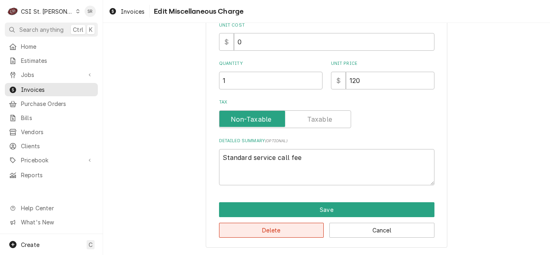
click at [261, 226] on button "Delete" at bounding box center [271, 230] width 105 height 15
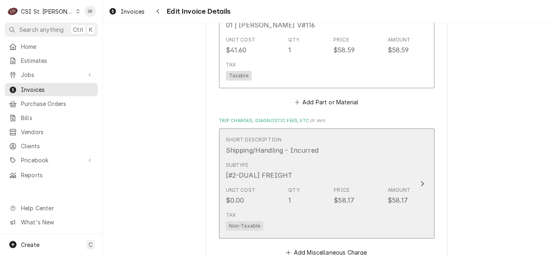
click at [309, 185] on div "Unit Cost $0.00 Qty. 1 Price $58.17 Amount $58.17" at bounding box center [318, 195] width 185 height 25
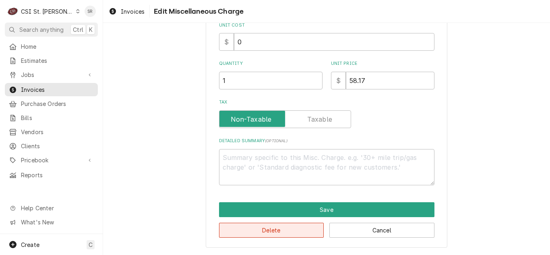
click at [278, 230] on button "Delete" at bounding box center [271, 230] width 105 height 15
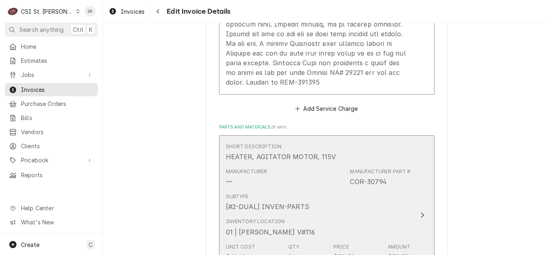
click at [334, 189] on div "Manufacturer — Manufacturer Part # COR-30794" at bounding box center [318, 177] width 185 height 25
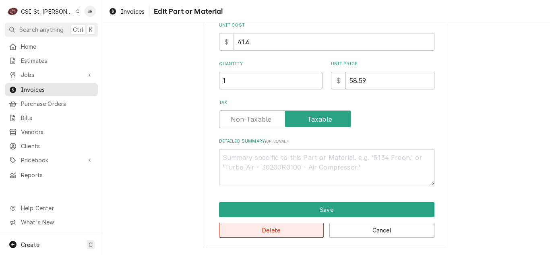
click at [284, 224] on button "Delete" at bounding box center [271, 230] width 105 height 15
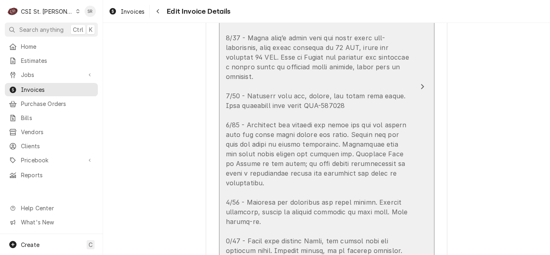
click at [352, 170] on div "Update Line Item" at bounding box center [318, 153] width 185 height 319
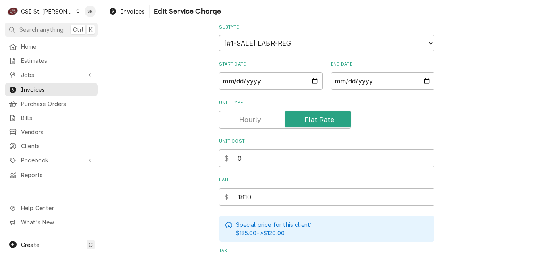
scroll to position [161, 0]
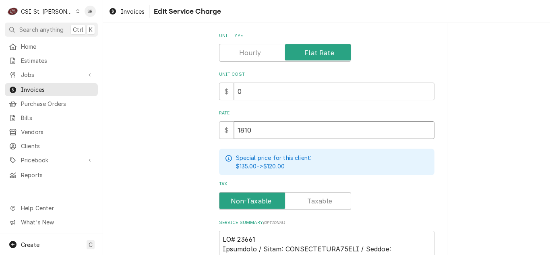
drag, startPoint x: 270, startPoint y: 140, endPoint x: 188, endPoint y: 115, distance: 86.0
click at [188, 115] on div "Use the fields below to edit this service charge Short Description 1-Labor (Ser…" at bounding box center [326, 229] width 447 height 718
drag, startPoint x: 232, startPoint y: 131, endPoint x: 225, endPoint y: 131, distance: 6.4
click at [225, 131] on div "$ 1810" at bounding box center [327, 130] width 216 height 18
type textarea "x"
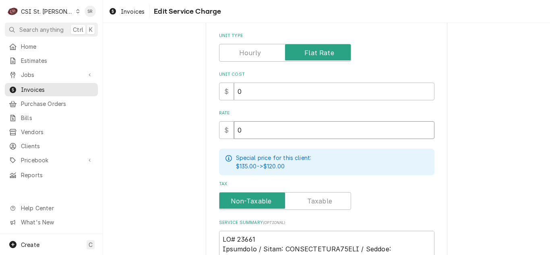
type input "0"
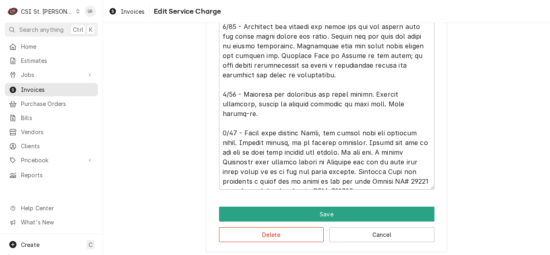
scroll to position [494, 0]
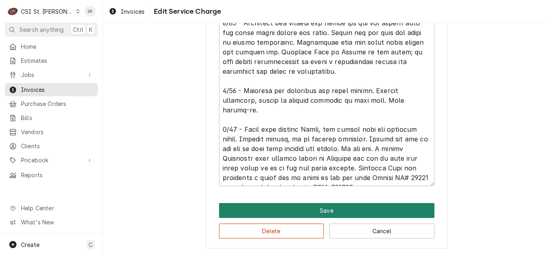
click at [331, 211] on button "Save" at bounding box center [327, 210] width 216 height 15
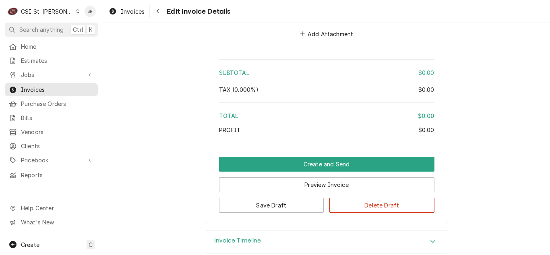
scroll to position [1629, 0]
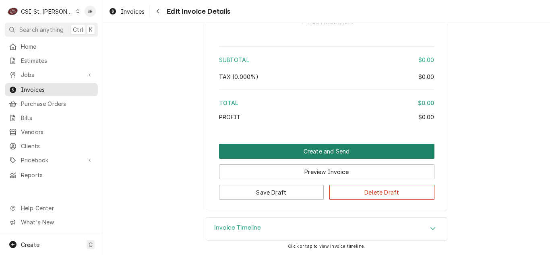
click at [331, 153] on button "Create and Send" at bounding box center [327, 151] width 216 height 15
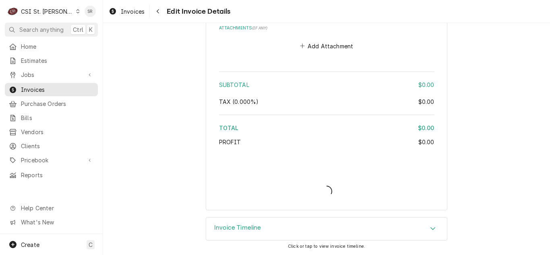
scroll to position [1604, 0]
type textarea "x"
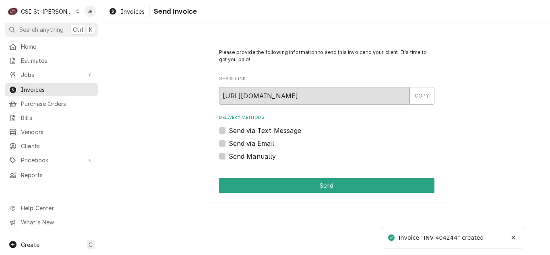
click at [233, 145] on label "Send via Email" at bounding box center [252, 144] width 46 height 10
click at [233, 145] on input "Send via Email" at bounding box center [337, 148] width 216 height 18
checkbox input "true"
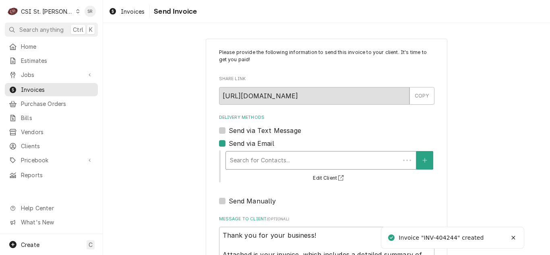
click at [272, 162] on div "Delivery Methods" at bounding box center [313, 160] width 166 height 15
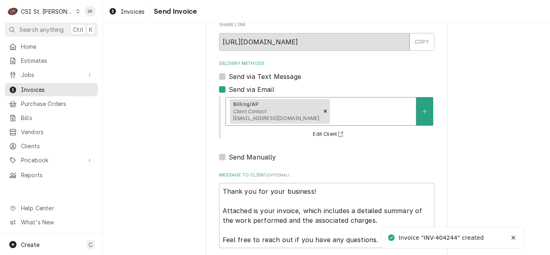
scroll to position [96, 0]
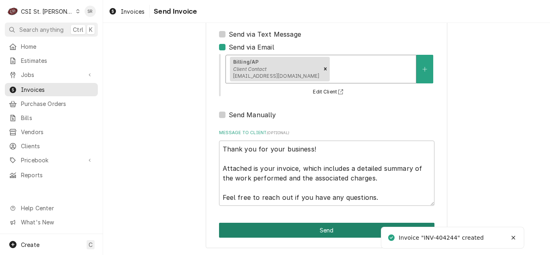
click at [328, 230] on button "Send" at bounding box center [327, 230] width 216 height 15
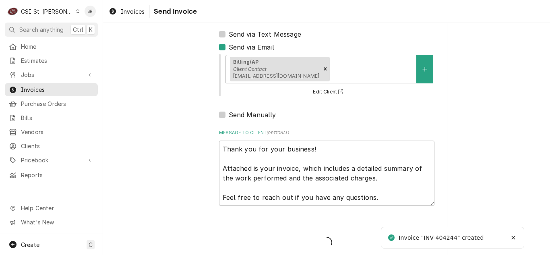
type textarea "x"
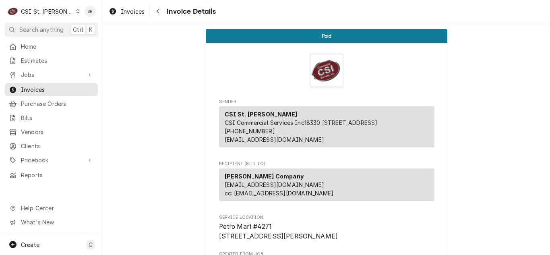
drag, startPoint x: 130, startPoint y: 6, endPoint x: 168, endPoint y: 8, distance: 37.5
click at [130, 6] on link "Invoices" at bounding box center [127, 11] width 42 height 13
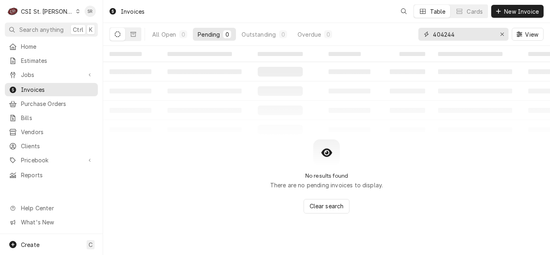
drag, startPoint x: 452, startPoint y: 32, endPoint x: 404, endPoint y: 31, distance: 48.0
click at [403, 33] on div "All Open 0 Pending 0 Outstanding 0 Overdue 0 404244 View" at bounding box center [327, 34] width 434 height 23
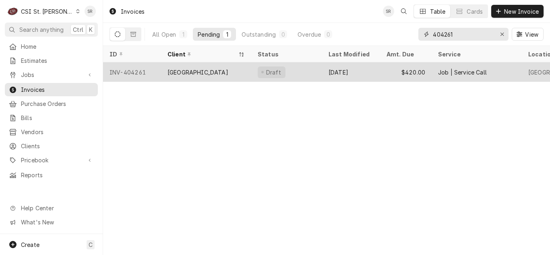
type input "404261"
click at [208, 73] on div "[GEOGRAPHIC_DATA]" at bounding box center [198, 72] width 61 height 8
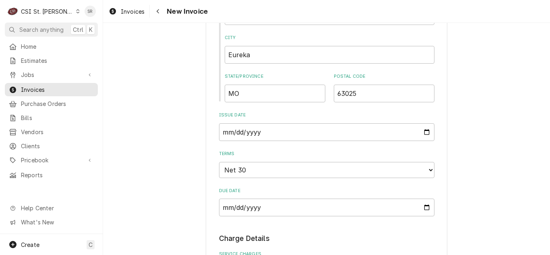
scroll to position [604, 0]
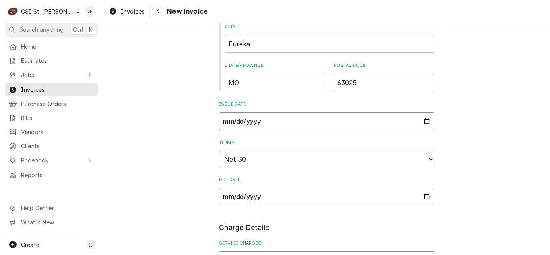
click at [423, 120] on input "[DATE]" at bounding box center [327, 121] width 216 height 18
type textarea "x"
type input "[DATE]"
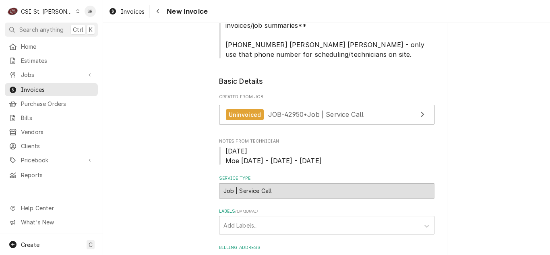
scroll to position [229, 0]
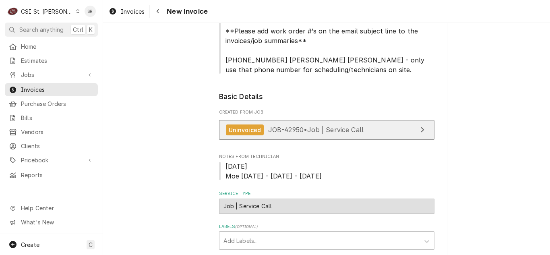
click at [309, 132] on span "JOB-42950 • Job | Service Call" at bounding box center [316, 130] width 96 height 8
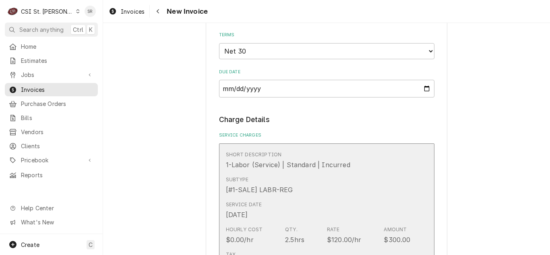
scroll to position [954, 0]
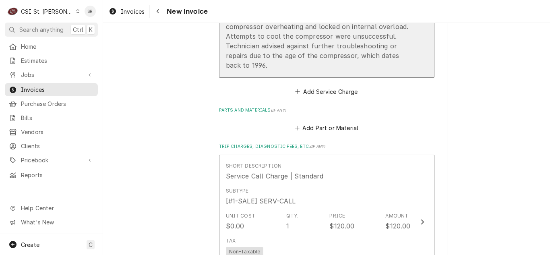
click at [351, 49] on div "Brand: Hobart/Traulsen / Model: 02 / Serial: 321042942 Technician arrived on 09…" at bounding box center [318, 17] width 185 height 106
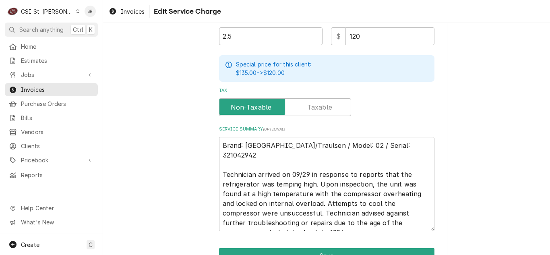
scroll to position [327, 0]
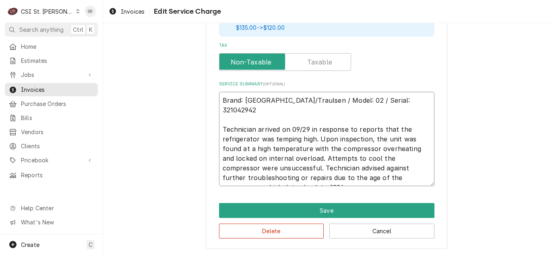
click at [266, 155] on textarea "Brand: Hobart/Traulsen / Model: 02 / Serial: 321042942 Technician arrived on 09…" at bounding box center [327, 139] width 216 height 94
drag, startPoint x: 235, startPoint y: 176, endPoint x: 327, endPoint y: 159, distance: 93.6
click at [327, 159] on textarea "Brand: Hobart/Traulsen / Model: 02 / Serial: 321042942 Technician arrived on 09…" at bounding box center [327, 139] width 216 height 94
type textarea "x"
type textarea "Brand: Hobart/Traulsen / Model: 02 / Serial: 321042942 Technician arrived on 09…"
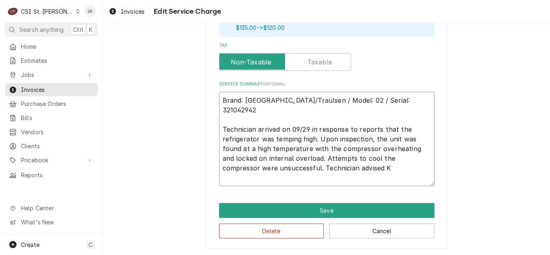
scroll to position [308, 0]
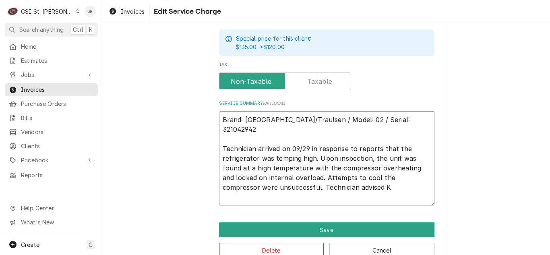
type textarea "x"
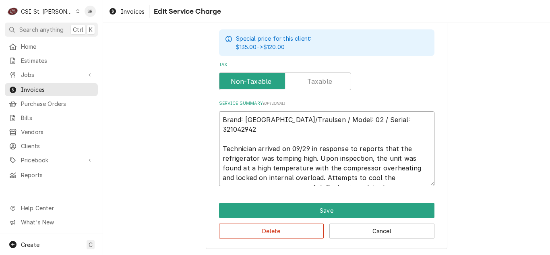
type textarea "Brand: Hobart/Traulsen / Model: 02 / Serial: 321042942 Technician arrived on 09…"
type textarea "x"
type textarea "Brand: Hobart/Traulsen / Model: 02 / Serial: 321042942 Technician arrived on 09…"
type textarea "x"
type textarea "Brand: Hobart/Traulsen / Model: 02 / Serial: 321042942 Technician arrived on 09…"
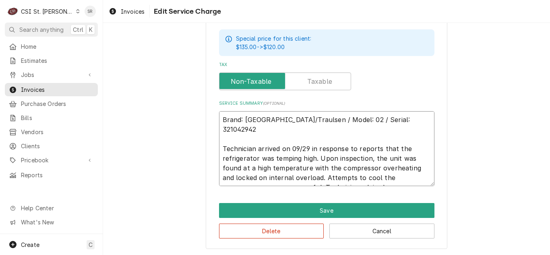
type textarea "x"
type textarea "Brand: Hobart/Traulsen / Model: 02 / Serial: 321042942 Technician arrived on 09…"
type textarea "x"
type textarea "Brand: Hobart/Traulsen / Model: 02 / Serial: 321042942 Technician arrived on 09…"
type textarea "x"
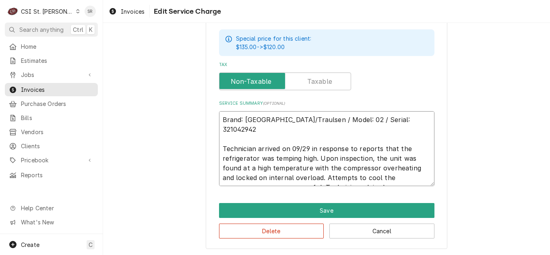
type textarea "Brand: Hobart/Traulsen / Model: 02 / Serial: 321042942 Technician arrived on 09…"
type textarea "x"
type textarea "Brand: Hobart/Traulsen / Model: 02 / Serial: 321042942 Technician arrived on 09…"
type textarea "x"
type textarea "Brand: Hobart/Traulsen / Model: 02 / Serial: 321042942 Technician arrived on 09…"
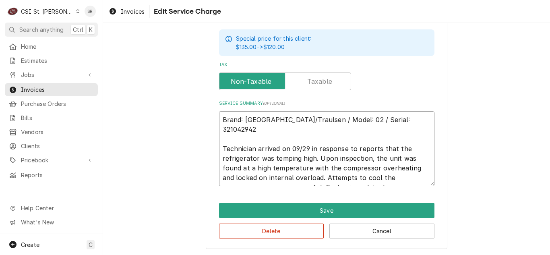
type textarea "x"
type textarea "Brand: Hobart/Traulsen / Model: 02 / Serial: 321042942 Technician arrived on 09…"
type textarea "x"
type textarea "Brand: Hobart/Traulsen / Model: 02 / Serial: 321042942 Technician arrived on 09…"
type textarea "x"
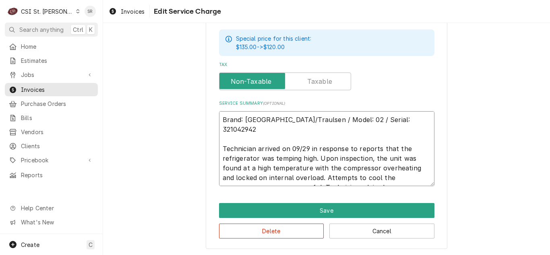
type textarea "Brand: Hobart/Traulsen / Model: 02 / Serial: 321042942 Technician arrived on 09…"
type textarea "x"
type textarea "Brand: Hobart/Traulsen / Model: 02 / Serial: 321042942 Technician arrived on 09…"
type textarea "x"
type textarea "Brand: Hobart/Traulsen / Model: 02 / Serial: 321042942 Technician arrived on 09…"
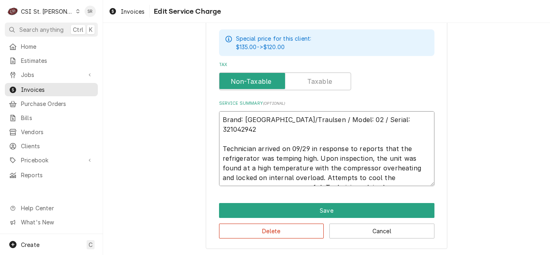
type textarea "x"
type textarea "Brand: Hobart/Traulsen / Model: 02 / Serial: 321042942 Technician arrived on 09…"
type textarea "x"
type textarea "Brand: Hobart/Traulsen / Model: 02 / Serial: 321042942 Technician arrived on 09…"
type textarea "x"
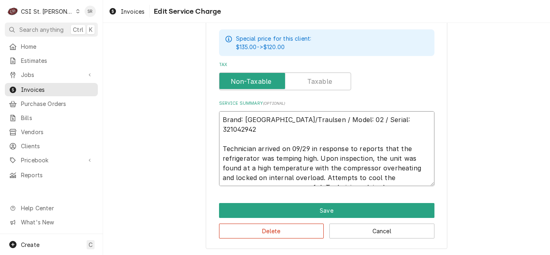
type textarea "Brand: Hobart/Traulsen / Model: 02 / Serial: 321042942 Technician arrived on 09…"
type textarea "x"
type textarea "Brand: Hobart/Traulsen / Model: 02 / Serial: 321042942 Technician arrived on 09…"
type textarea "x"
type textarea "Brand: Hobart/Traulsen / Model: 02 / Serial: 321042942 Technician arrived on 09…"
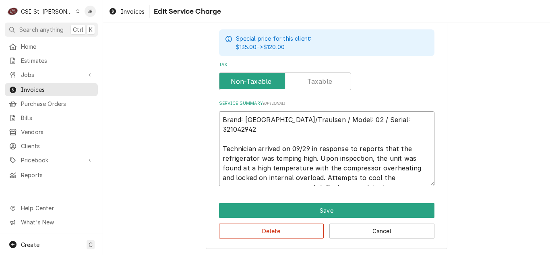
type textarea "x"
type textarea "Brand: Hobart/Traulsen / Model: 02 / Serial: 321042942 Technician arrived on 09…"
type textarea "x"
type textarea "Brand: Hobart/Traulsen / Model: 02 / Serial: 321042942 Technician arrived on 09…"
type textarea "x"
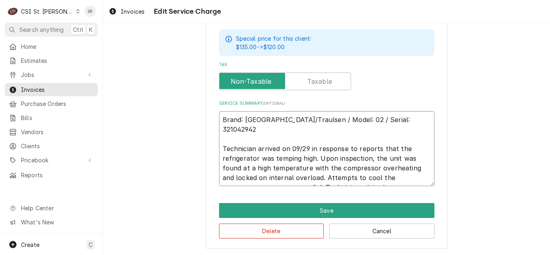
type textarea "Brand: Hobart/Traulsen / Model: 02 / Serial: 321042942 Technician arrived on 09…"
type textarea "x"
type textarea "Brand: Hobart/Traulsen / Model: 02 / Serial: 321042942 Technician arrived on 09…"
type textarea "x"
type textarea "Brand: Hobart/Traulsen / Model: 02 / Serial: 321042942 Technician arrived on 09…"
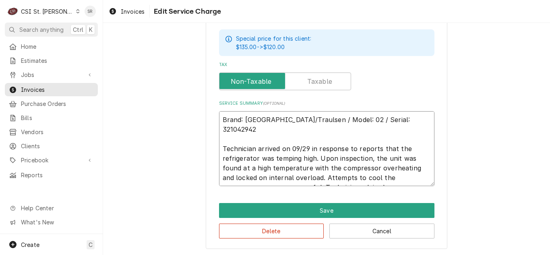
type textarea "x"
type textarea "Brand: Hobart/Traulsen / Model: 02 / Serial: 321042942 Technician arrived on 09…"
type textarea "x"
type textarea "Brand: Hobart/Traulsen / Model: 02 / Serial: 321042942 Technician arrived on 09…"
type textarea "x"
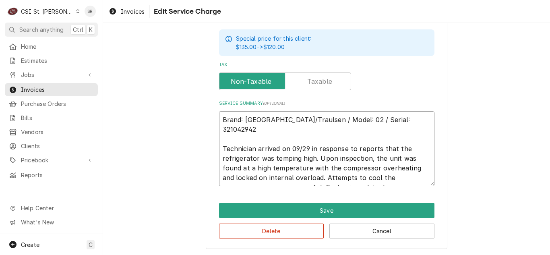
type textarea "Brand: Hobart/Traulsen / Model: 02 / Serial: 321042942 Technician arrived on 09…"
type textarea "x"
type textarea "Brand: Hobart/Traulsen / Model: 02 / Serial: 321042942 Technician arrived on 09…"
type textarea "x"
type textarea "Brand: Hobart/Traulsen / Model: 02 / Serial: 321042942 Technician arrived on 09…"
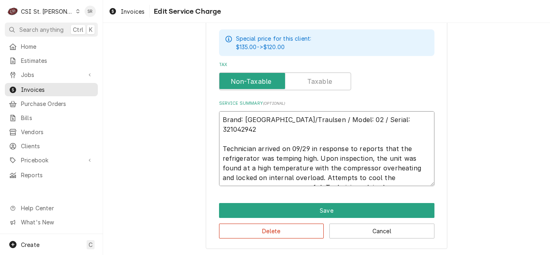
type textarea "x"
type textarea "Brand: Hobart/Traulsen / Model: 02 / Serial: 321042942 Technician arrived on 09…"
type textarea "x"
type textarea "Brand: Hobart/Traulsen / Model: 02 / Serial: 321042942 Technician arrived on 09…"
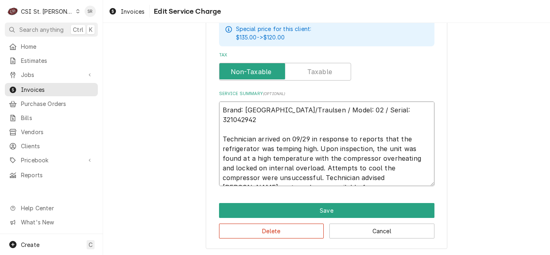
type textarea "x"
type textarea "Brand: Hobart/Traulsen / Model: 02 / Serial: 321042942 Technician arrived on 09…"
type textarea "x"
type textarea "Brand: Hobart/Traulsen / Model: 02 / Serial: 321042942 Technician arrived on 09…"
type textarea "x"
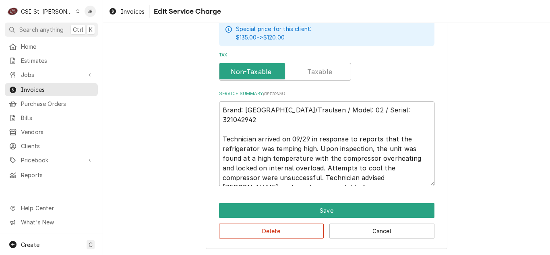
type textarea "Brand: Hobart/Traulsen / Model: 02 / Serial: 321042942 Technician arrived on 09…"
type textarea "x"
type textarea "Brand: Hobart/Traulsen / Model: 02 / Serial: 321042942 Technician arrived on 09…"
type textarea "x"
type textarea "Brand: Hobart/Traulsen / Model: 02 / Serial: 321042942 Technician arrived on 09…"
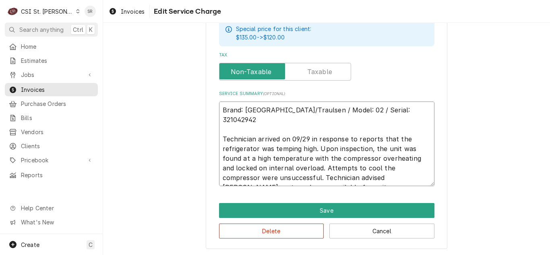
type textarea "x"
type textarea "Brand: Hobart/Traulsen / Model: 02 / Serial: 321042942 Technician arrived on 09…"
type textarea "x"
type textarea "Brand: Hobart/Traulsen / Model: 02 / Serial: 321042942 Technician arrived on 09…"
type textarea "x"
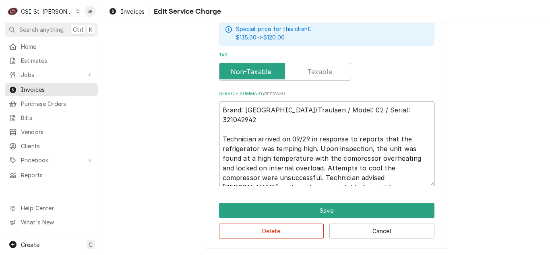
type textarea "Brand: Hobart/Traulsen / Model: 02 / Serial: 321042942 Technician arrived on 09…"
type textarea "x"
type textarea "Brand: Hobart/Traulsen / Model: 02 / Serial: 321042942 Technician arrived on 09…"
type textarea "x"
type textarea "Brand: Hobart/Traulsen / Model: 02 / Serial: 321042942 Technician arrived on 09…"
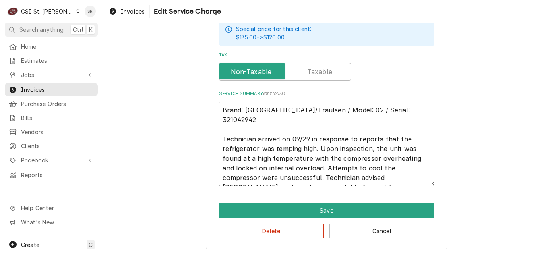
type textarea "x"
type textarea "Brand: Hobart/Traulsen / Model: 02 / Serial: 321042942 Technician arrived on 09…"
type textarea "x"
type textarea "Brand: Hobart/Traulsen / Model: 02 / Serial: 321042942 Technician arrived on 09…"
type textarea "x"
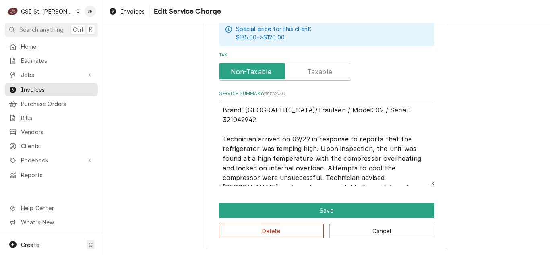
type textarea "Brand: Hobart/Traulsen / Model: 02 / Serial: 321042942 Technician arrived on 09…"
type textarea "x"
type textarea "Brand: Hobart/Traulsen / Model: 02 / Serial: 321042942 Technician arrived on 09…"
type textarea "x"
type textarea "Brand: Hobart/Traulsen / Model: 02 / Serial: 321042942 Technician arrived on 09…"
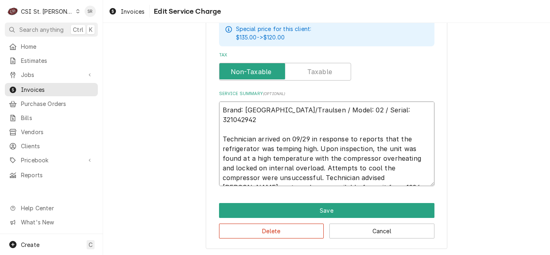
type textarea "x"
type textarea "Brand: Hobart/Traulsen / Model: 02 / Serial: 321042942 Technician arrived on 09…"
type textarea "x"
type textarea "Brand: Hobart/Traulsen / Model: 02 / Serial: 321042942 Technician arrived on 09…"
type textarea "x"
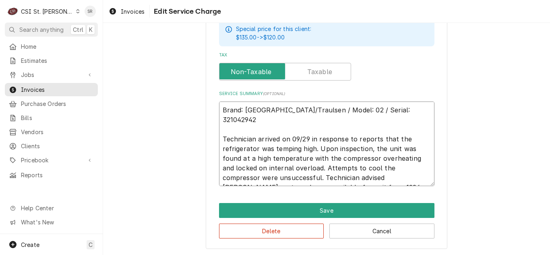
type textarea "Brand: Hobart/Traulsen / Model: 02 / Serial: 321042942 Technician arrived on 09…"
type textarea "x"
type textarea "Brand: Hobart/Traulsen / Model: 02 / Serial: 321042942 Technician arrived on 09…"
type textarea "x"
type textarea "Brand: Hobart/Traulsen / Model: 02 / Serial: 321042942 Technician arrived on 09…"
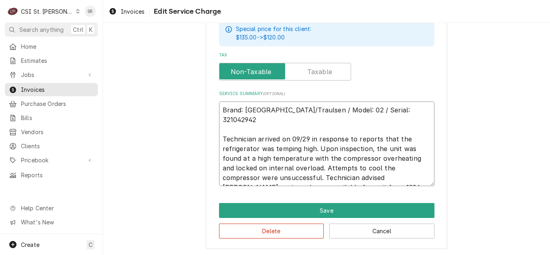
type textarea "x"
type textarea "Brand: Hobart/Traulsen / Model: 02 / Serial: 321042942 Technician arrived on 09…"
type textarea "x"
type textarea "Brand: Hobart/Traulsen / Model: 02 / Serial: 321042942 Technician arrived on 09…"
type textarea "x"
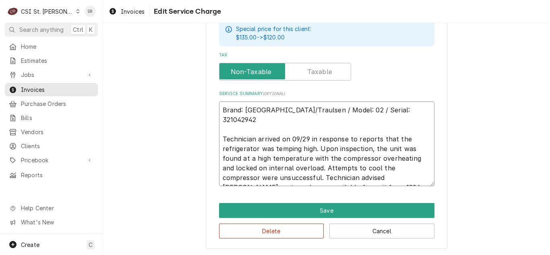
type textarea "Brand: Hobart/Traulsen / Model: 02 / Serial: 321042942 Technician arrived on 09…"
type textarea "x"
type textarea "Brand: Hobart/Traulsen / Model: 02 / Serial: 321042942 Technician arrived on 09…"
type textarea "x"
type textarea "Brand: Hobart/Traulsen / Model: 02 / Serial: 321042942 Technician arrived on 09…"
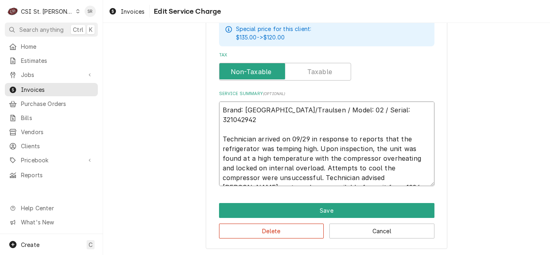
type textarea "x"
type textarea "Brand: Hobart/Traulsen / Model: 02 / Serial: 321042942 Technician arrived on 09…"
type textarea "x"
type textarea "Brand: Hobart/Traulsen / Model: 02 / Serial: 321042942 Technician arrived on 09…"
type textarea "x"
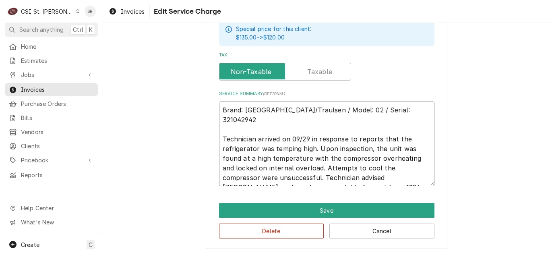
type textarea "Brand: Hobart/Traulsen / Model: 02 / Serial: 321042942 Technician arrived on 09…"
type textarea "x"
type textarea "Brand: Hobart/Traulsen / Model: 02 / Serial: 321042942 Technician arrived on 09…"
type textarea "x"
type textarea "Brand: Hobart/Traulsen / Model: 02 / Serial: 321042942 Technician arrived on 09…"
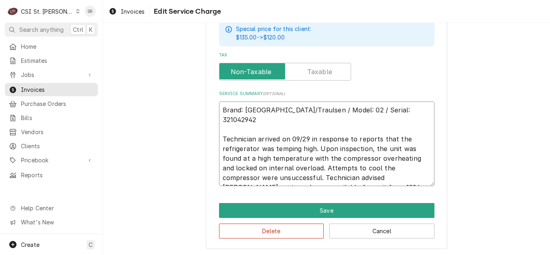
type textarea "x"
type textarea "Brand: Hobart/Traulsen / Model: 02 / Serial: 321042942 Technician arrived on 09…"
type textarea "x"
type textarea "Brand: Hobart/Traulsen / Model: 02 / Serial: 321042942 Technician arrived on 09…"
type textarea "x"
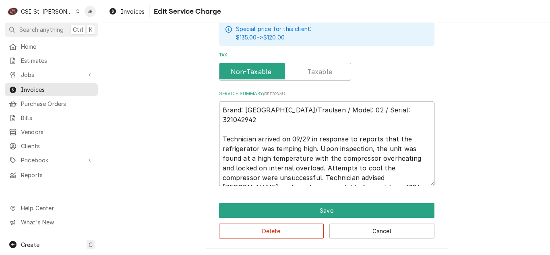
type textarea "Brand: Hobart/Traulsen / Model: 02 / Serial: 321042942 Technician arrived on 09…"
type textarea "x"
type textarea "Brand: Hobart/Traulsen / Model: 02 / Serial: 321042942 Technician arrived on 09…"
type textarea "x"
type textarea "Brand: Hobart/Traulsen / Model: 02 / Serial: 321042942 Technician arrived on 09…"
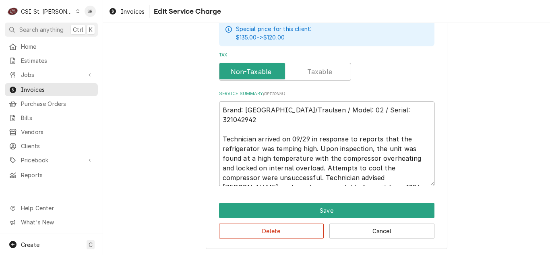
type textarea "x"
type textarea "Brand: Hobart/Traulsen / Model: 02 / Serial: 321042942 Technician arrived on 09…"
type textarea "x"
type textarea "Brand: Hobart/Traulsen / Model: 02 / Serial: 321042942 Technician arrived on 09…"
type textarea "x"
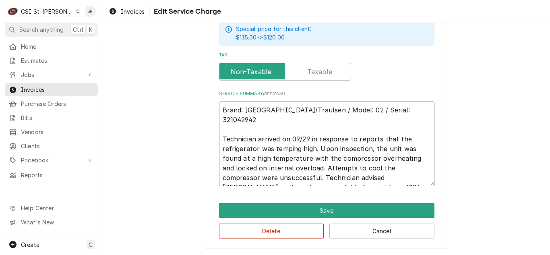
type textarea "Brand: Hobart/Traulsen / Model: 02 / Serial: 321042942 Technician arrived on 09…"
type textarea "x"
type textarea "Brand: Hobart/Traulsen / Model: 02 / Serial: 321042942 Technician arrived on 09…"
type textarea "x"
type textarea "Brand: Hobart/Traulsen / Model: 02 / Serial: 321042942 Technician arrived on 09…"
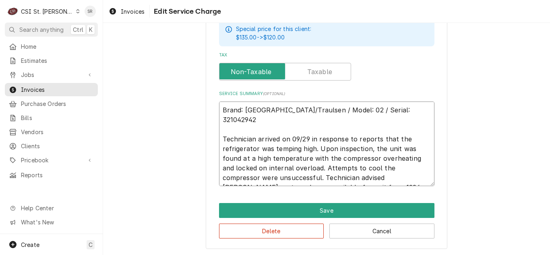
type textarea "x"
type textarea "Brand: Hobart/Traulsen / Model: 02 / Serial: 321042942 Technician arrived on 09…"
type textarea "x"
type textarea "Brand: Hobart/Traulsen / Model: 02 / Serial: 321042942 Technician arrived on 09…"
type textarea "x"
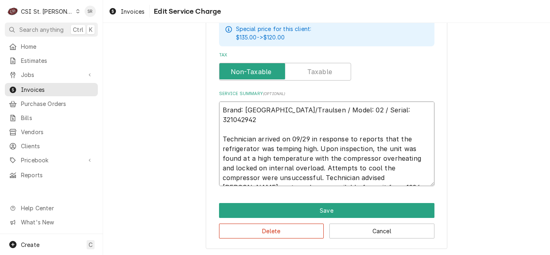
type textarea "Brand: Hobart/Traulsen / Model: 02 / Serial: 321042942 Technician arrived on 09…"
type textarea "x"
type textarea "Brand: Hobart/Traulsen / Model: 02 / Serial: 321042942 Technician arrived on 09…"
type textarea "x"
type textarea "Brand: Hobart/Traulsen / Model: 02 / Serial: 321042942 Technician arrived on 09…"
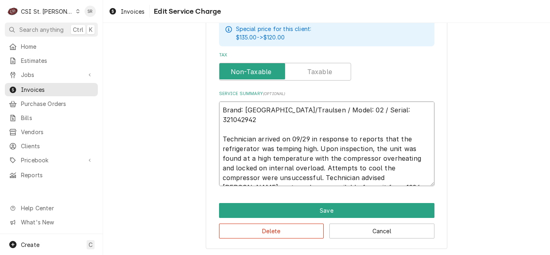
type textarea "x"
type textarea "Brand: Hobart/Traulsen / Model: 02 / Serial: 321042942 Technician arrived on 09…"
type textarea "x"
type textarea "Brand: Hobart/Traulsen / Model: 02 / Serial: 321042942 Technician arrived on 09…"
type textarea "x"
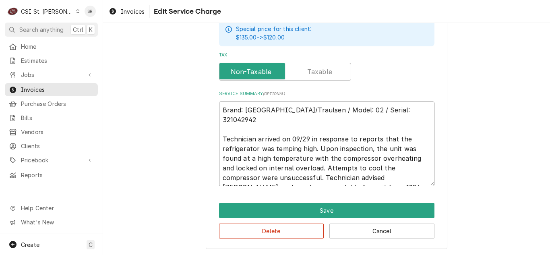
type textarea "Brand: Hobart/Traulsen / Model: 02 / Serial: 321042942 Technician arrived on 09…"
type textarea "x"
type textarea "Brand: Hobart/Traulsen / Model: 02 / Serial: 321042942 Technician arrived on 09…"
type textarea "x"
type textarea "Brand: Hobart/Traulsen / Model: 02 / Serial: 321042942 Technician arrived on 09…"
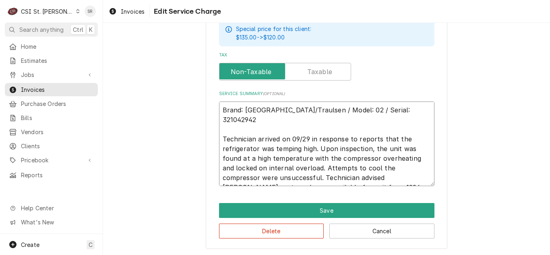
type textarea "x"
type textarea "Brand: Hobart/Traulsen / Model: 02 / Serial: 321042942 Technician arrived on 09…"
type textarea "x"
type textarea "Brand: Hobart/Traulsen / Model: 02 / Serial: 321042942 Technician arrived on 09…"
type textarea "x"
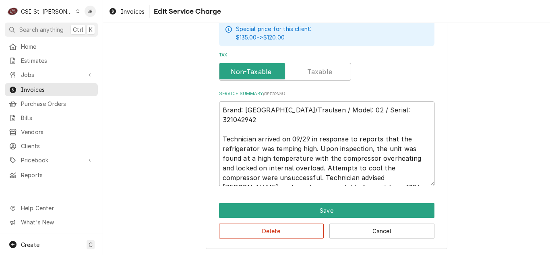
type textarea "Brand: Hobart/Traulsen / Model: 02 / Serial: 321042942 Technician arrived on 09…"
type textarea "x"
type textarea "Brand: Hobart/Traulsen / Model: 02 / Serial: 321042942 Technician arrived on 09…"
type textarea "x"
type textarea "Brand: Hobart/Traulsen / Model: 02 / Serial: 321042942 Technician arrived on 09…"
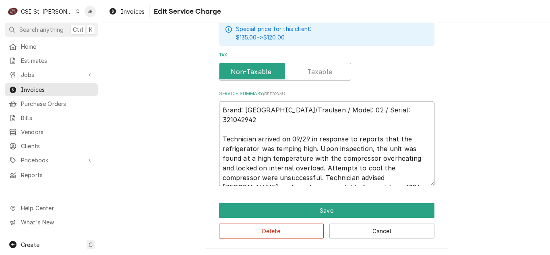
type textarea "x"
type textarea "Brand: Hobart/Traulsen / Model: 02 / Serial: 321042942 Technician arrived on 09…"
type textarea "x"
type textarea "Brand: Hobart/Traulsen / Model: 02 / Serial: 321042942 Technician arrived on 09…"
type textarea "x"
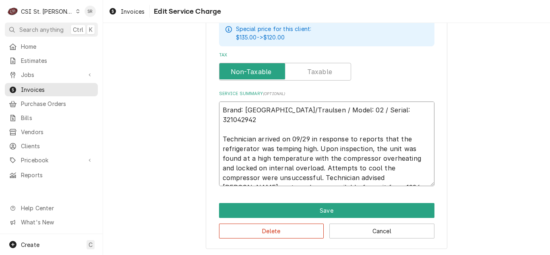
type textarea "Brand: Hobart/Traulsen / Model: 02 / Serial: 321042942 Technician arrived on 09…"
type textarea "x"
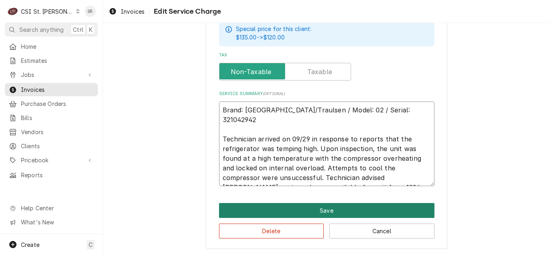
type textarea "Brand: Hobart/Traulsen / Model: 02 / Serial: 321042942 Technician arrived on 09…"
click at [342, 209] on button "Save" at bounding box center [327, 210] width 216 height 15
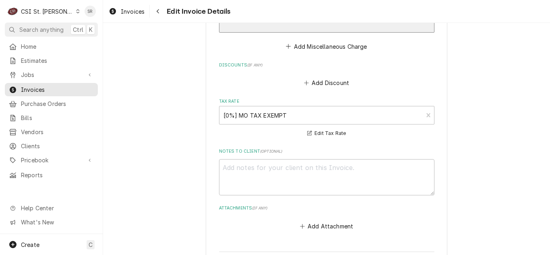
scroll to position [1453, 0]
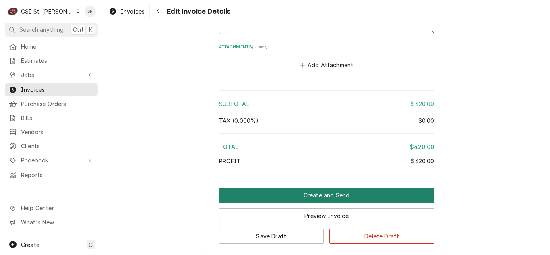
click at [345, 188] on button "Create and Send" at bounding box center [327, 195] width 216 height 15
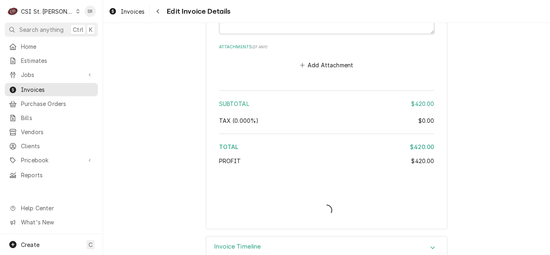
type textarea "x"
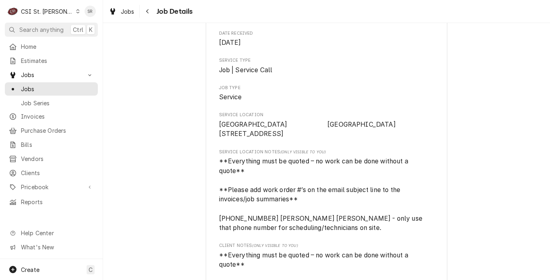
scroll to position [121, 0]
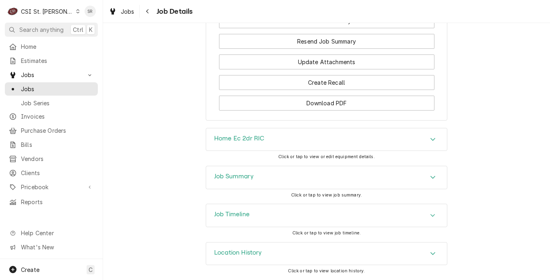
click at [260, 177] on div "Job Summary" at bounding box center [326, 177] width 241 height 23
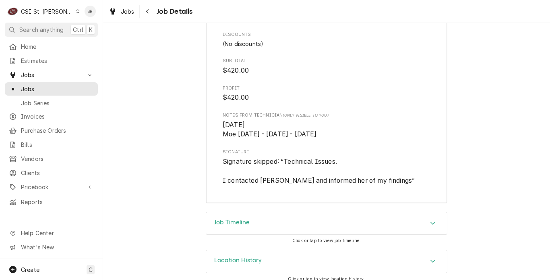
scroll to position [2265, 0]
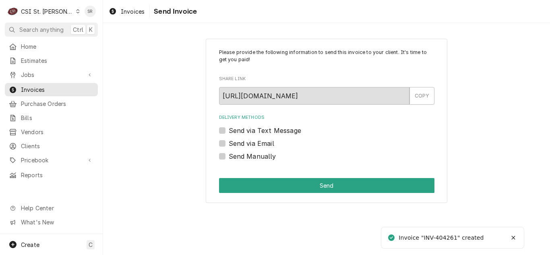
click at [231, 141] on label "Send via Email" at bounding box center [252, 144] width 46 height 10
click at [231, 141] on input "Send via Email" at bounding box center [337, 148] width 216 height 18
checkbox input "true"
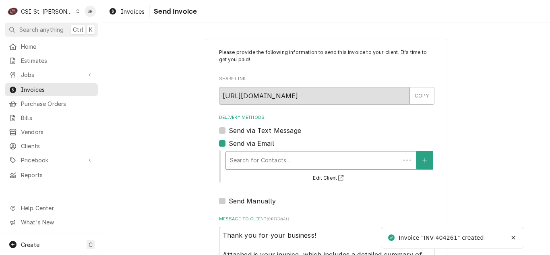
click at [255, 157] on div "Delivery Methods" at bounding box center [313, 160] width 166 height 15
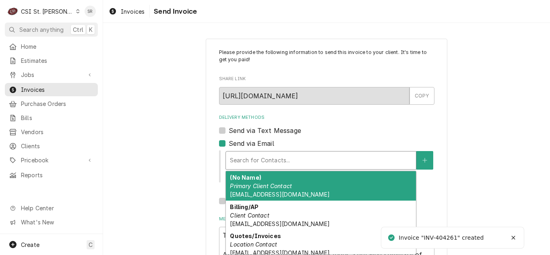
click at [263, 181] on div "(No Name) Primary Client Contact Kitchenappliancerepair@RSDMO.org" at bounding box center [321, 185] width 190 height 29
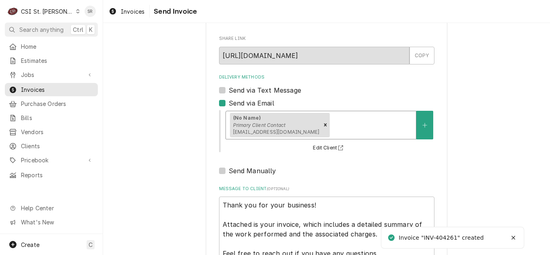
scroll to position [96, 0]
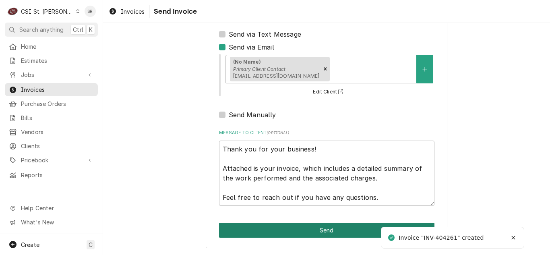
click at [297, 227] on button "Send" at bounding box center [327, 230] width 216 height 15
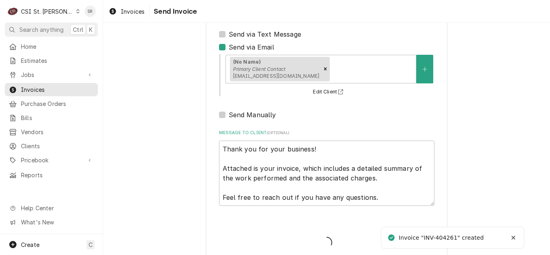
type textarea "x"
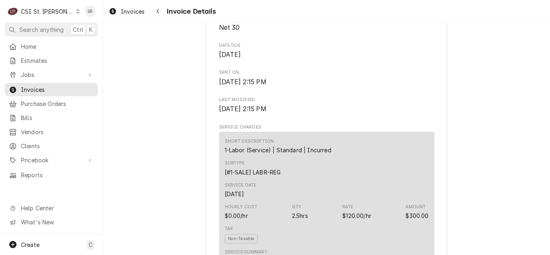
scroll to position [403, 0]
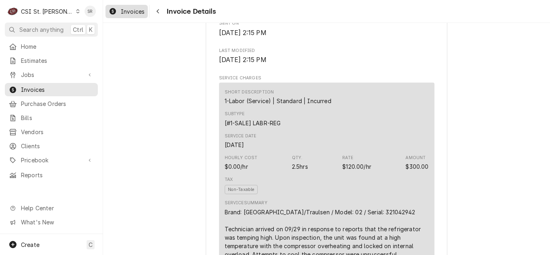
click at [140, 8] on span "Invoices" at bounding box center [133, 11] width 24 height 8
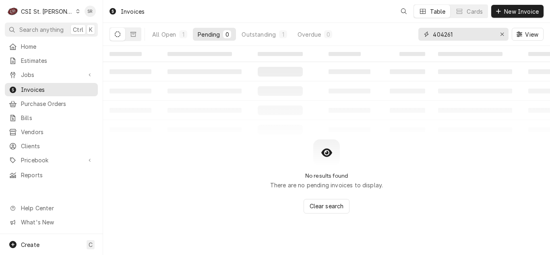
drag, startPoint x: 462, startPoint y: 35, endPoint x: 400, endPoint y: 28, distance: 62.1
click at [400, 28] on div "All Open 1 Pending 0 Outstanding 1 Overdue 0 404261 View" at bounding box center [327, 34] width 434 height 23
click at [463, 33] on input "404261" at bounding box center [463, 34] width 60 height 13
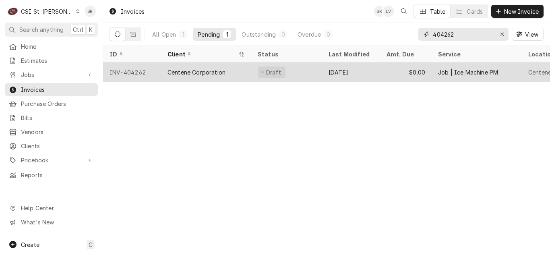
type input "404262"
click at [228, 71] on div "Centene Corporation" at bounding box center [206, 71] width 90 height 19
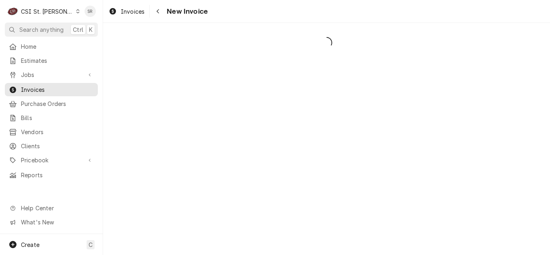
click at [121, 15] on span "Invoices" at bounding box center [133, 11] width 24 height 8
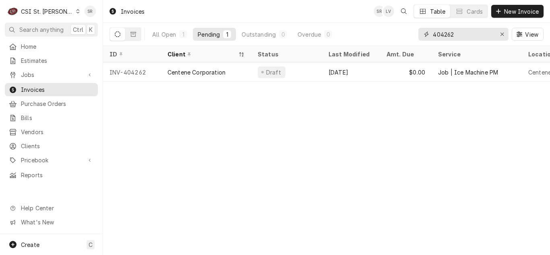
click at [458, 33] on input "404262" at bounding box center [463, 34] width 60 height 13
drag, startPoint x: 434, startPoint y: 37, endPoint x: 428, endPoint y: 37, distance: 5.7
click at [428, 37] on div "404269" at bounding box center [464, 34] width 90 height 13
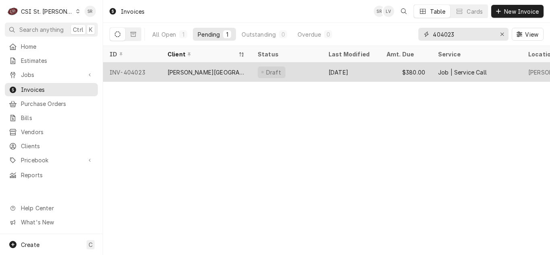
type input "404023"
click at [212, 72] on div "[PERSON_NAME][GEOGRAPHIC_DATA]" at bounding box center [206, 72] width 77 height 8
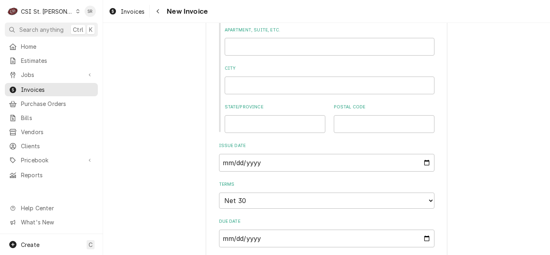
scroll to position [403, 0]
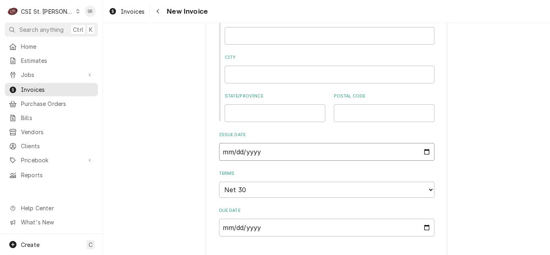
click at [424, 152] on input "2025-09-18" at bounding box center [327, 152] width 216 height 18
type textarea "x"
type input "2025-10-01"
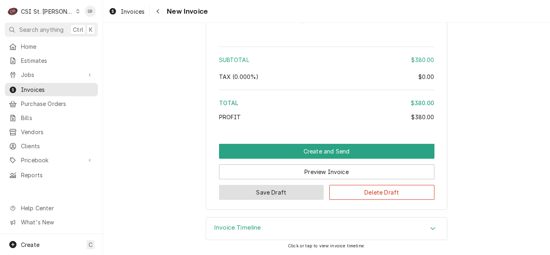
click at [276, 197] on button "Save Draft" at bounding box center [271, 192] width 105 height 15
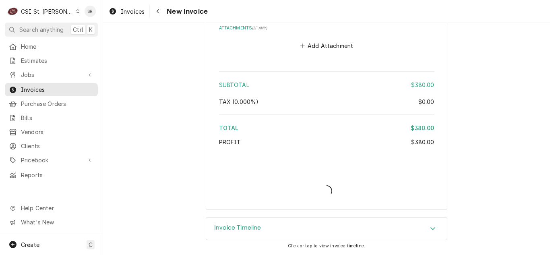
type textarea "x"
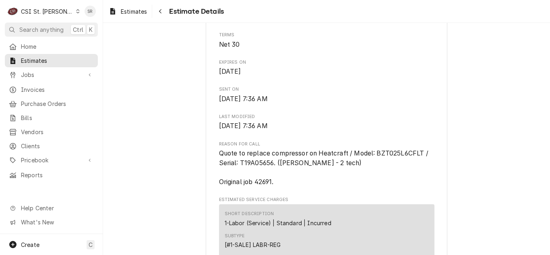
scroll to position [322, 0]
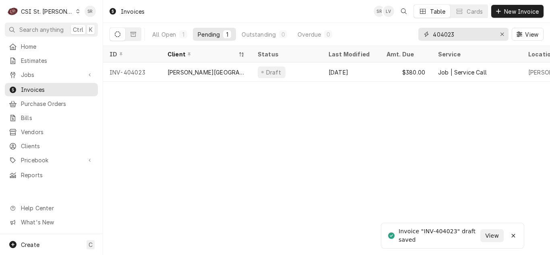
click at [454, 35] on input "404023" at bounding box center [463, 34] width 60 height 13
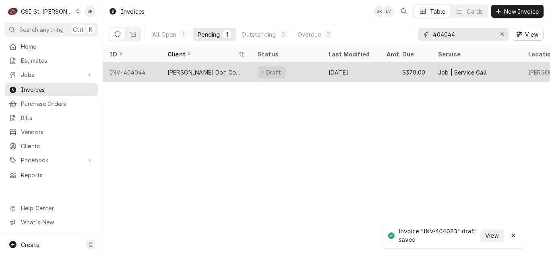
type input "404044"
click at [382, 73] on div "$370.00" at bounding box center [406, 71] width 52 height 19
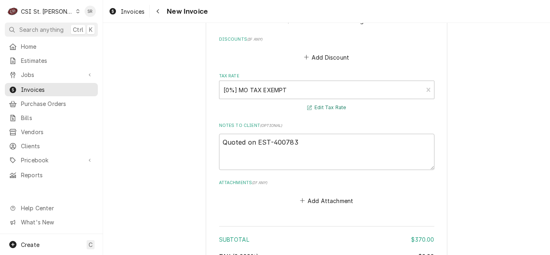
scroll to position [1007, 0]
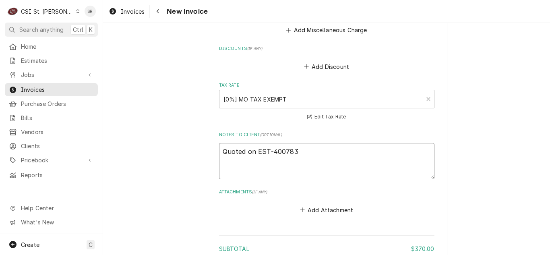
drag, startPoint x: 309, startPoint y: 141, endPoint x: 196, endPoint y: 131, distance: 114.0
type textarea "x"
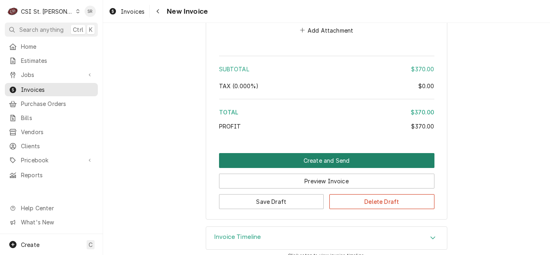
click at [361, 153] on button "Create and Send" at bounding box center [327, 160] width 216 height 15
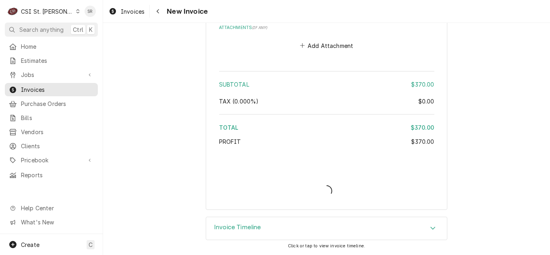
scroll to position [1162, 0]
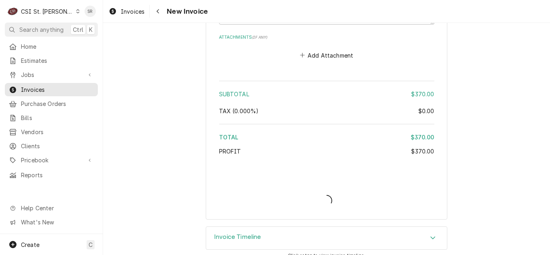
type textarea "x"
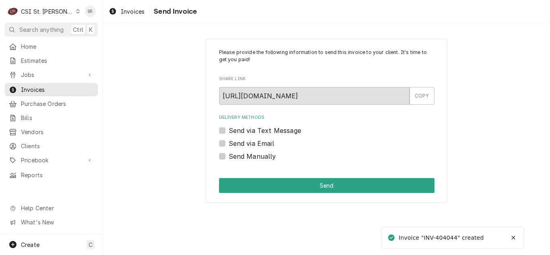
click at [245, 148] on label "Send via Email" at bounding box center [252, 144] width 46 height 10
click at [245, 148] on input "Send via Email" at bounding box center [337, 148] width 216 height 18
checkbox input "true"
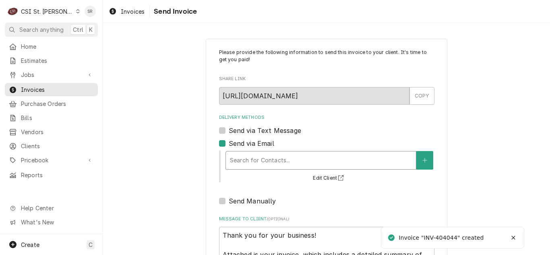
click at [257, 163] on div "Delivery Methods" at bounding box center [321, 160] width 182 height 15
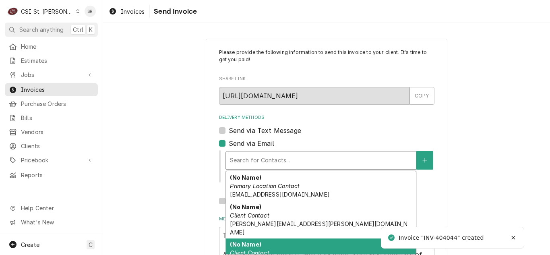
click at [274, 220] on span "vicky.stuesse@csi1.com" at bounding box center [319, 227] width 178 height 15
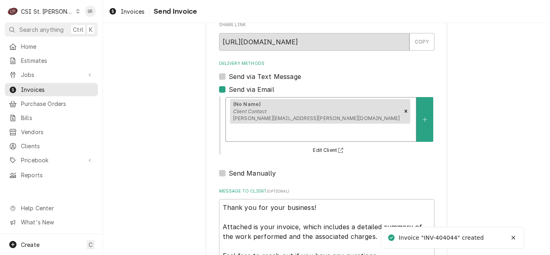
scroll to position [96, 0]
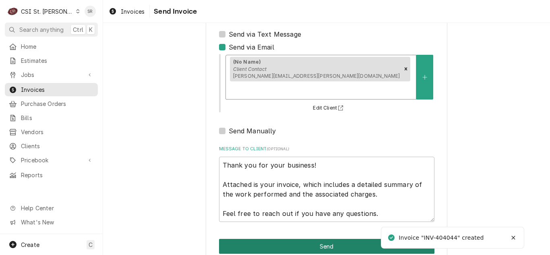
click at [324, 239] on button "Send" at bounding box center [327, 246] width 216 height 15
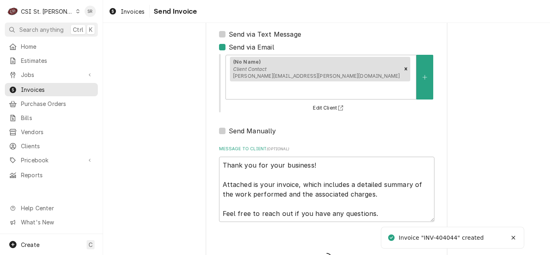
type textarea "x"
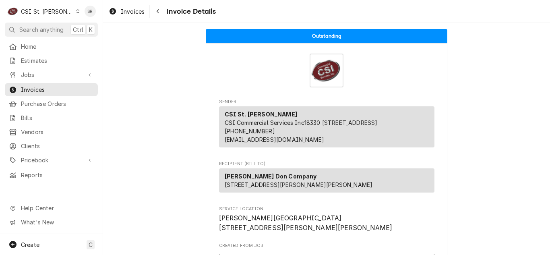
click at [327, 232] on span "[PERSON_NAME][GEOGRAPHIC_DATA] [STREET_ADDRESS][PERSON_NAME][PERSON_NAME]" at bounding box center [327, 223] width 216 height 19
click at [45, 78] on link "Jobs" at bounding box center [51, 74] width 93 height 13
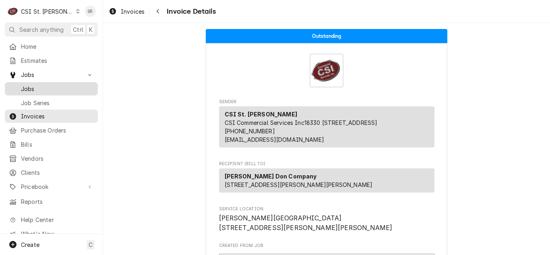
click at [44, 89] on span "Jobs" at bounding box center [57, 89] width 73 height 8
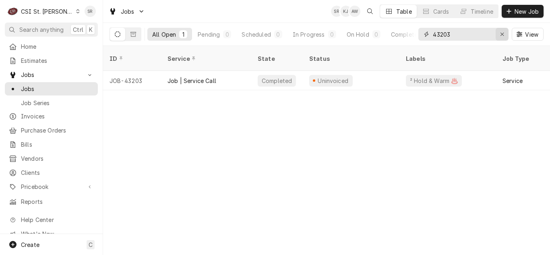
click at [501, 33] on icon "Erase input" at bounding box center [502, 34] width 4 height 6
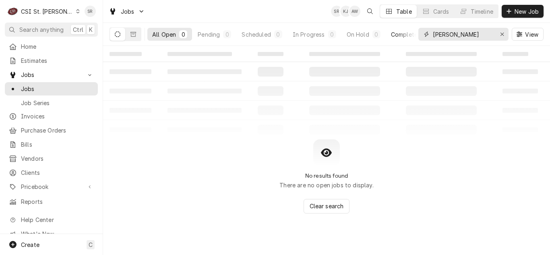
drag, startPoint x: 471, startPoint y: 35, endPoint x: 390, endPoint y: 37, distance: 80.2
click at [390, 37] on div "All Open 0 Pending 0 Scheduled 0 In Progress 0 On Hold 0 Completed 0 [PERSON_NA…" at bounding box center [327, 34] width 434 height 23
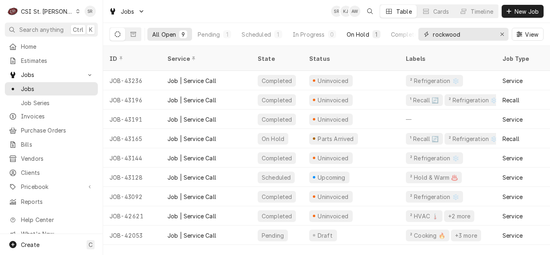
type input "rockwood"
click at [373, 37] on div "1" at bounding box center [377, 34] width 8 height 8
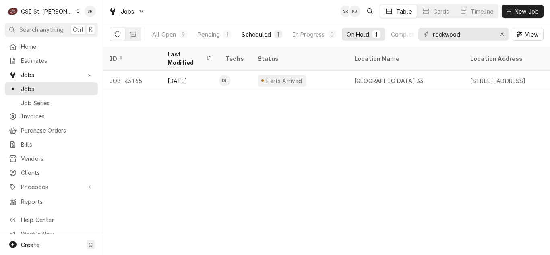
click at [260, 32] on div "Scheduled" at bounding box center [256, 34] width 29 height 8
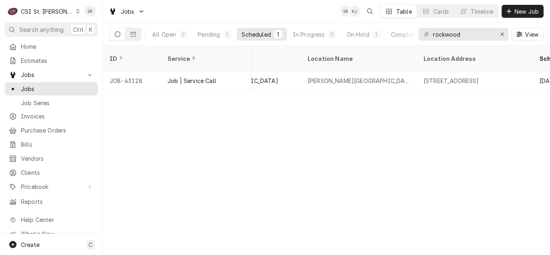
scroll to position [0, 569]
click at [56, 112] on span "Invoices" at bounding box center [57, 116] width 73 height 8
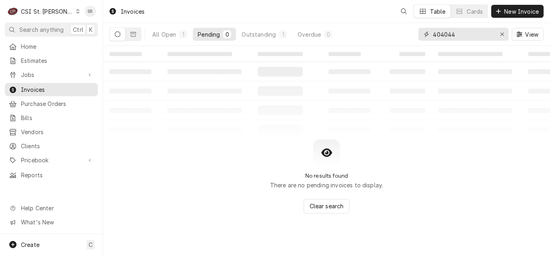
drag, startPoint x: 0, startPoint y: 0, endPoint x: 400, endPoint y: 34, distance: 401.1
click at [400, 34] on div "All Open 1 Pending 0 Outstanding 1 Overdue 0 404044 View" at bounding box center [327, 34] width 434 height 23
type input "lasalle"
click at [64, 73] on span "Jobs" at bounding box center [51, 75] width 61 height 8
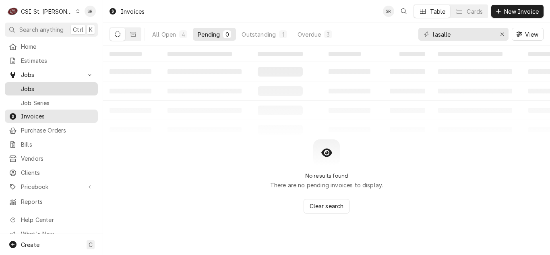
click at [47, 88] on span "Jobs" at bounding box center [57, 89] width 73 height 8
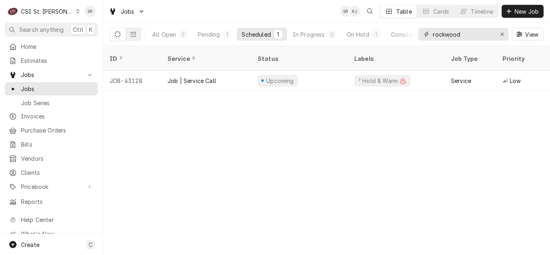
click at [465, 33] on input "rockwood" at bounding box center [463, 34] width 60 height 13
click at [220, 33] on button "Pending 1" at bounding box center [214, 34] width 43 height 13
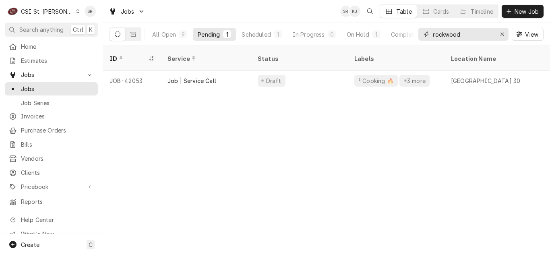
click at [469, 35] on input "rockwood" at bounding box center [463, 34] width 60 height 13
type input "r"
type input "middle"
click at [359, 35] on div "On Hold" at bounding box center [358, 34] width 23 height 8
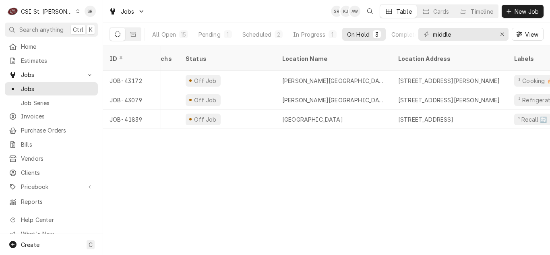
scroll to position [0, 73]
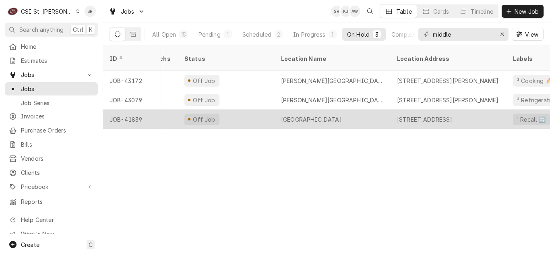
click at [315, 115] on div "La Salle Springs Middle School" at bounding box center [311, 119] width 61 height 8
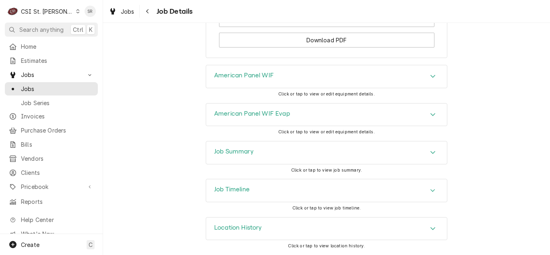
scroll to position [1230, 0]
click at [307, 162] on div "Job Summary" at bounding box center [326, 152] width 241 height 23
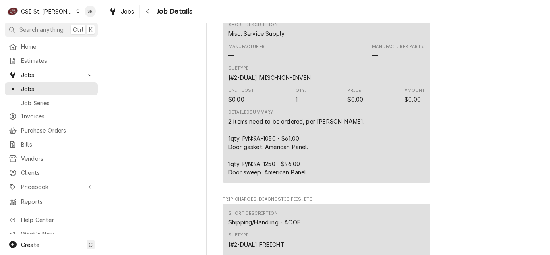
scroll to position [2412, 0]
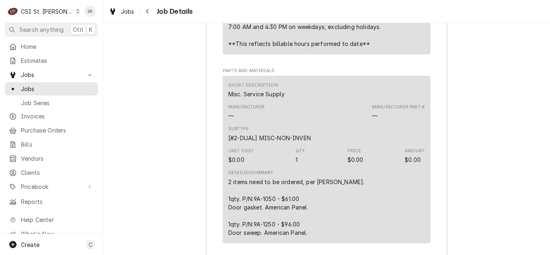
scroll to position [2345, 0]
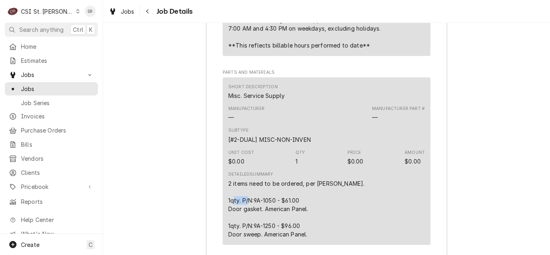
drag, startPoint x: 272, startPoint y: 217, endPoint x: 254, endPoint y: 214, distance: 18.7
click at [254, 214] on div "2 items need to be ordered, per [PERSON_NAME]. 1qty. P/N:9A-1050 - $61.00 Door …" at bounding box center [296, 208] width 136 height 59
